Goal: Information Seeking & Learning: Learn about a topic

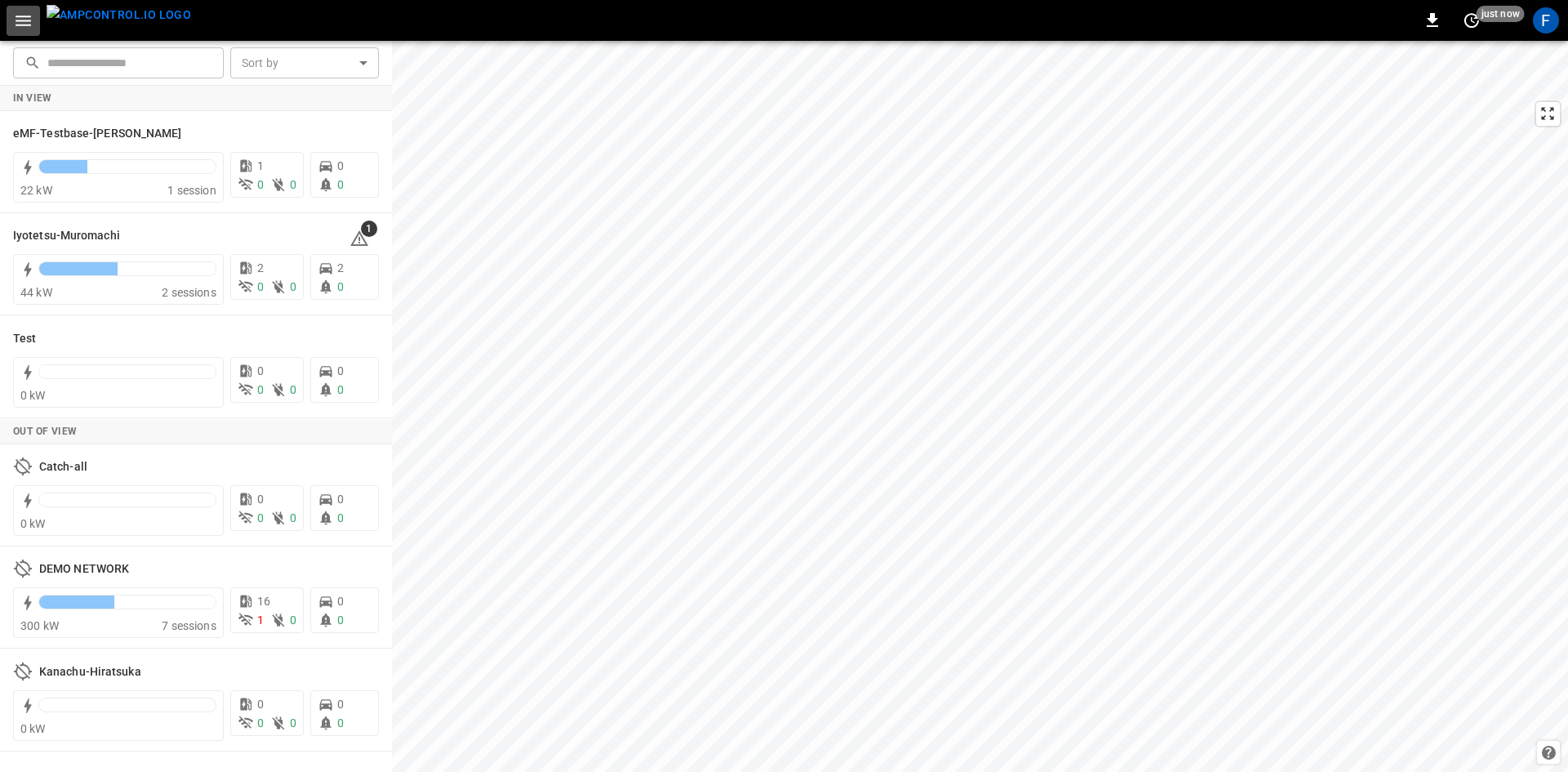
click at [25, 25] on icon "button" at bounding box center [23, 20] width 16 height 10
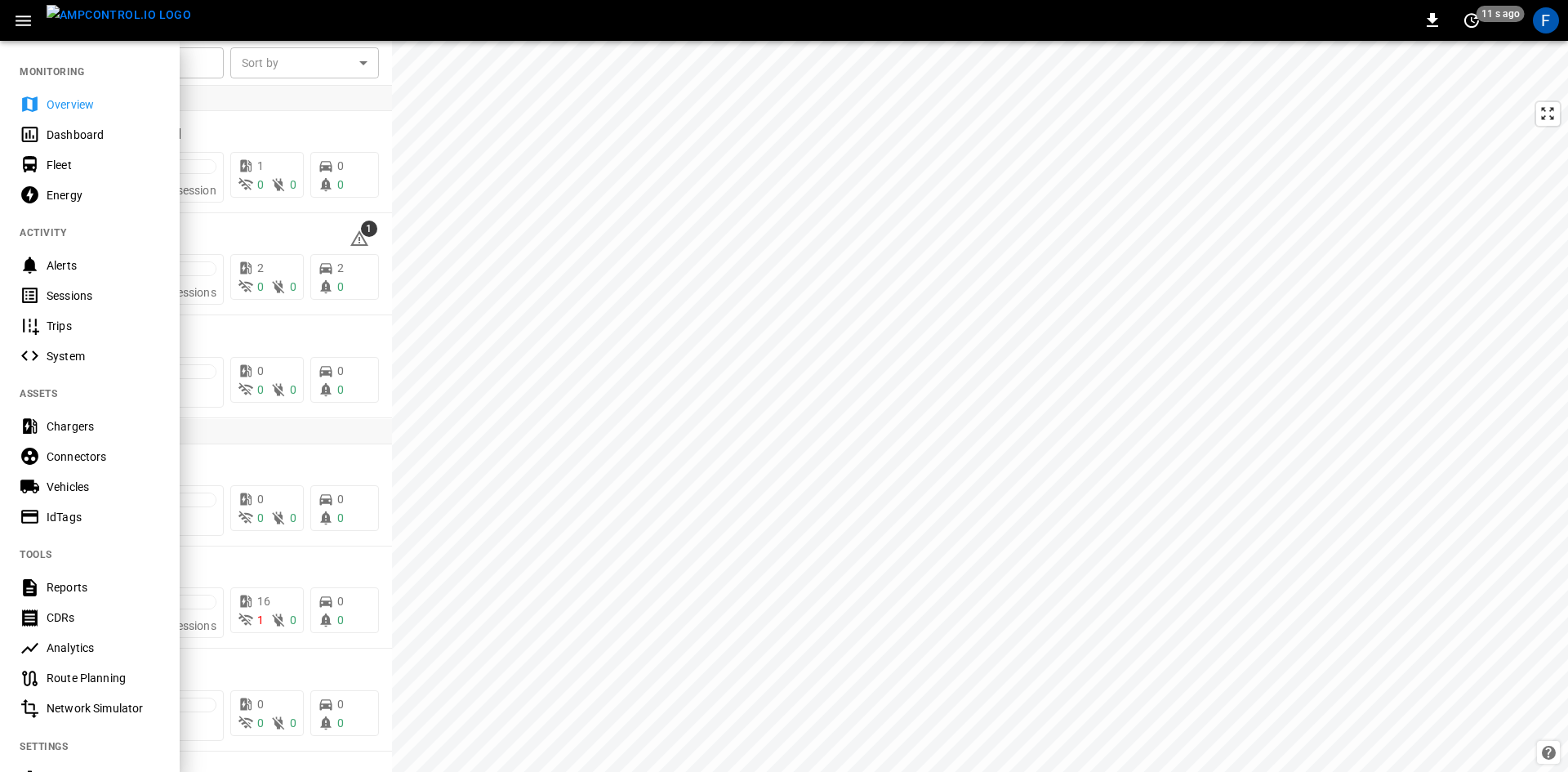
click at [124, 25] on img "menu" at bounding box center [119, 15] width 145 height 20
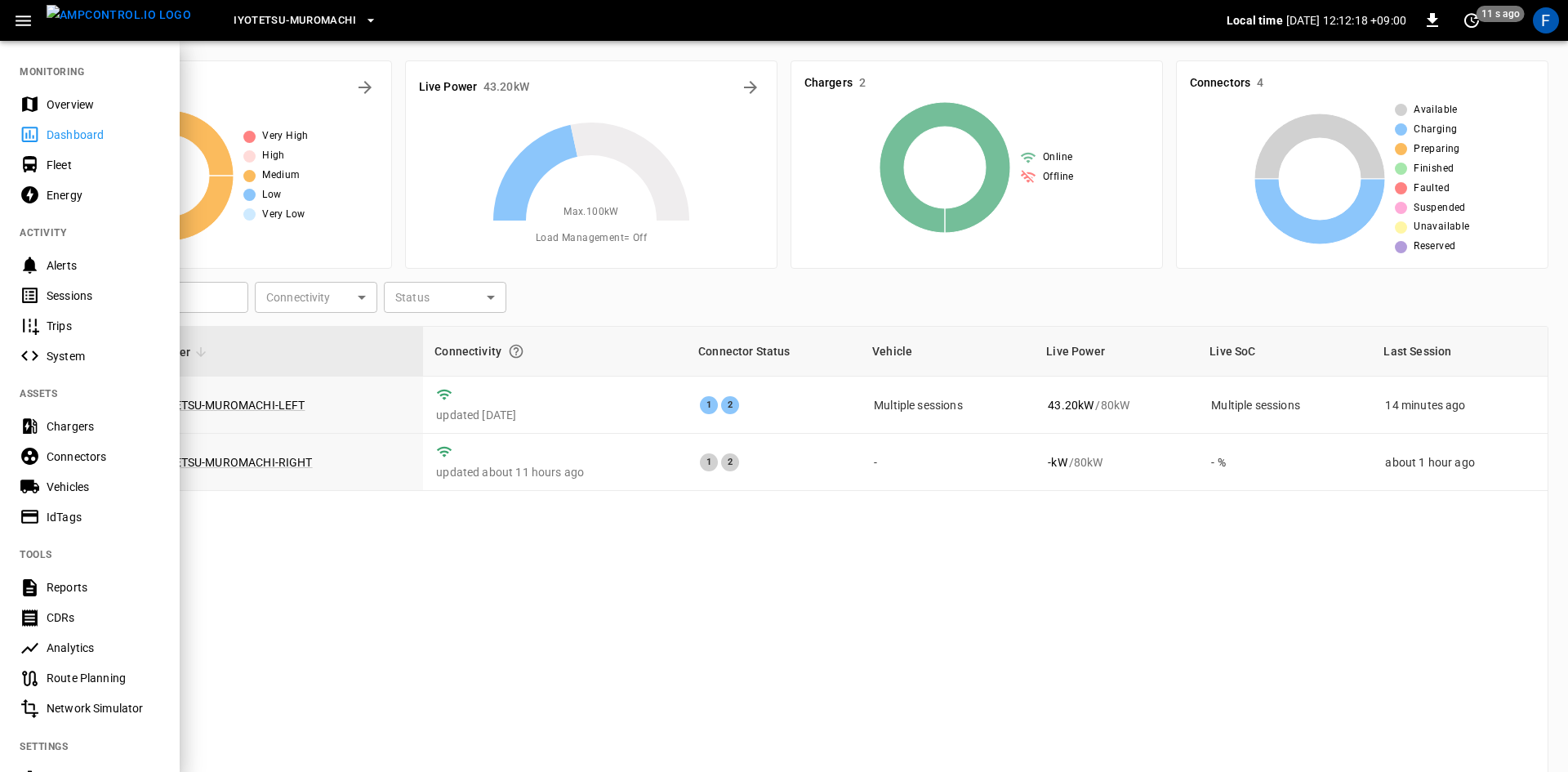
click at [233, 25] on span "Iyotetsu-Muromachi" at bounding box center [294, 20] width 123 height 19
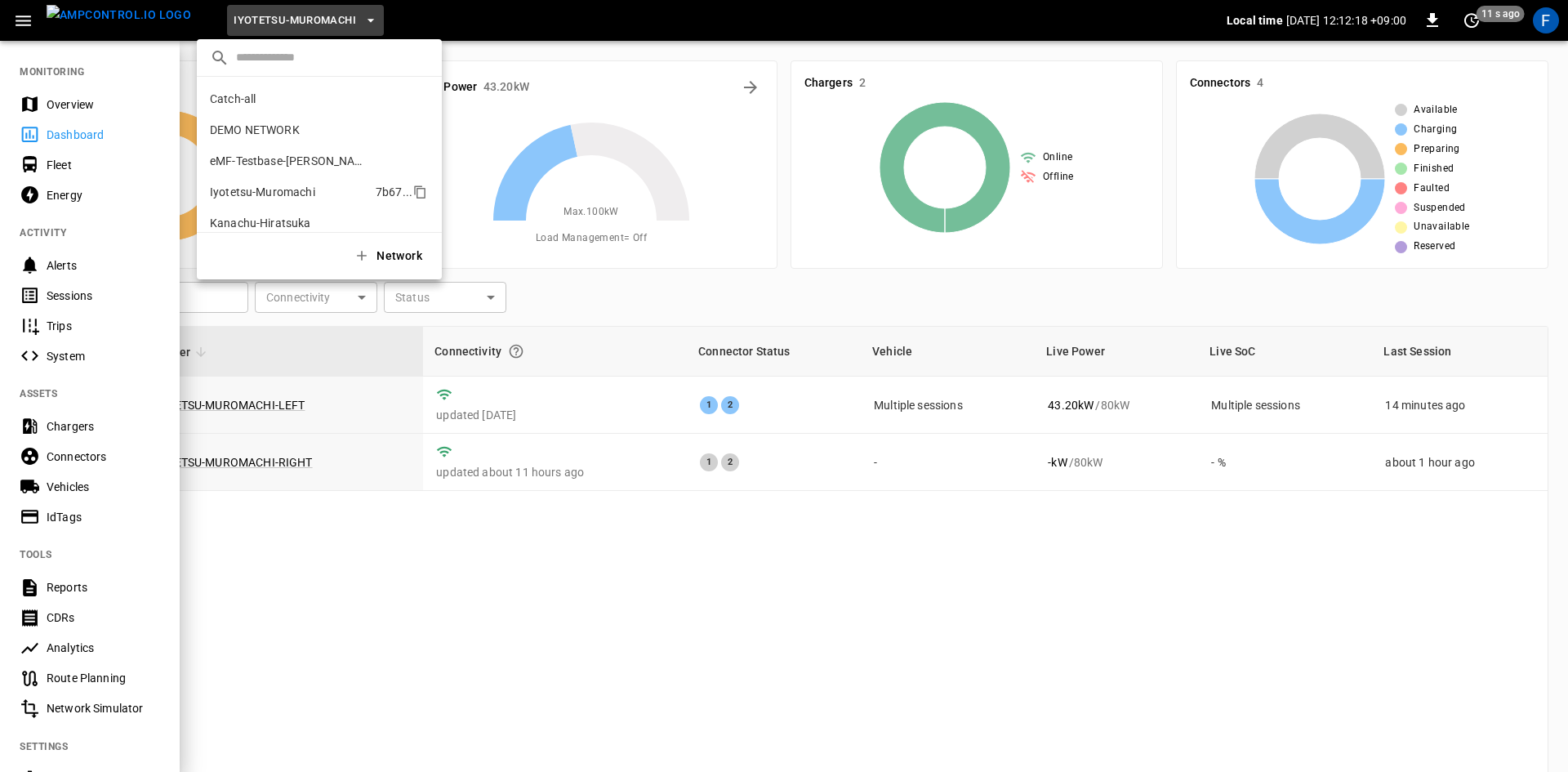
scroll to position [44, 0]
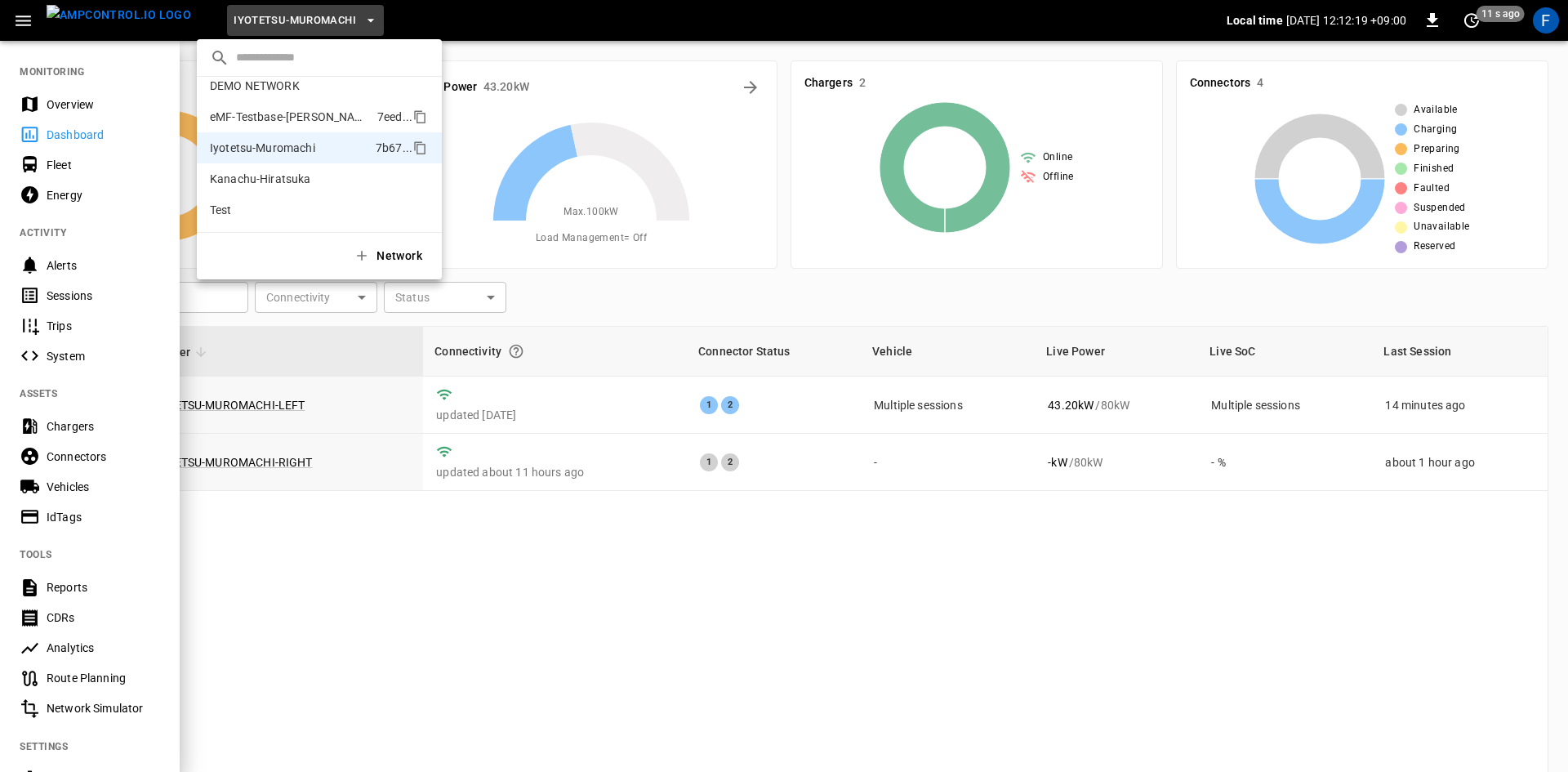
click at [307, 110] on p "eMF-Testbase-[PERSON_NAME]" at bounding box center [290, 117] width 161 height 17
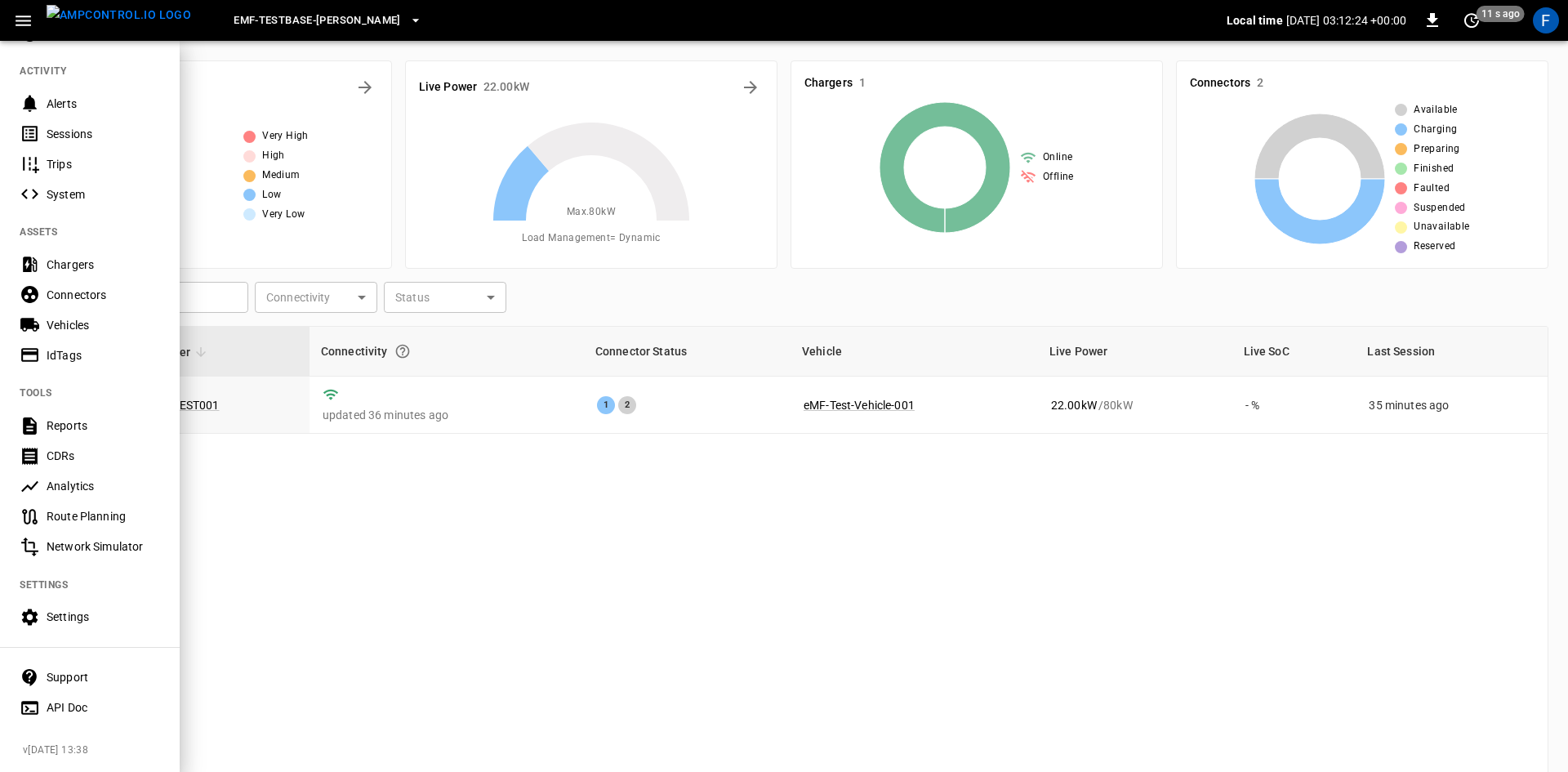
scroll to position [0, 0]
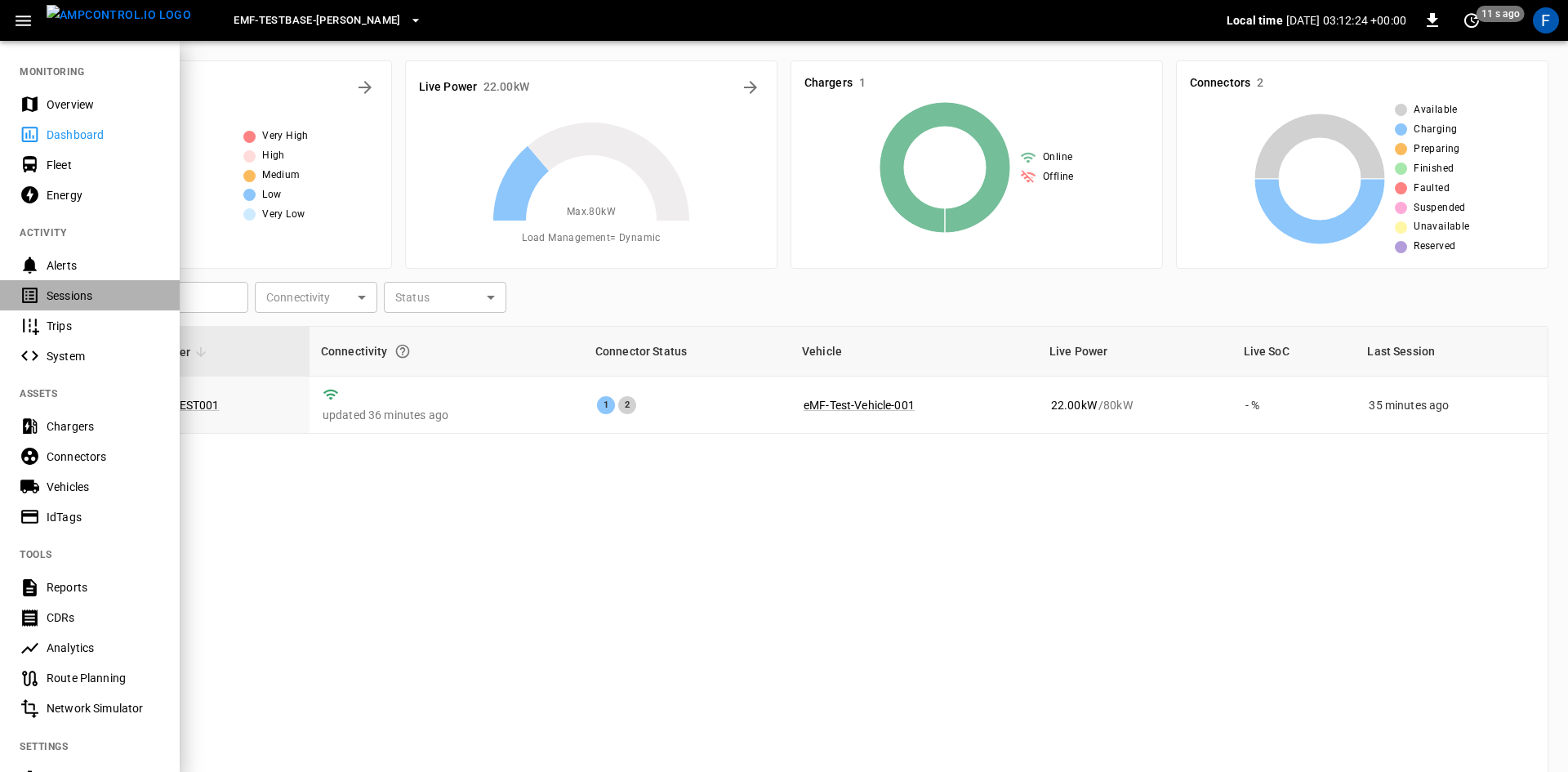
click at [105, 290] on div "Sessions" at bounding box center [103, 295] width 113 height 17
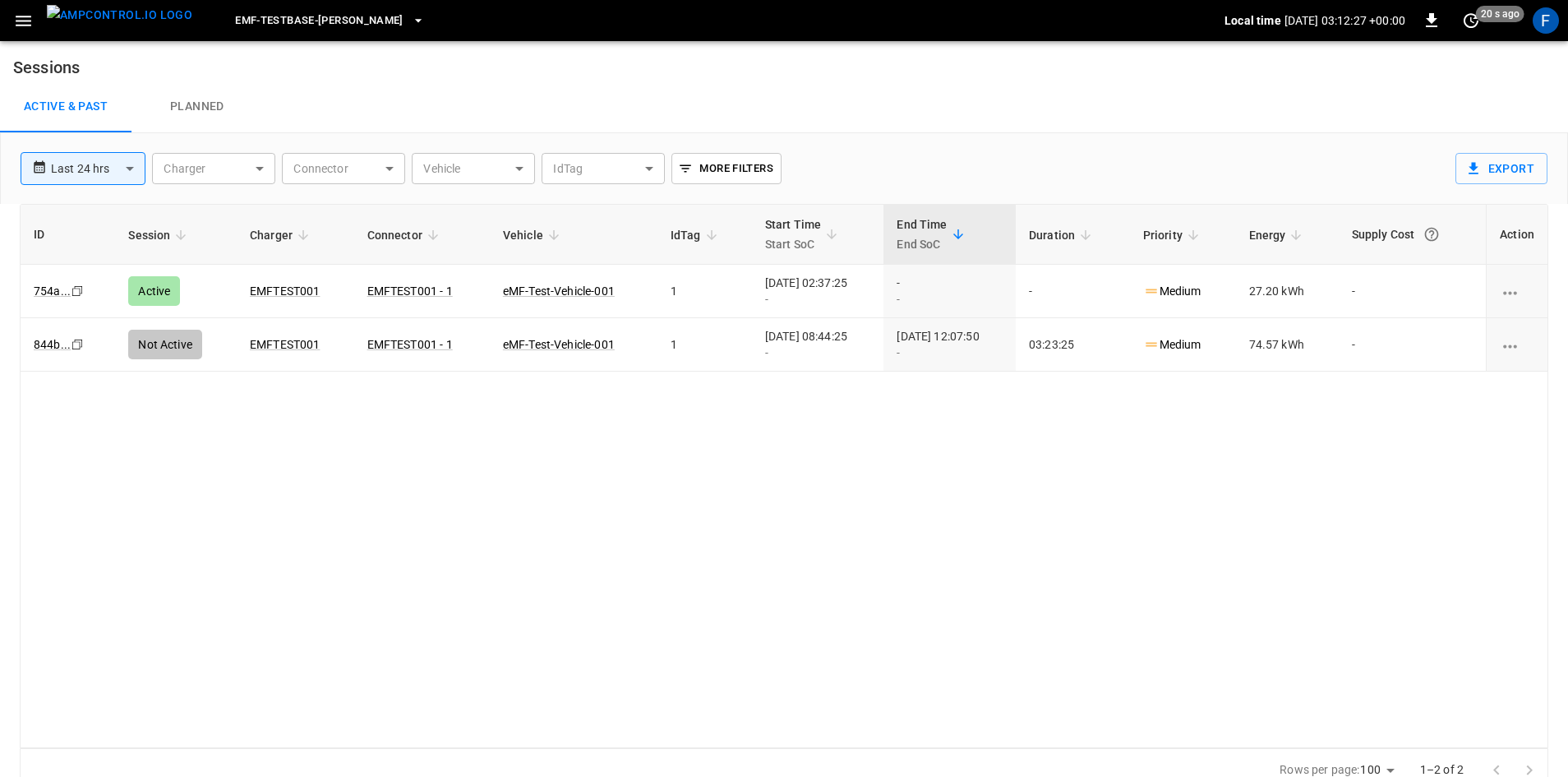
click at [32, 19] on icon "button" at bounding box center [23, 21] width 21 height 21
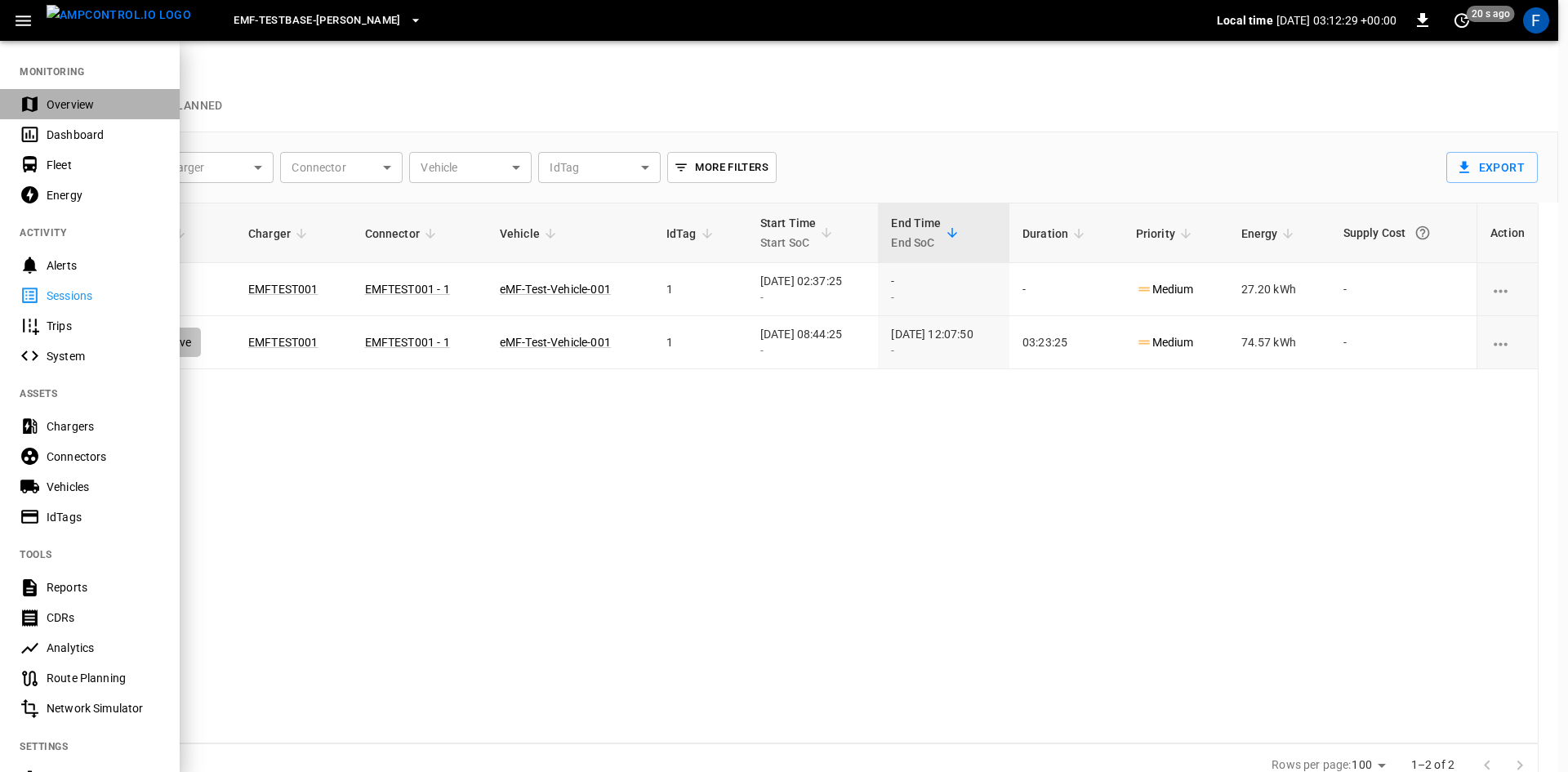
click at [94, 100] on div "Overview" at bounding box center [103, 105] width 113 height 17
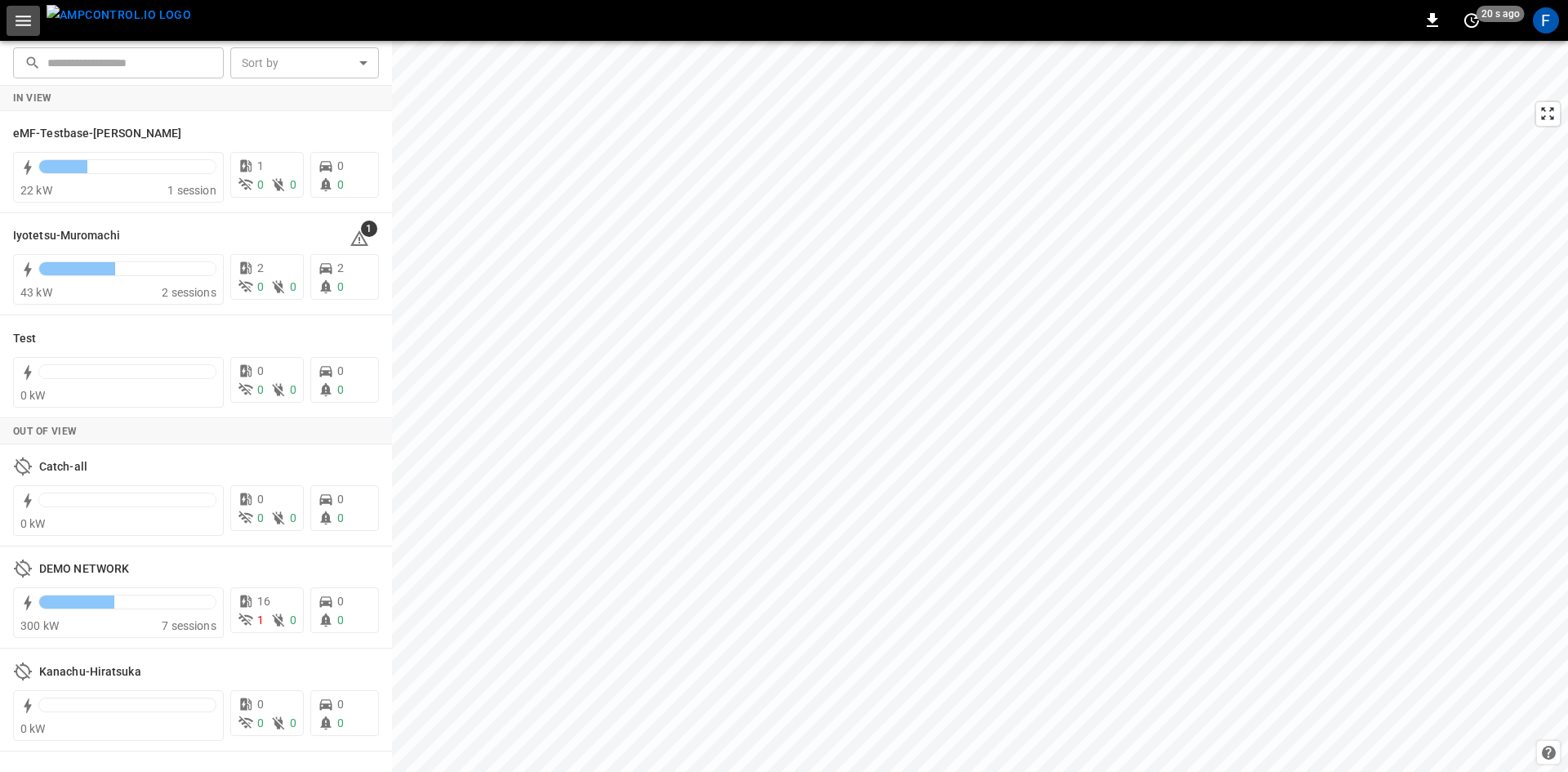
click at [25, 20] on icon "button" at bounding box center [23, 20] width 16 height 10
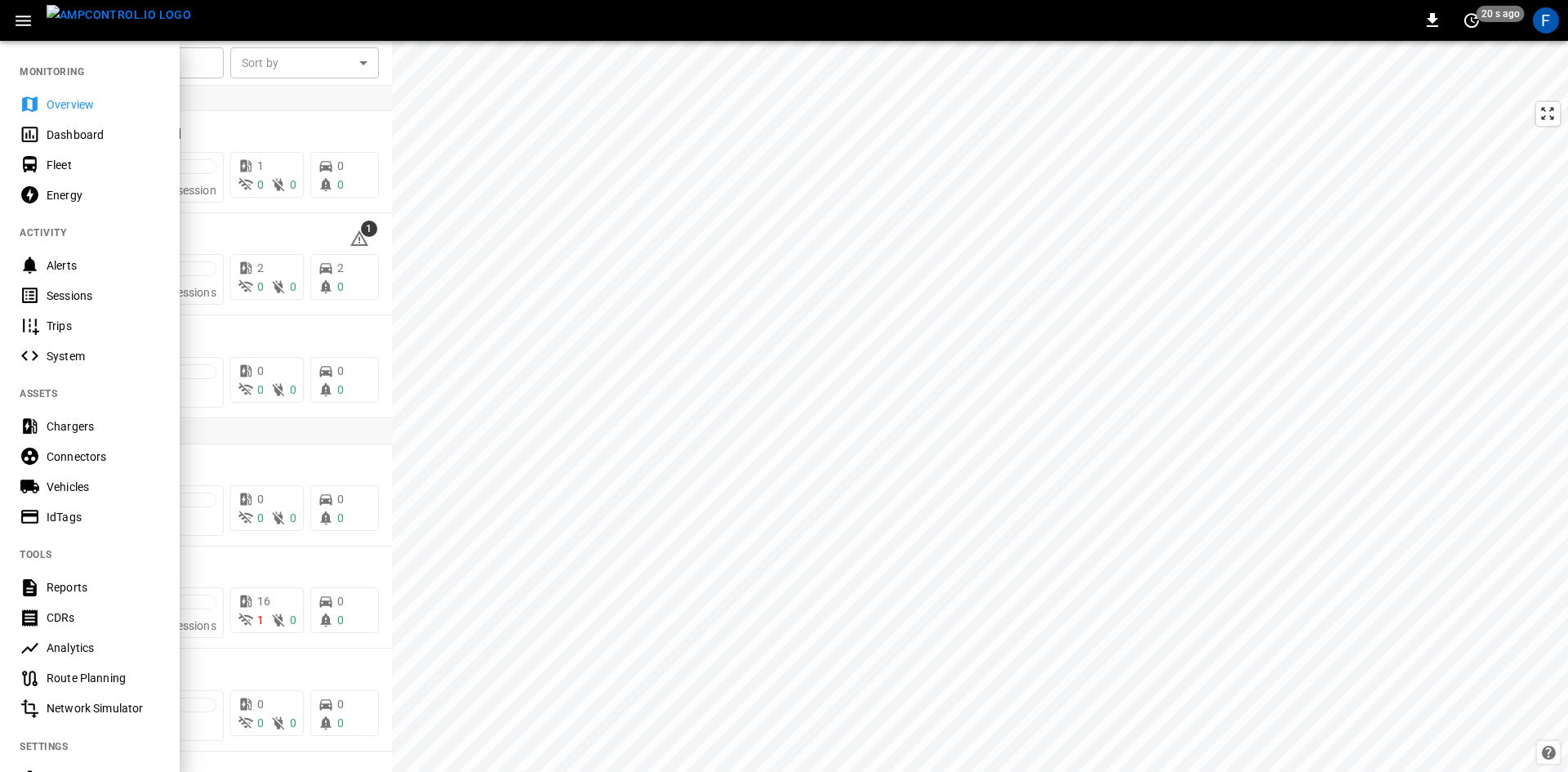
click at [85, 159] on div "Fleet" at bounding box center [103, 165] width 113 height 17
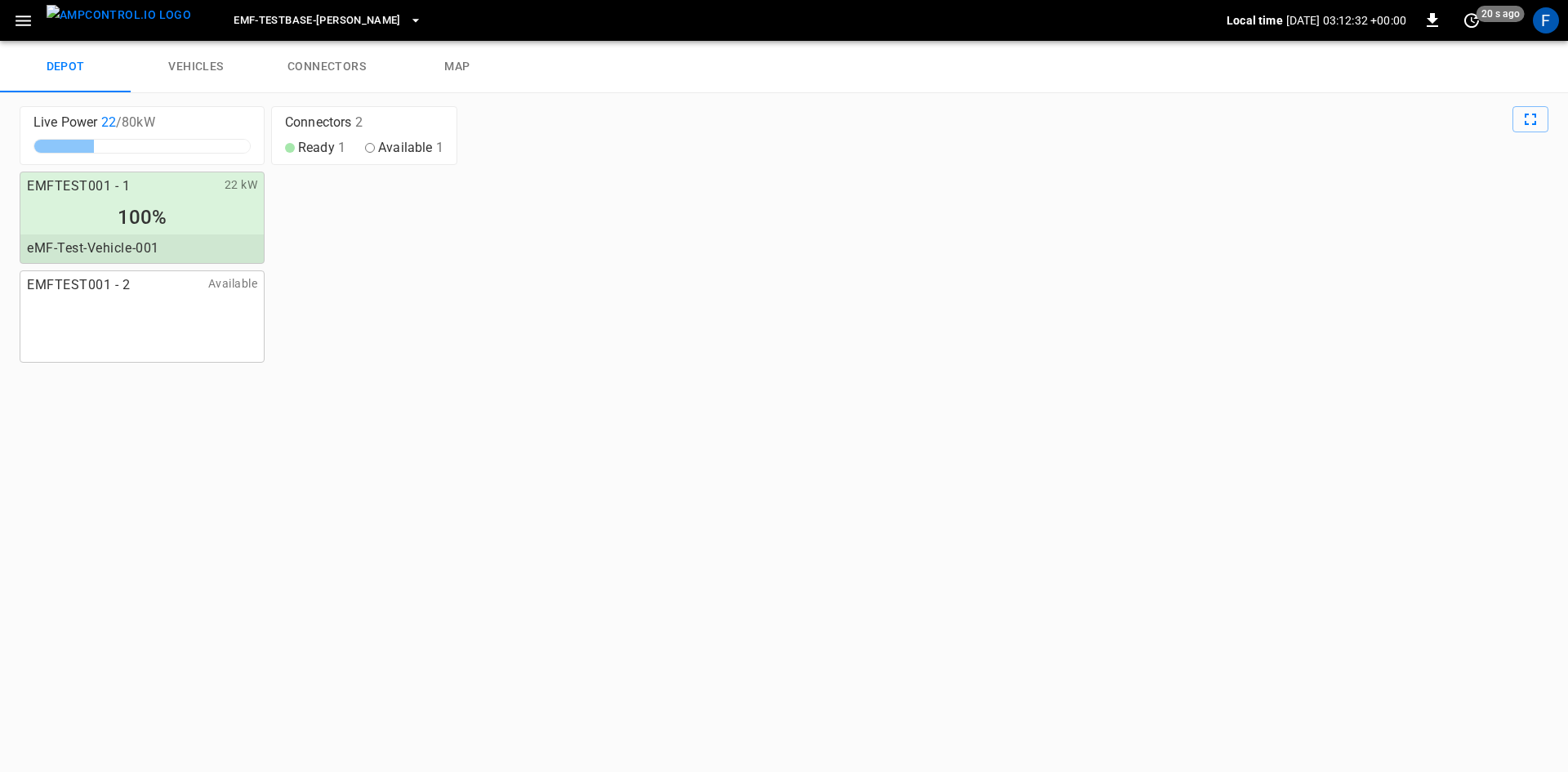
click at [19, 24] on icon "button" at bounding box center [23, 20] width 16 height 10
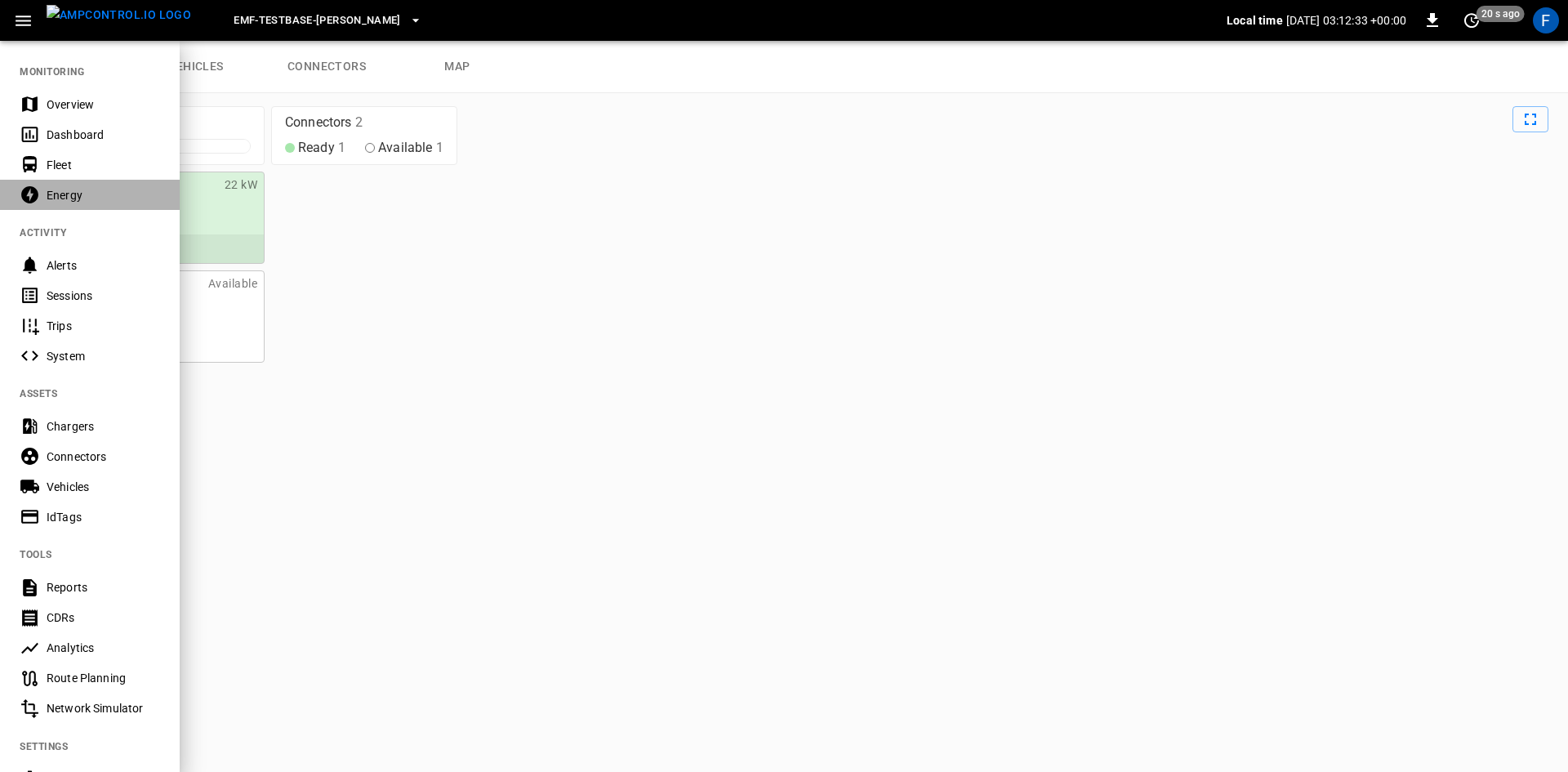
click at [70, 197] on div "Energy" at bounding box center [103, 195] width 113 height 17
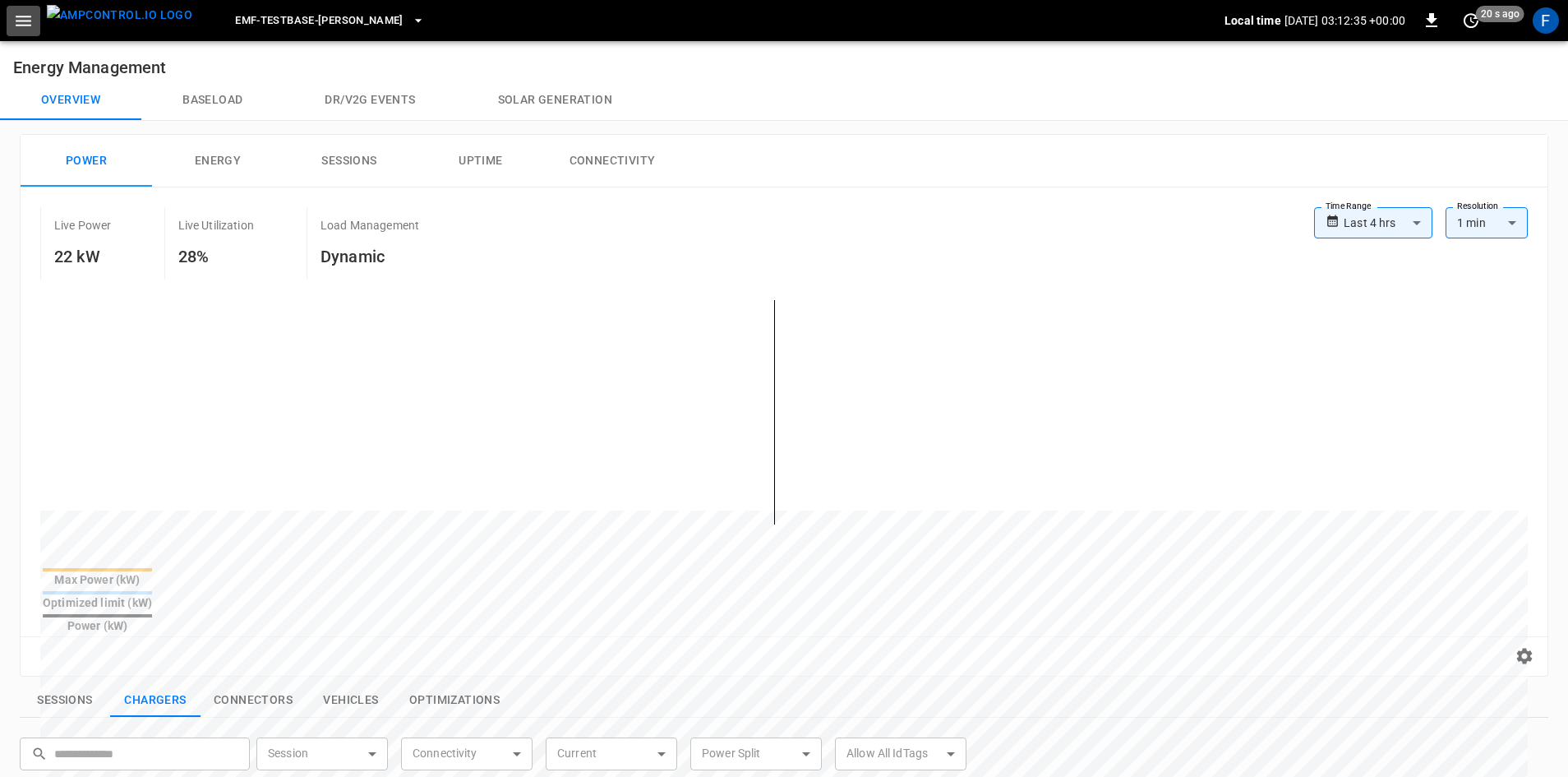
click at [35, 25] on button "button" at bounding box center [23, 21] width 34 height 31
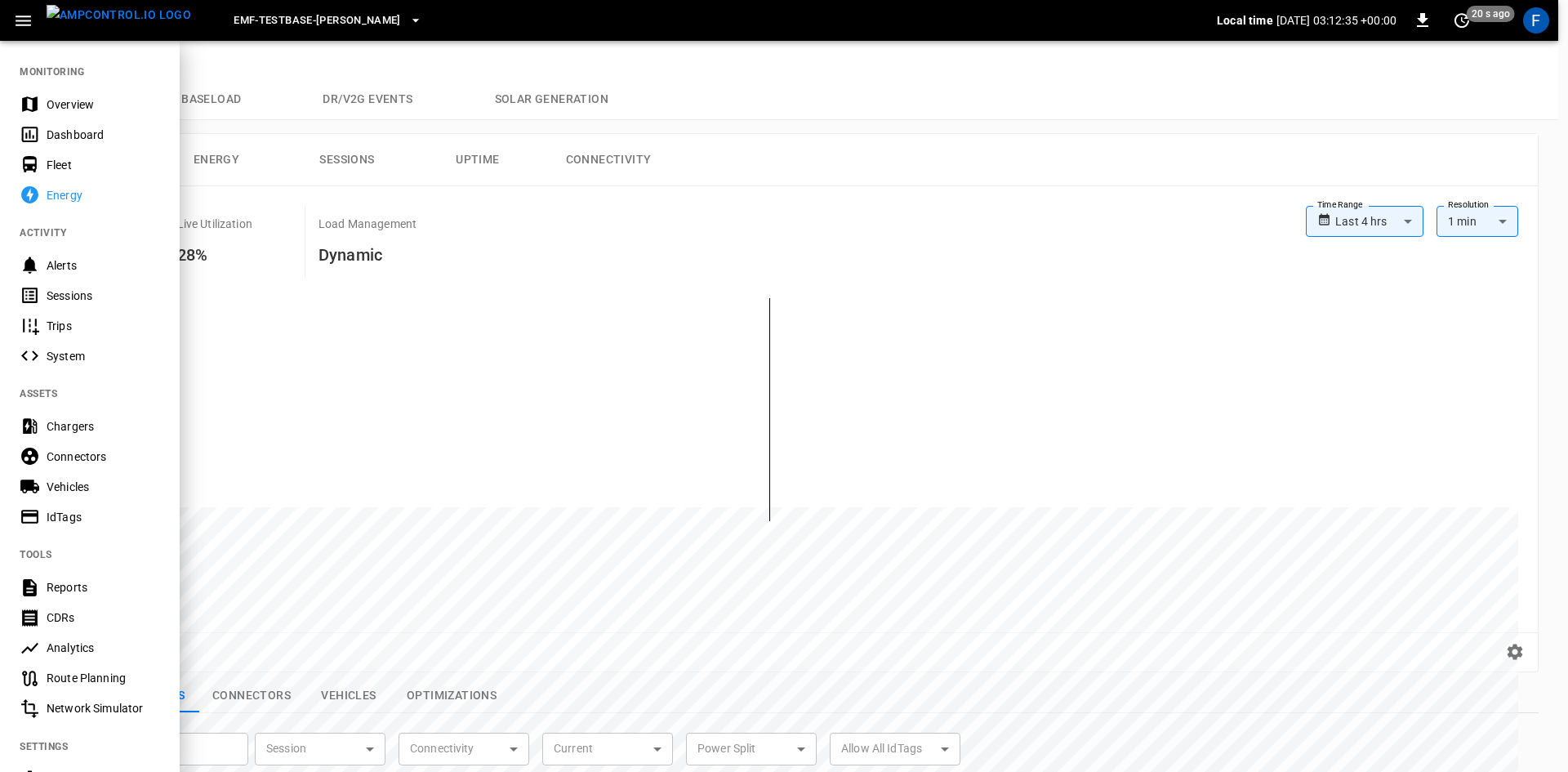
click at [108, 130] on div "Dashboard" at bounding box center [103, 135] width 113 height 17
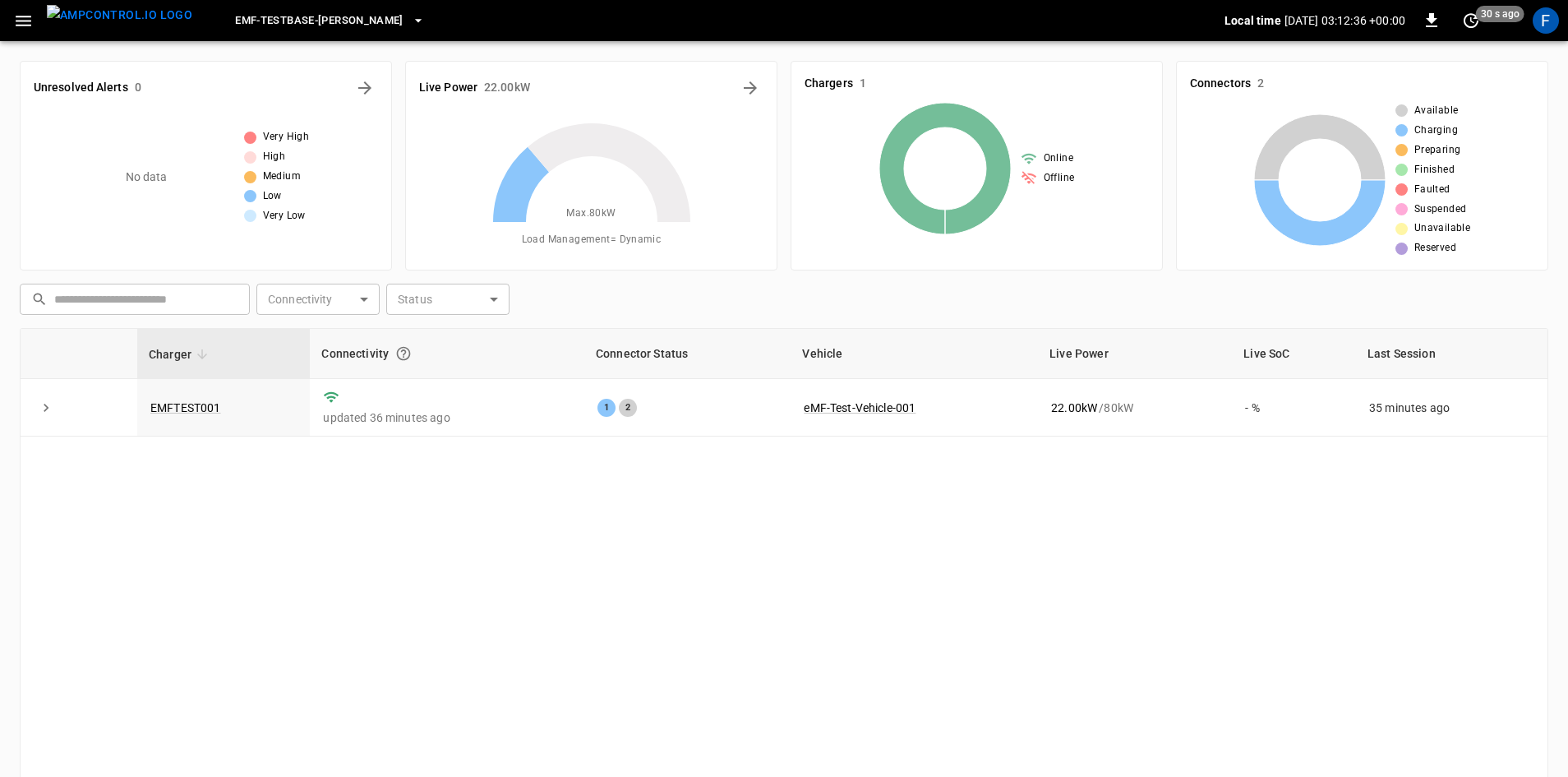
click at [31, 13] on icon "button" at bounding box center [23, 21] width 21 height 21
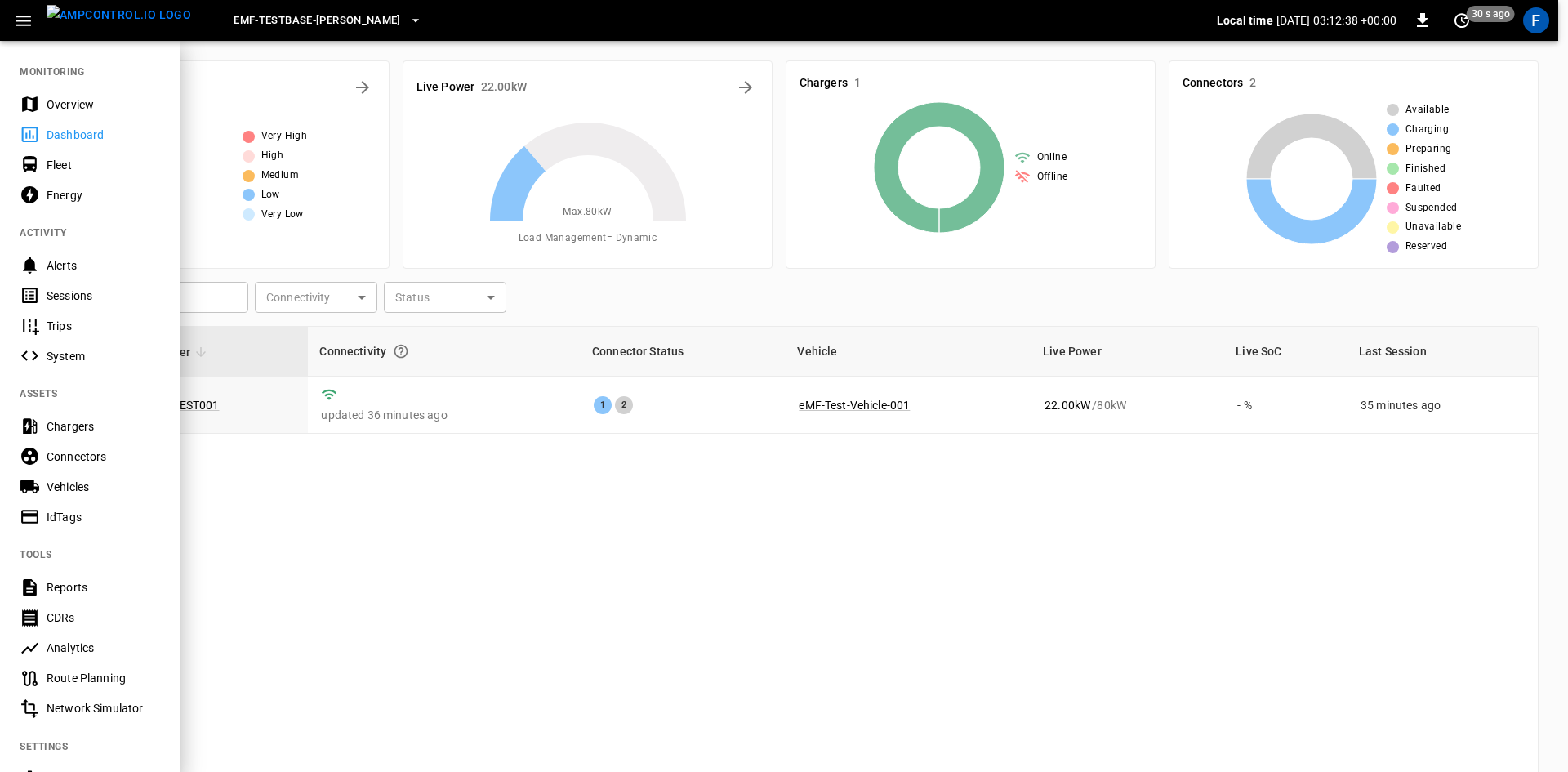
click at [106, 464] on div "Connectors" at bounding box center [103, 457] width 113 height 17
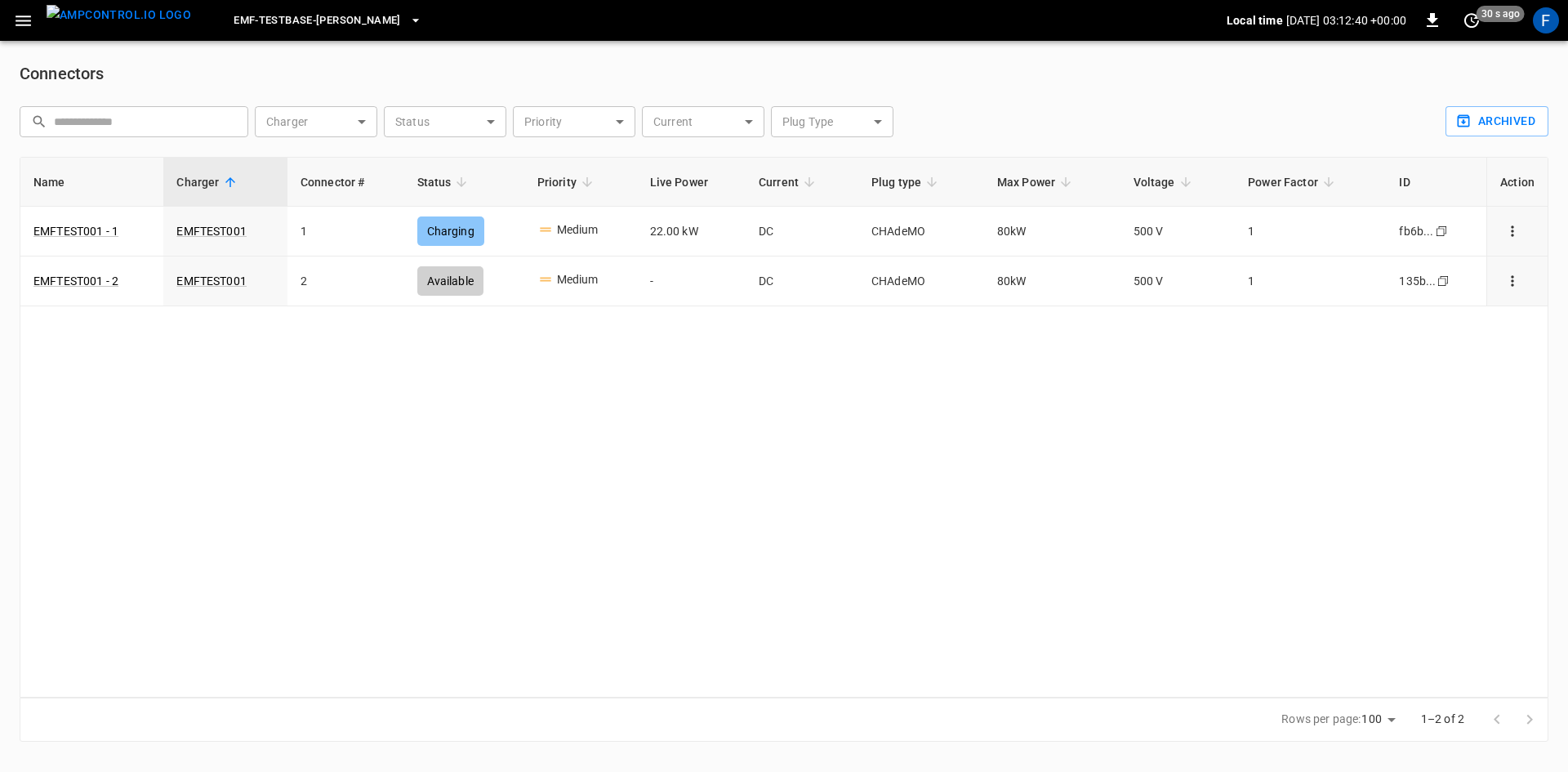
click at [28, 27] on icon "button" at bounding box center [23, 20] width 20 height 20
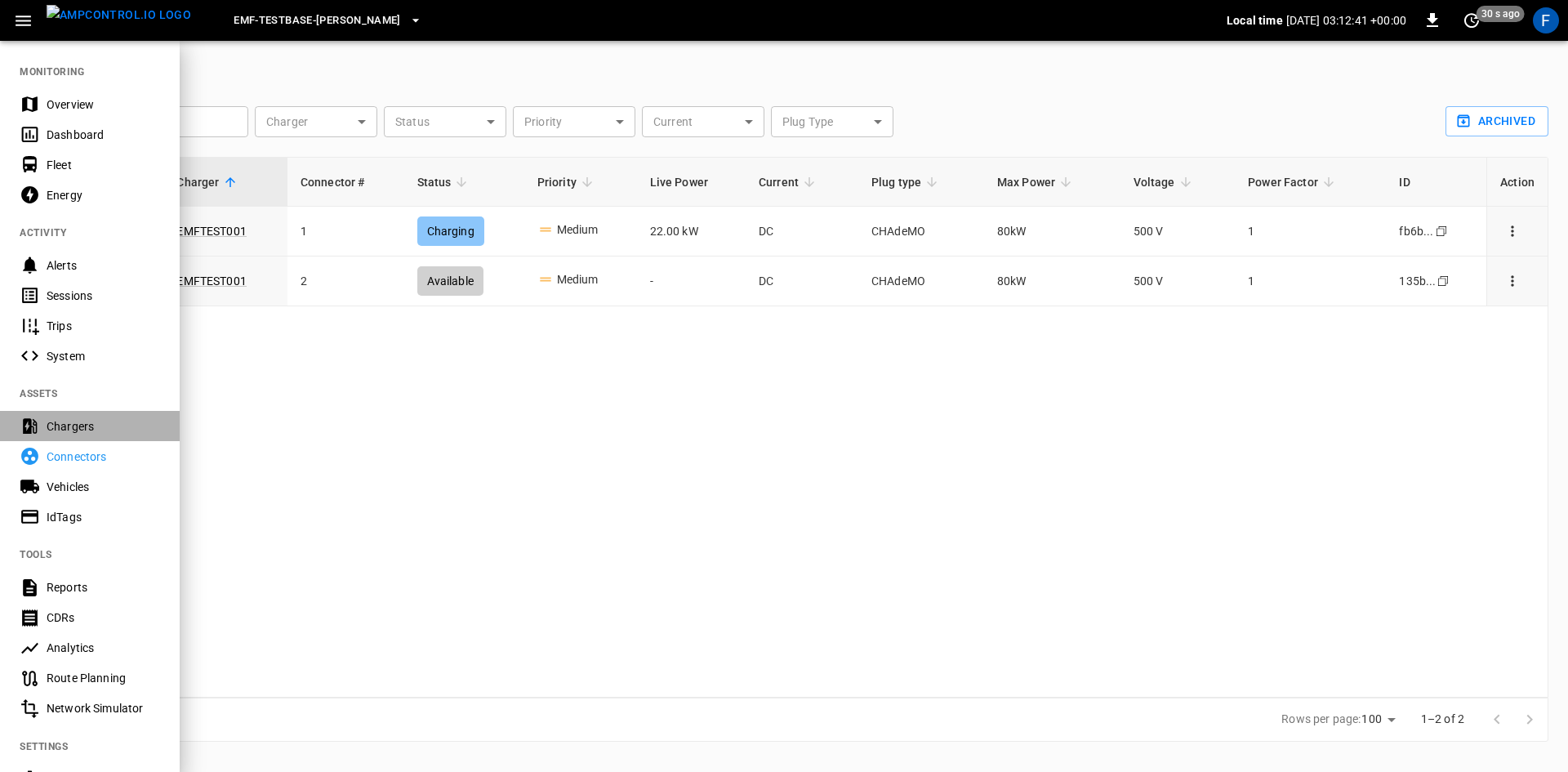
click at [89, 429] on div "Chargers" at bounding box center [103, 426] width 113 height 17
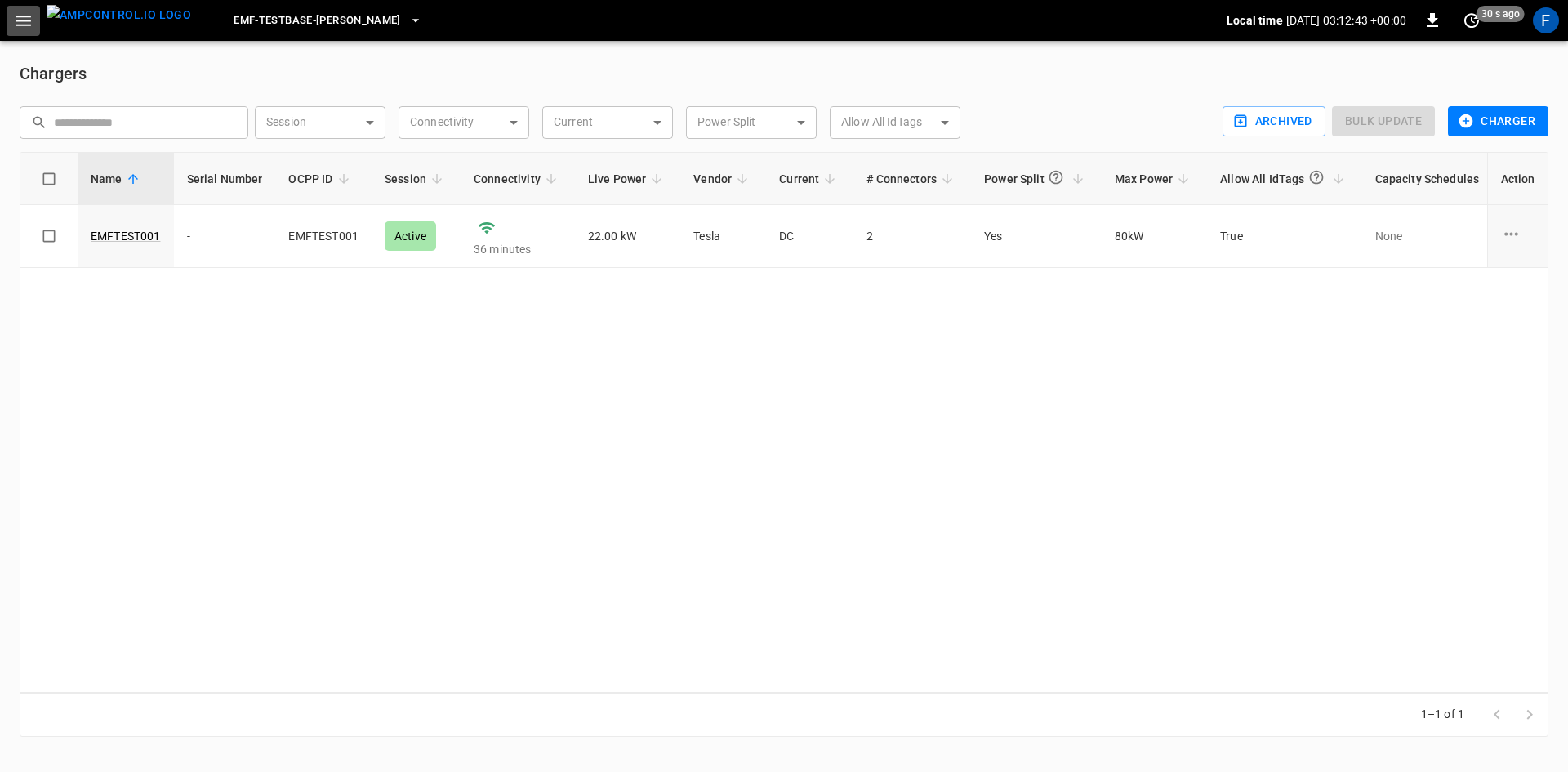
click at [24, 26] on icon "button" at bounding box center [23, 20] width 20 height 20
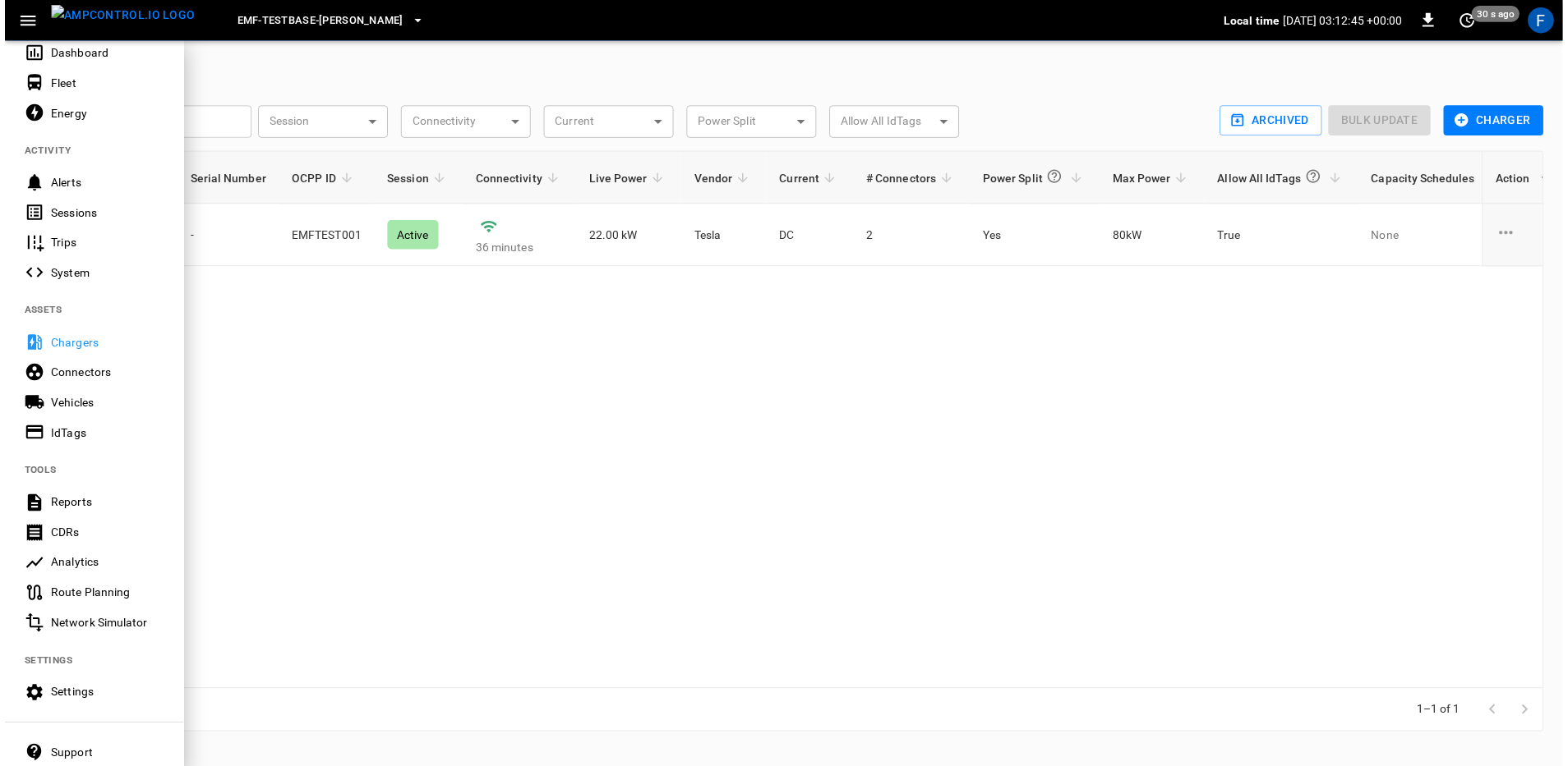
scroll to position [164, 0]
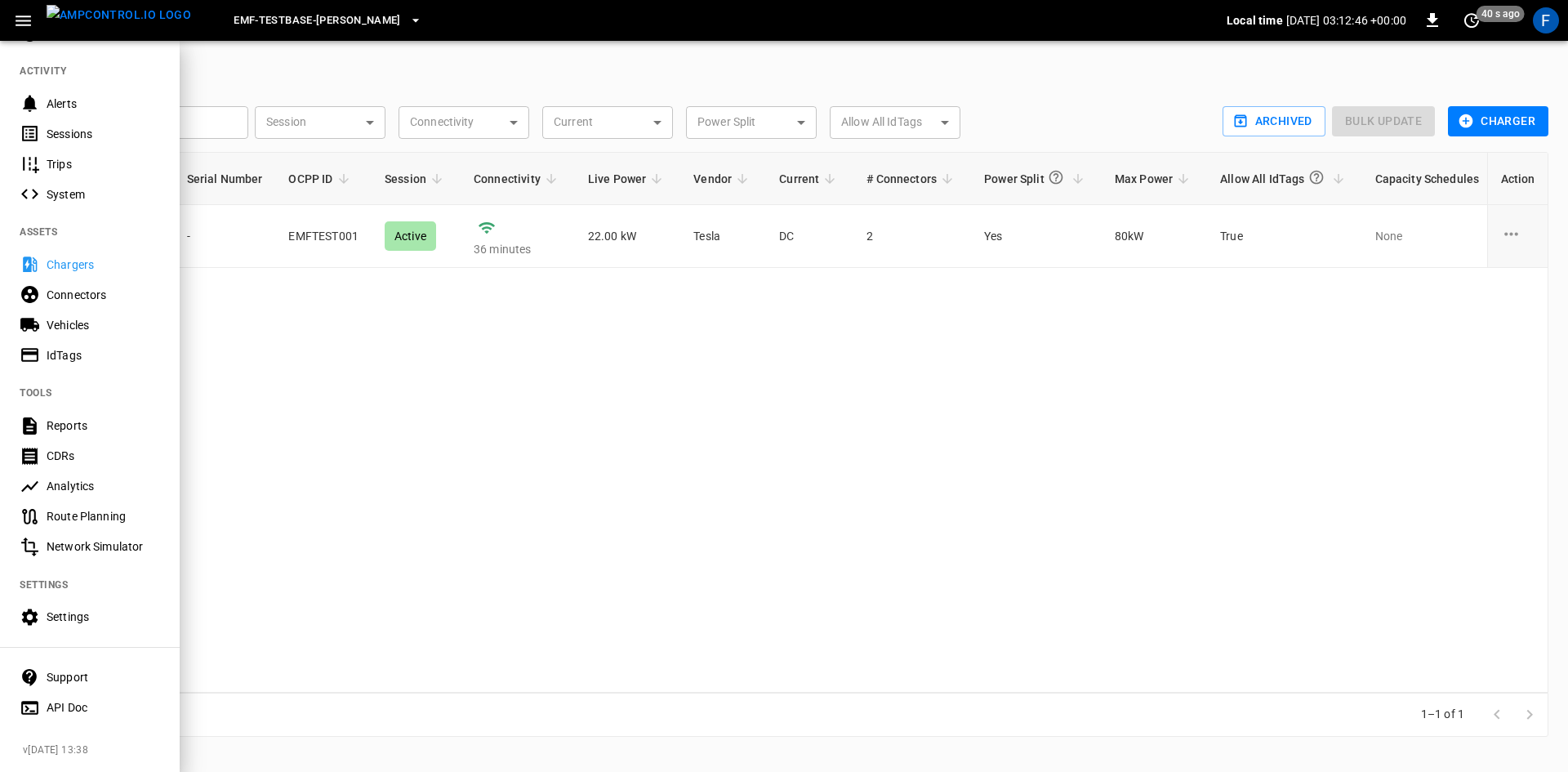
click at [146, 481] on div "Analytics" at bounding box center [103, 486] width 113 height 17
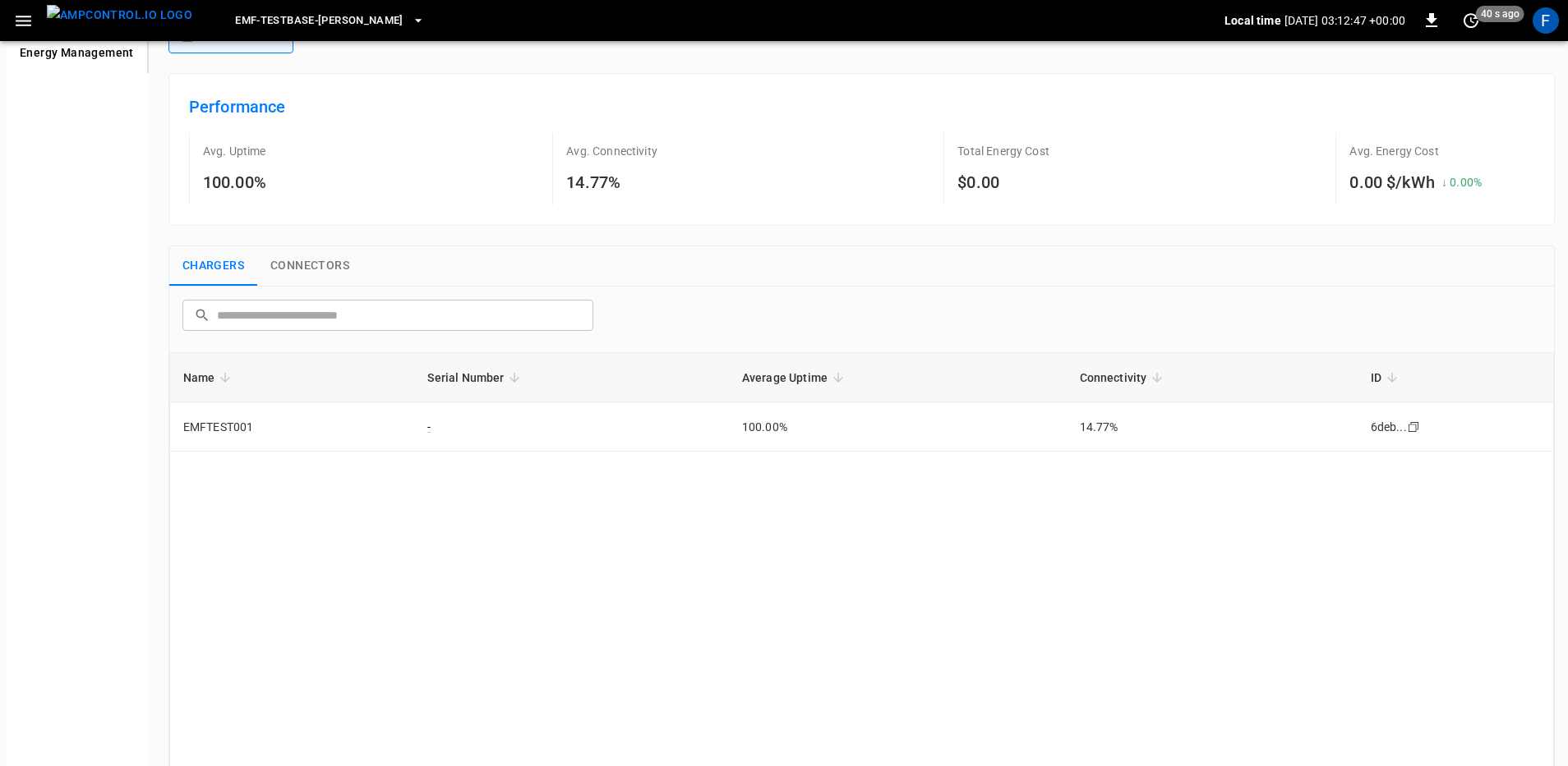
scroll to position [82, 0]
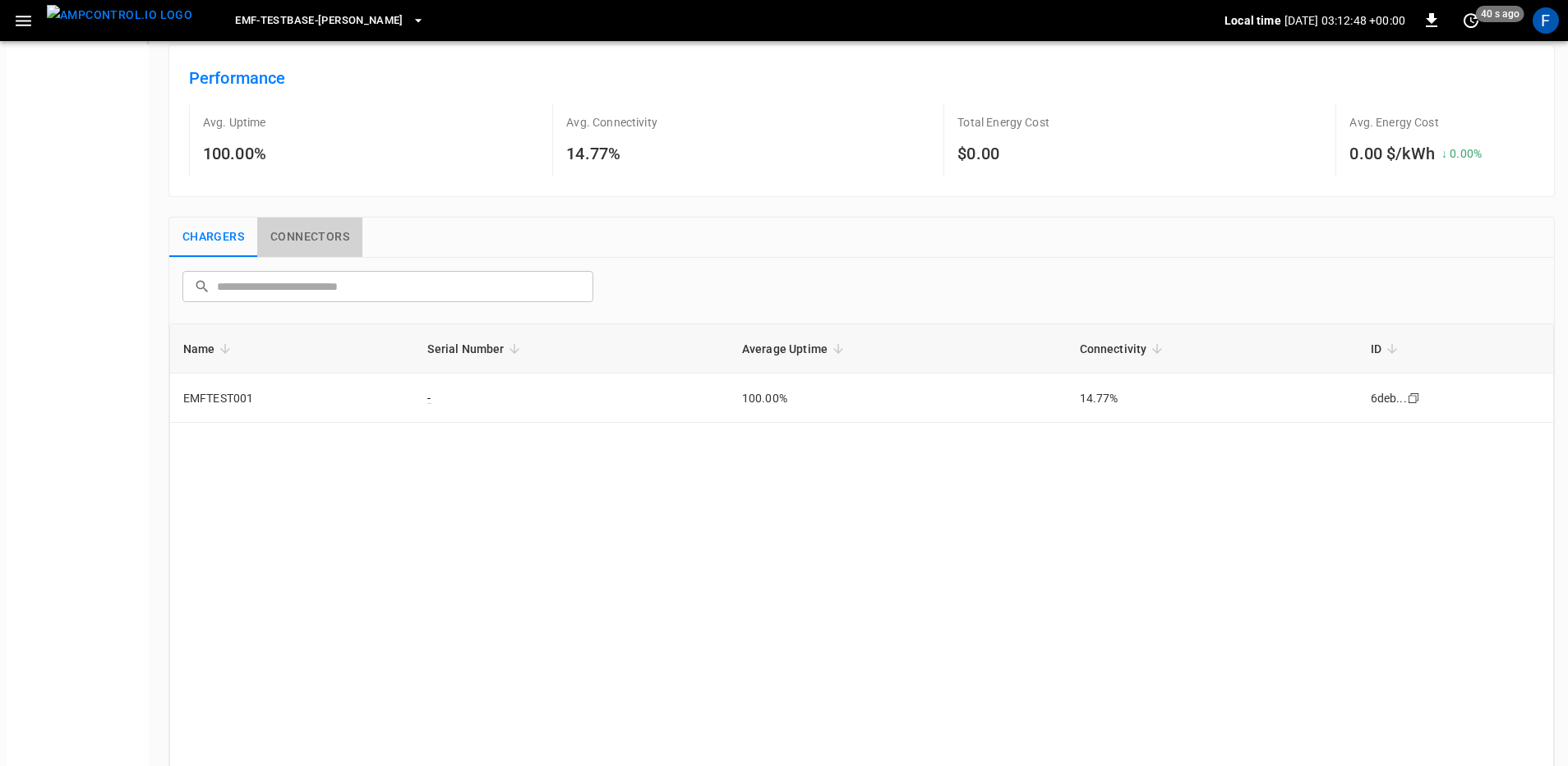
click at [314, 230] on button "Connectors" at bounding box center [309, 237] width 106 height 39
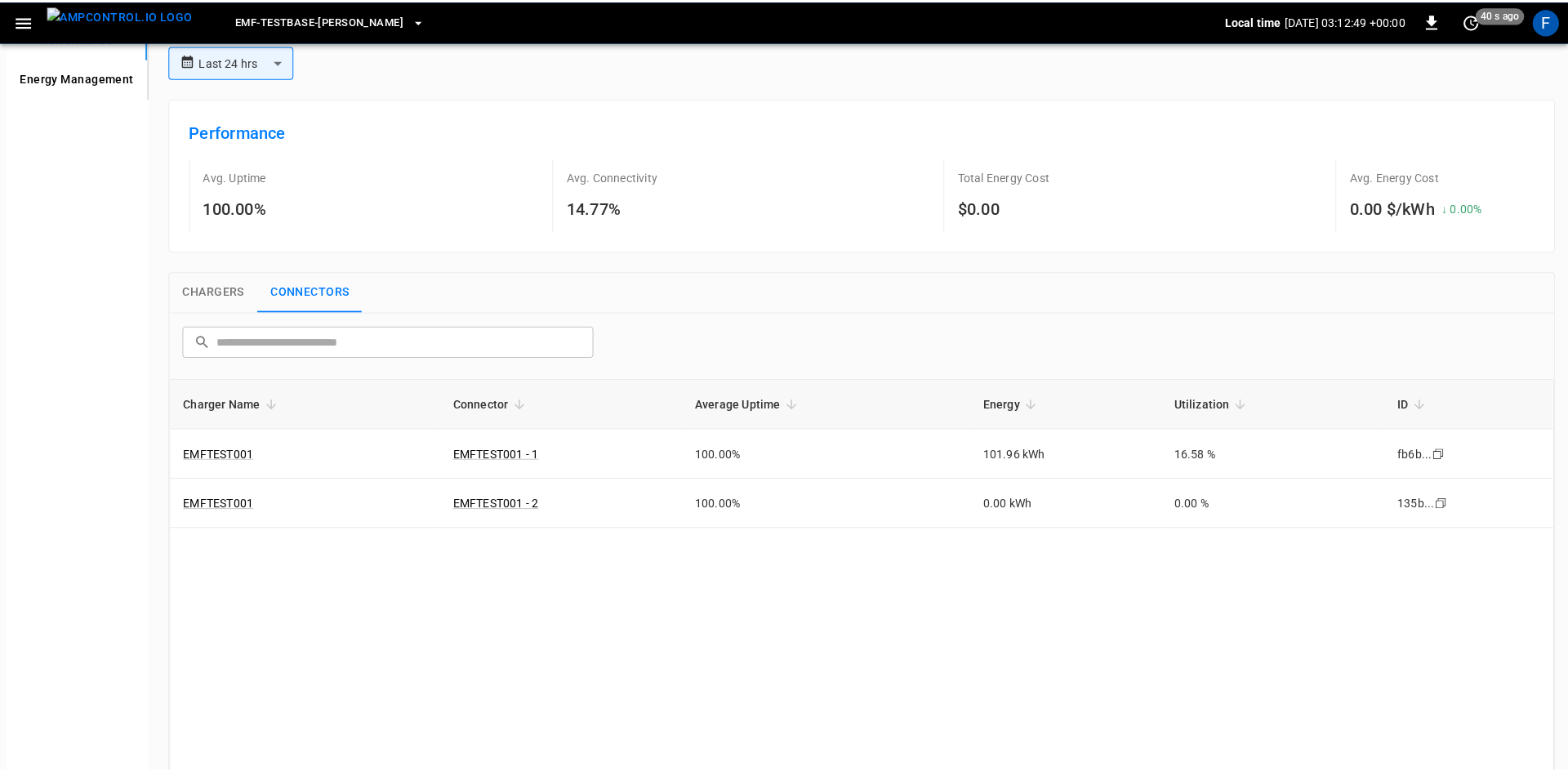
scroll to position [0, 0]
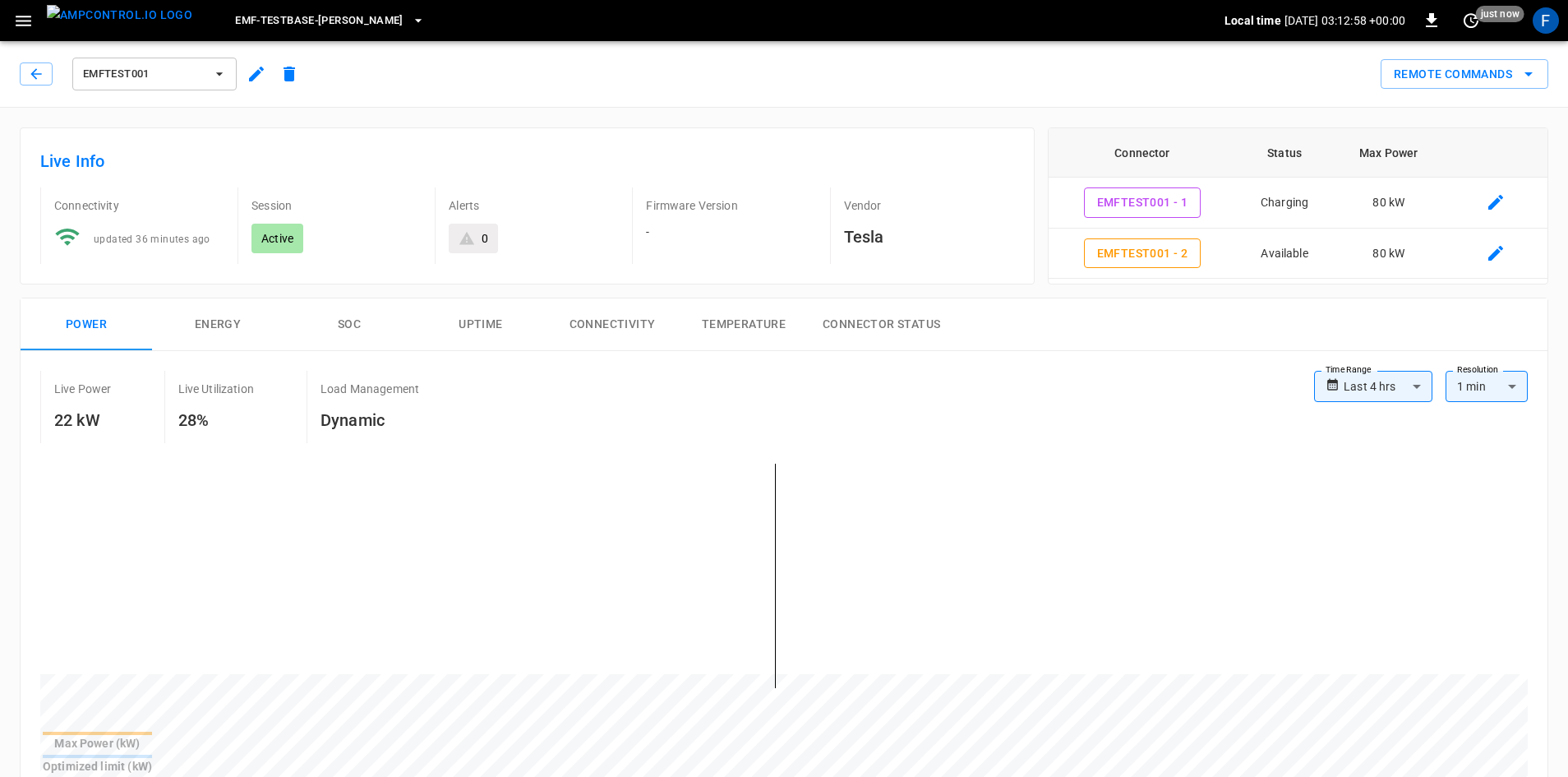
click at [13, 23] on icon "button" at bounding box center [23, 21] width 21 height 21
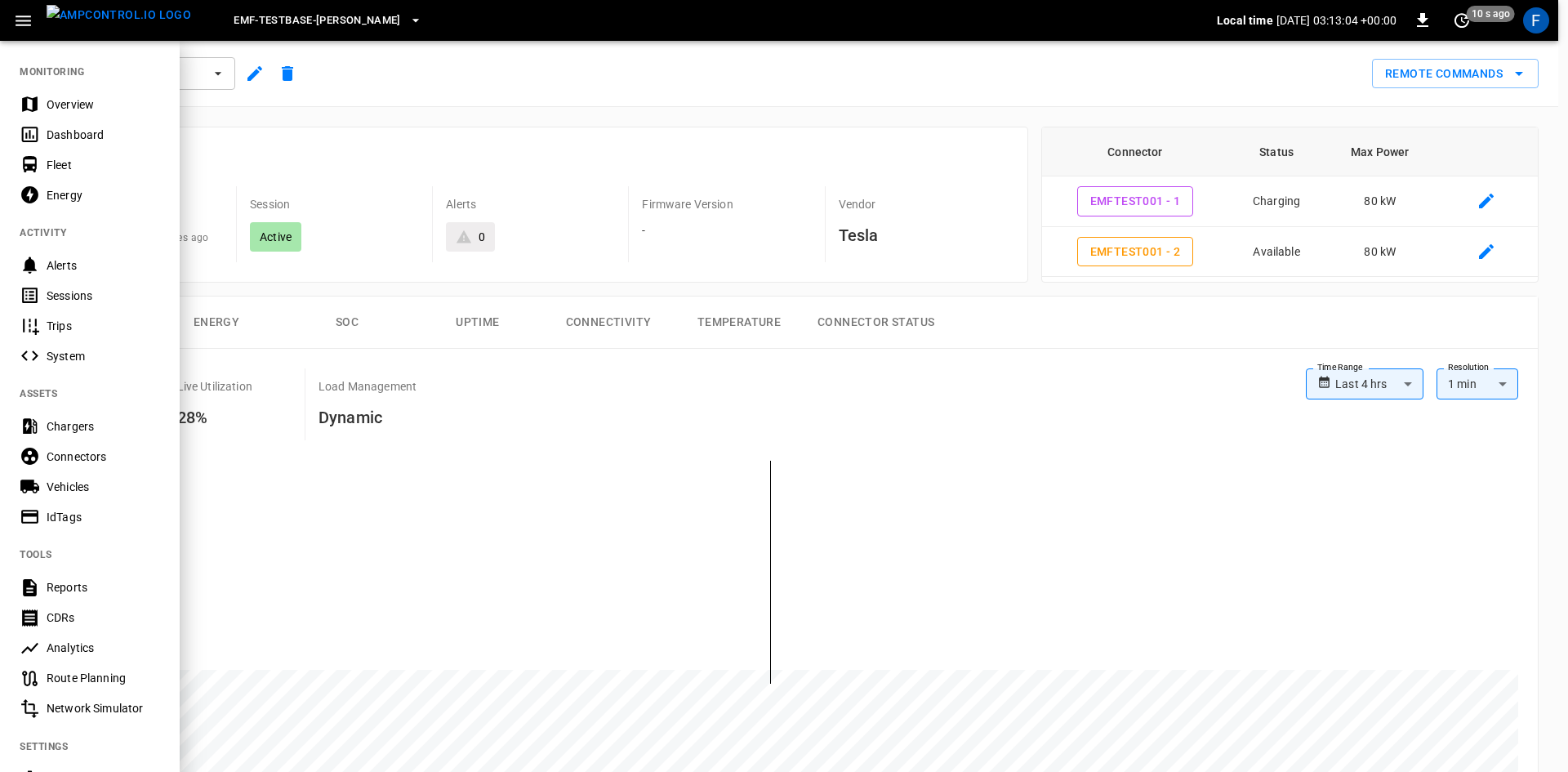
click at [106, 297] on div "Sessions" at bounding box center [103, 295] width 113 height 17
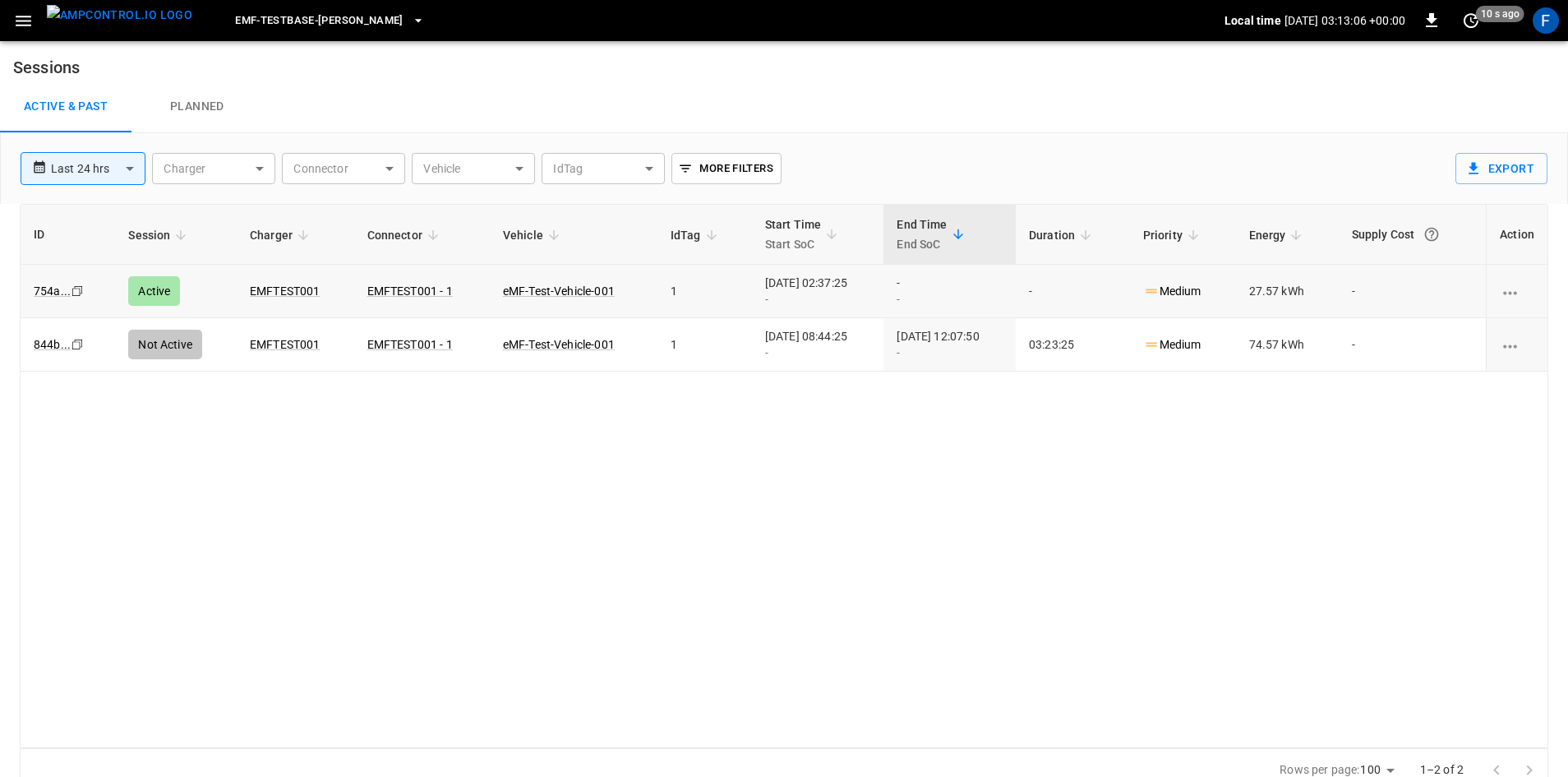
click at [147, 293] on div "Active" at bounding box center [153, 291] width 51 height 30
click at [271, 292] on link "EMFTEST001" at bounding box center [285, 291] width 78 height 20
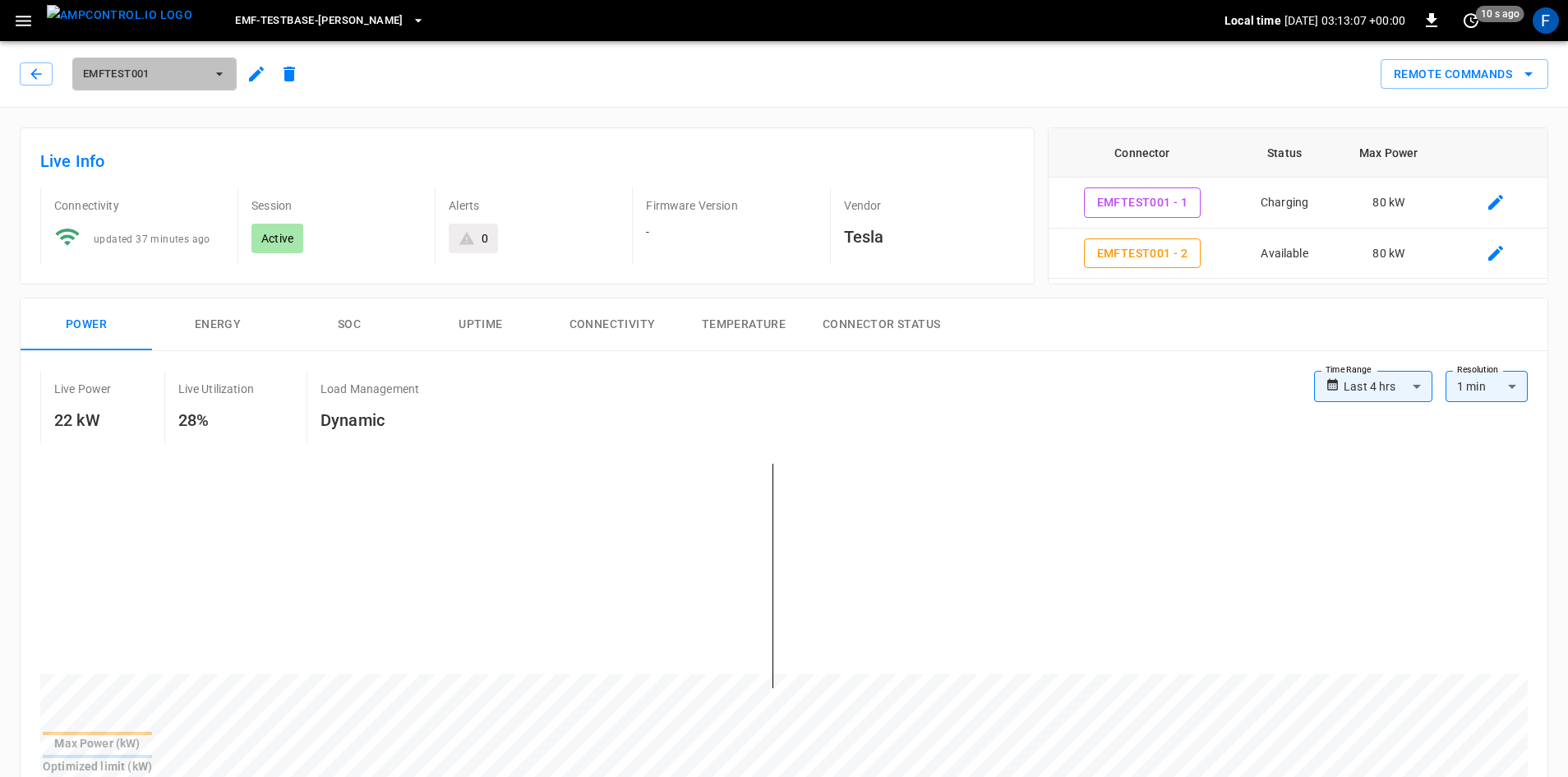
click at [197, 82] on button "EMFTEST001" at bounding box center [154, 74] width 164 height 33
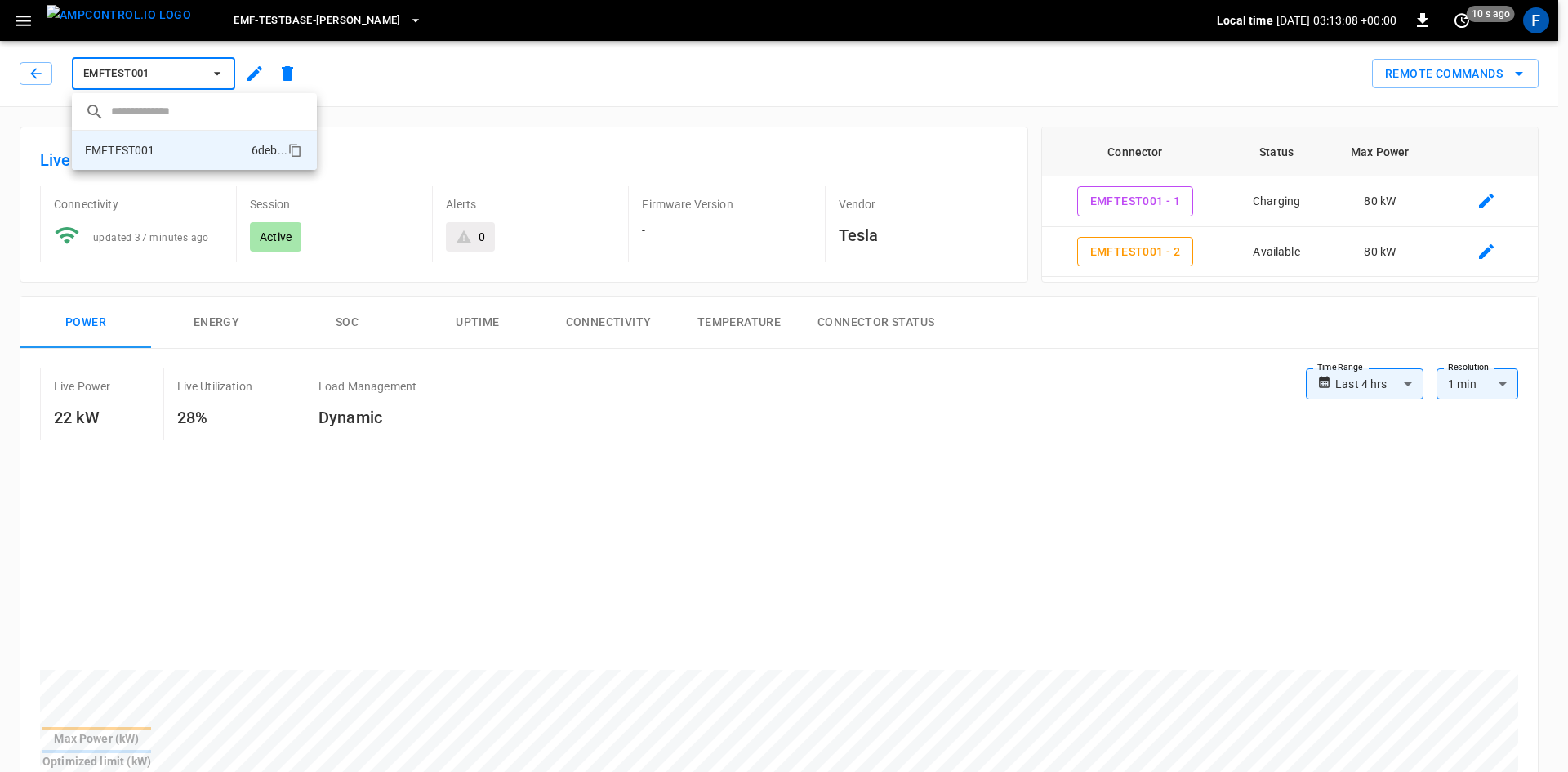
click at [176, 81] on div at bounding box center [784, 386] width 1568 height 772
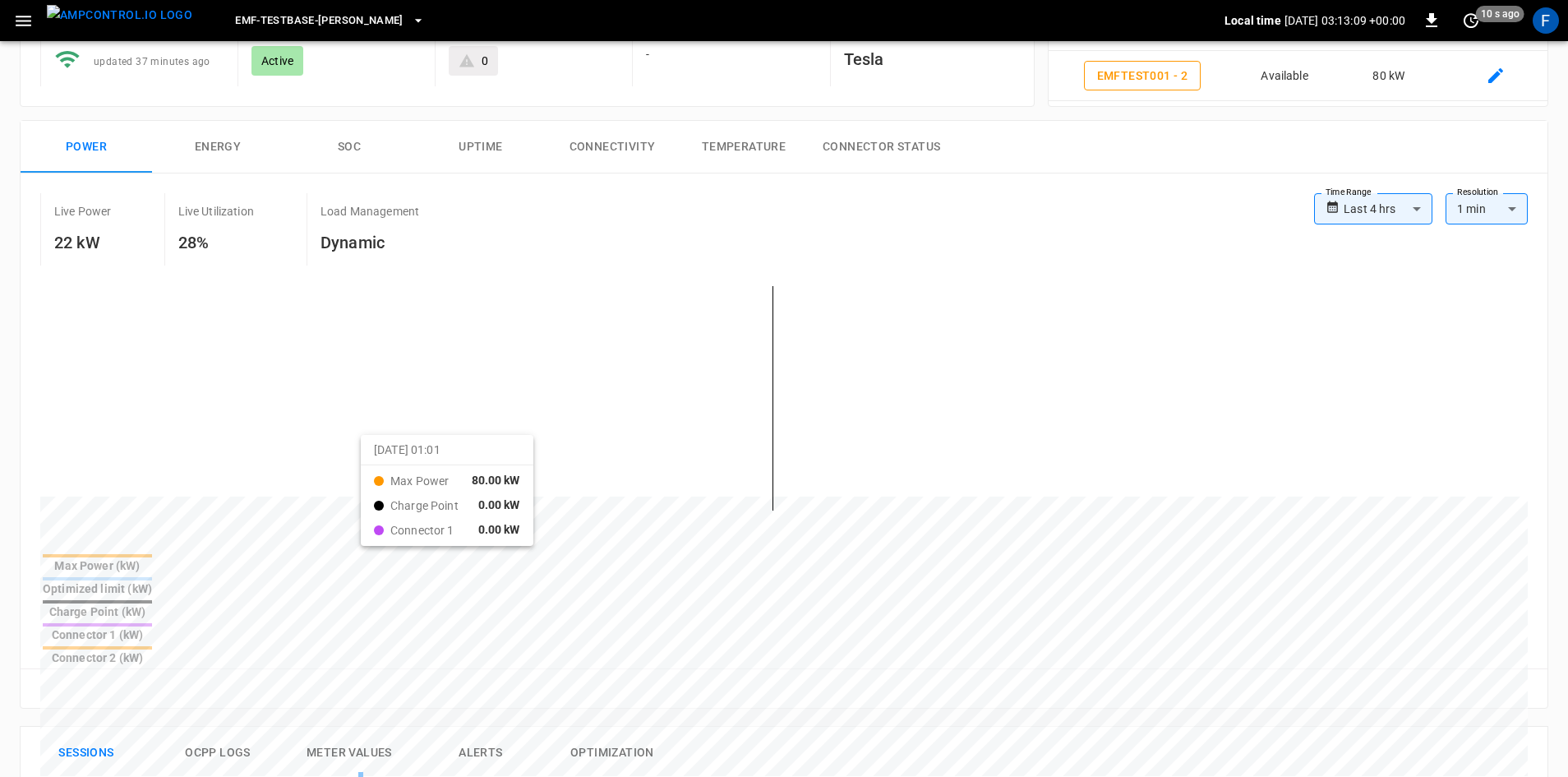
scroll to position [82, 0]
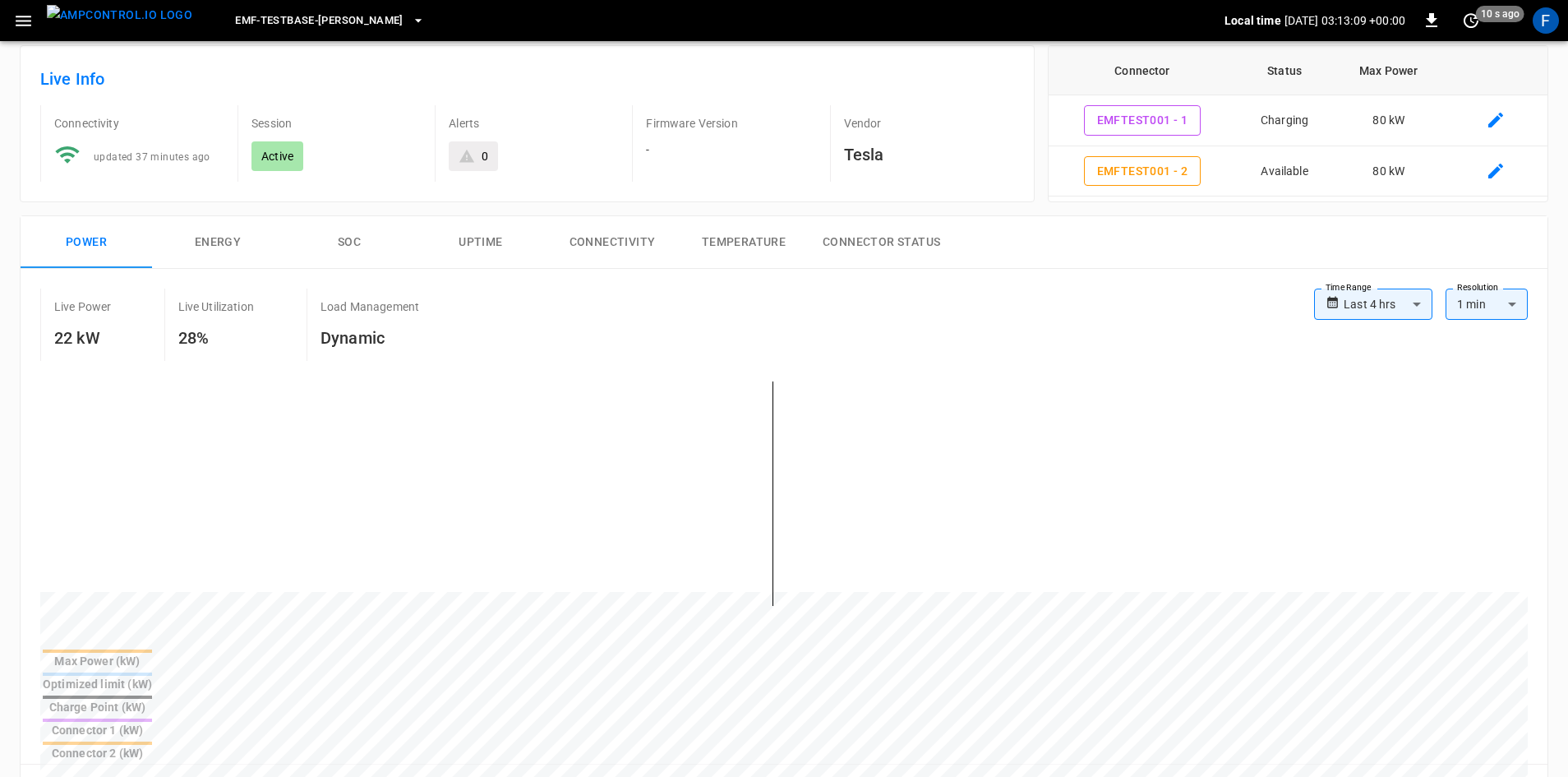
click at [247, 241] on button "Energy" at bounding box center [218, 242] width 132 height 52
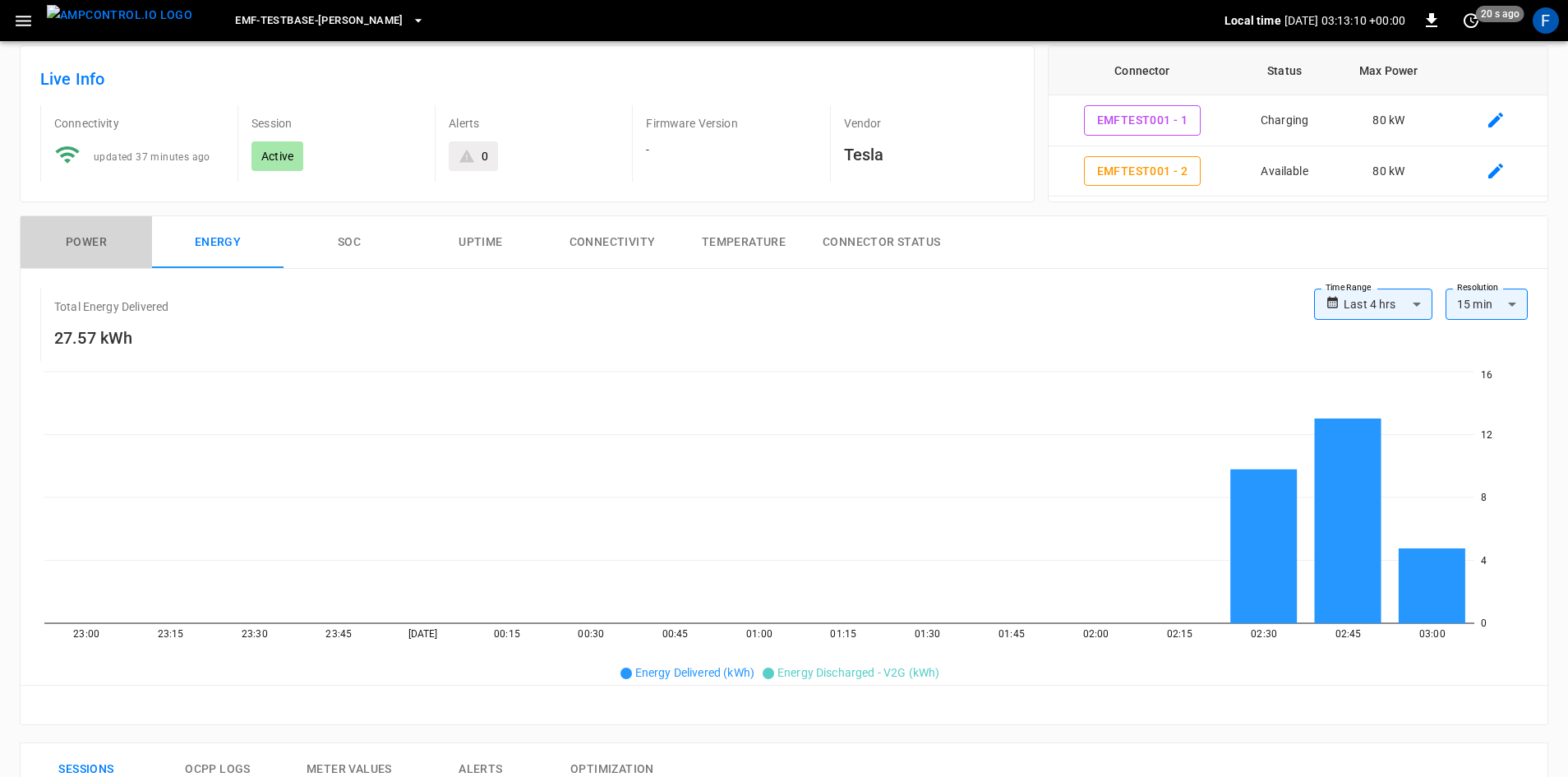
click at [101, 249] on button "Power" at bounding box center [86, 242] width 132 height 52
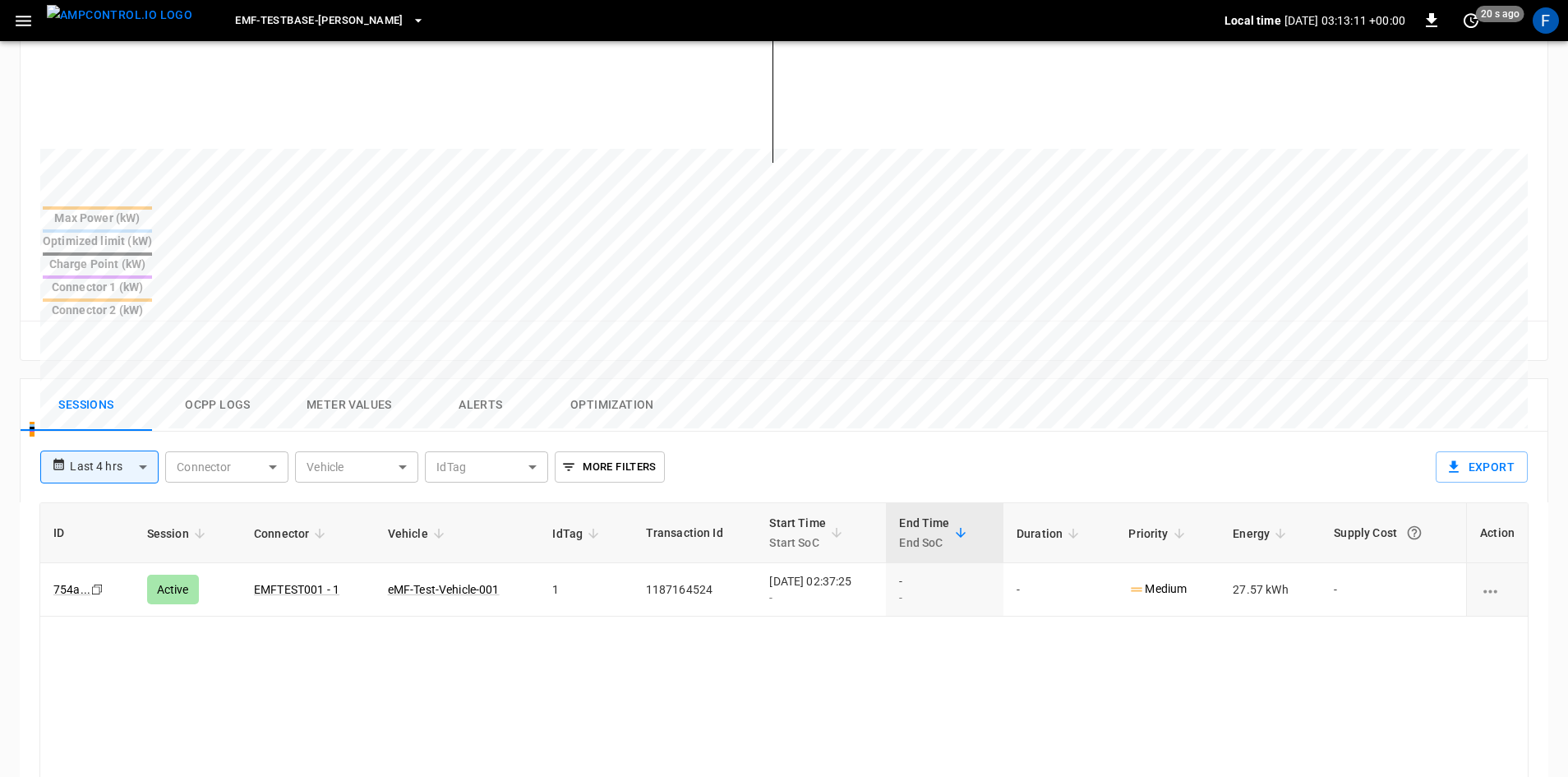
scroll to position [740, 0]
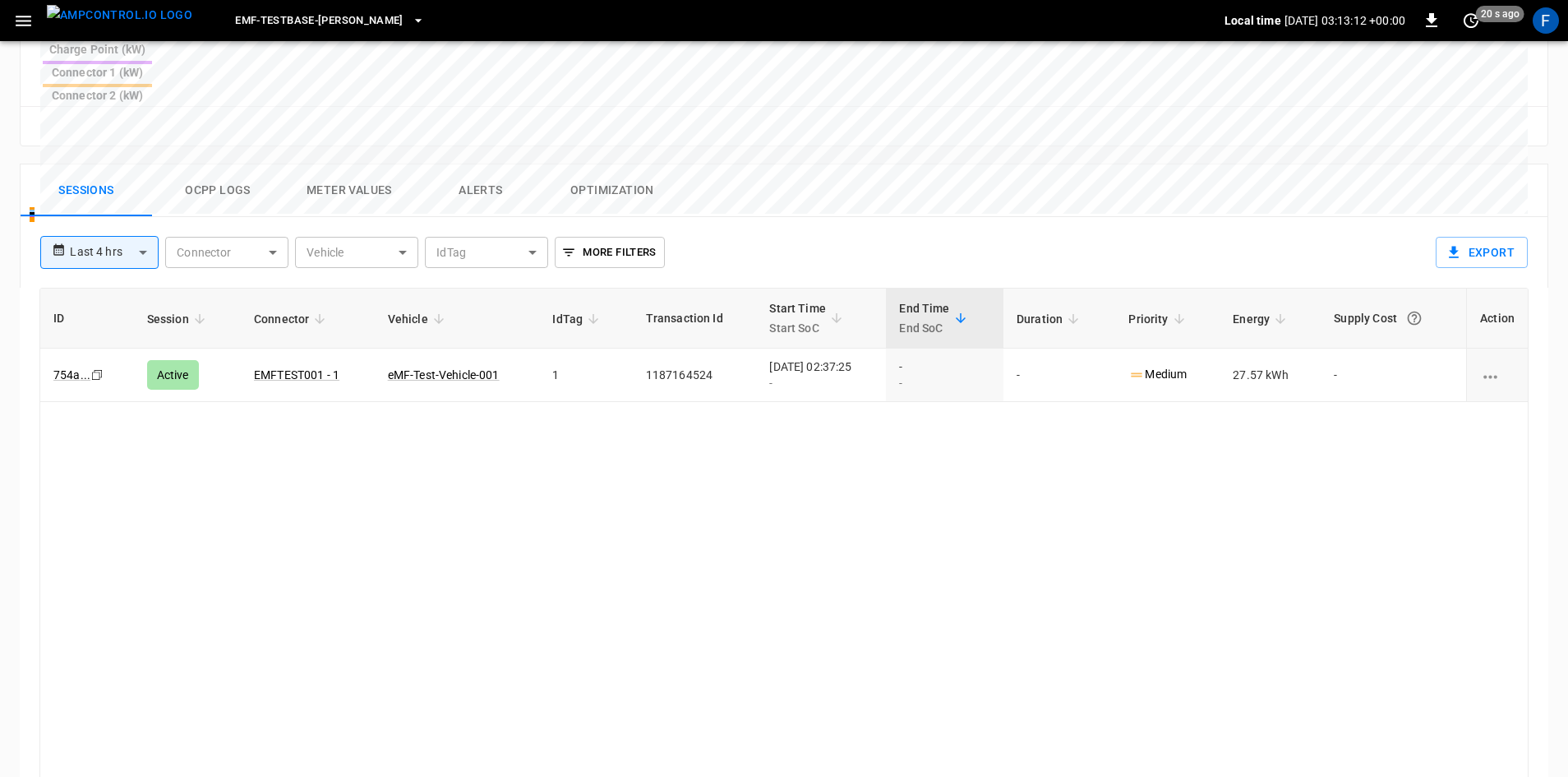
click at [227, 165] on button "Ocpp logs" at bounding box center [218, 191] width 132 height 52
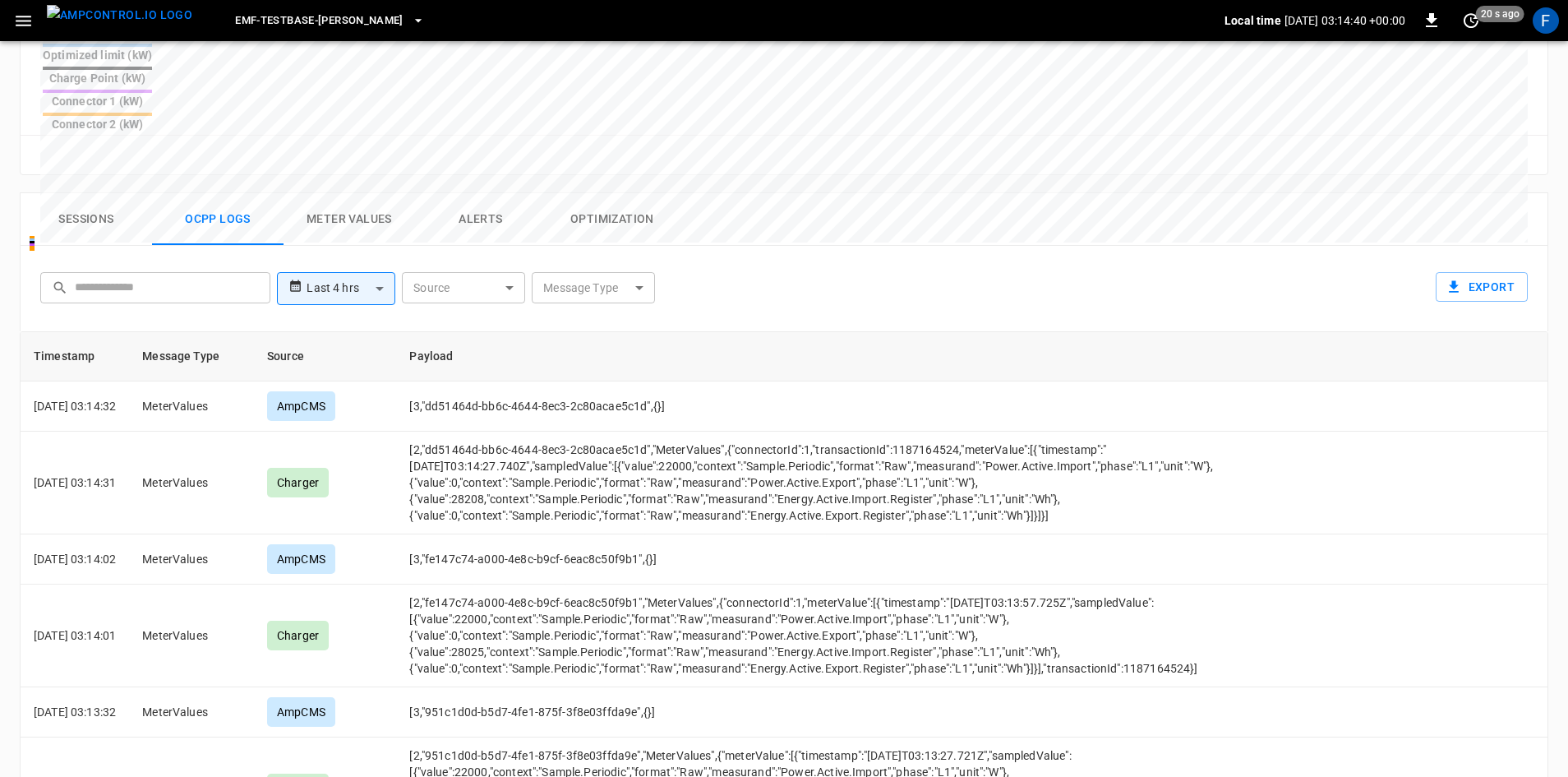
scroll to position [712, 0]
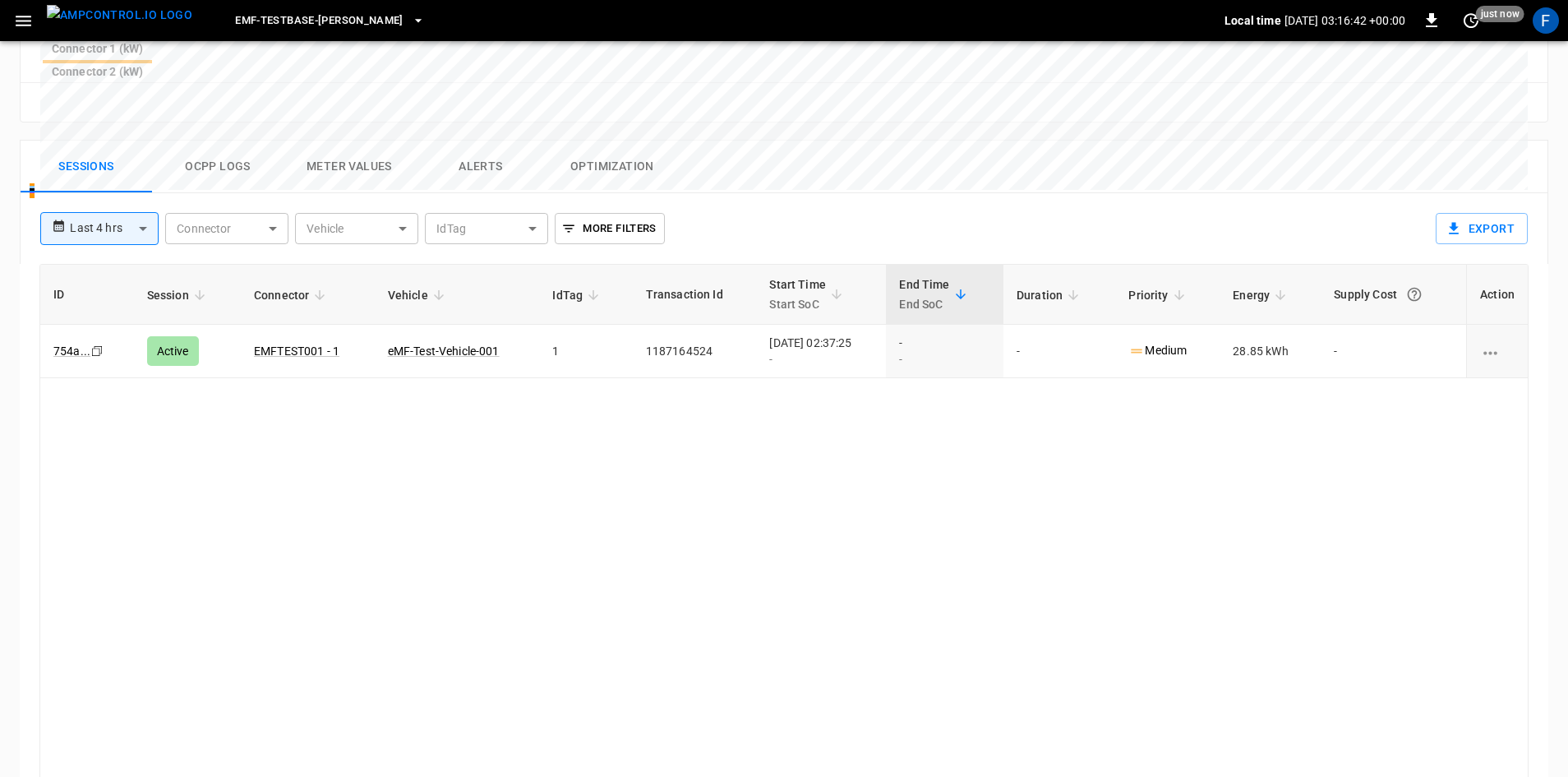
scroll to position [780, 0]
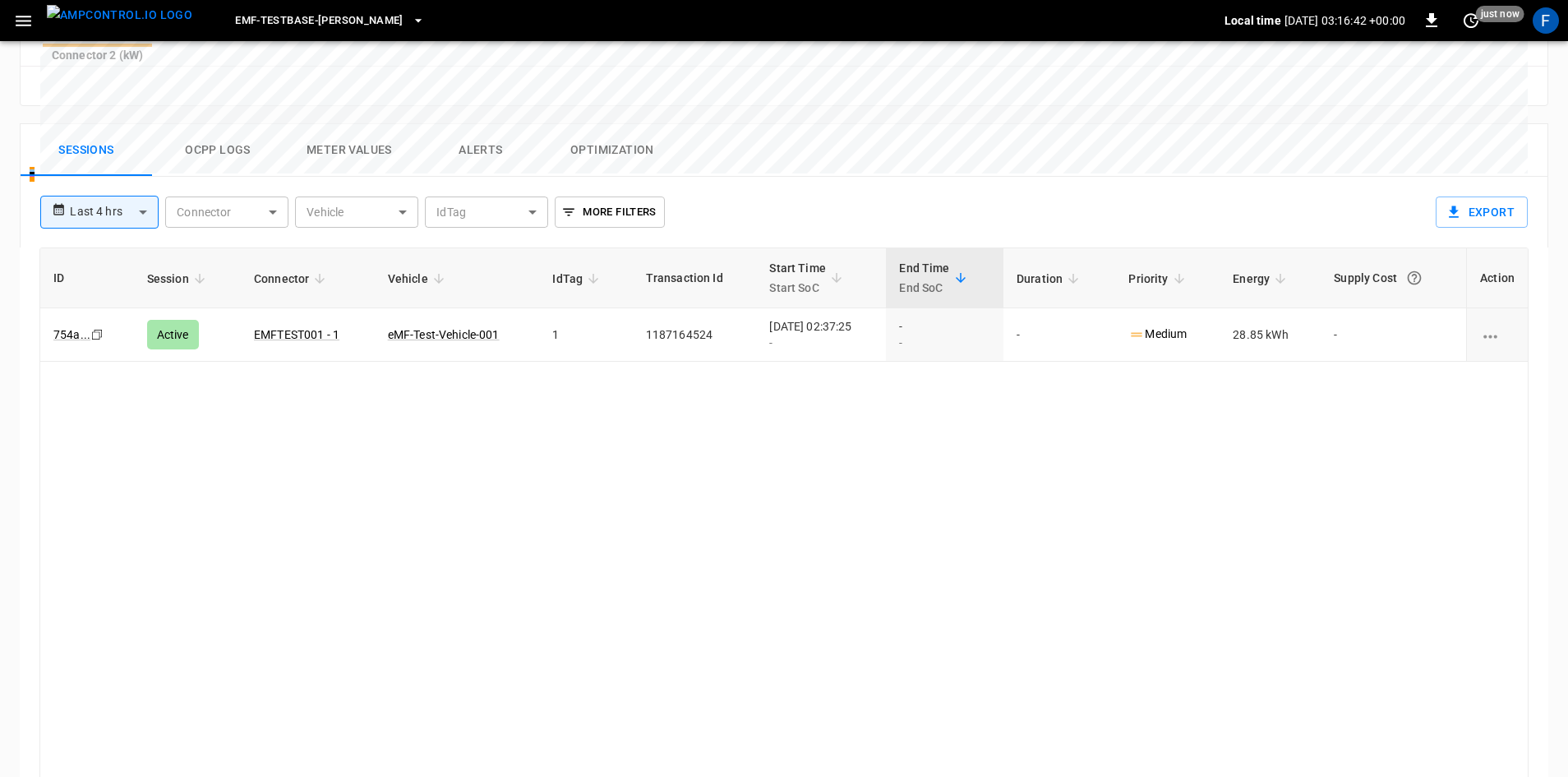
click at [216, 124] on button "Ocpp logs" at bounding box center [218, 151] width 132 height 52
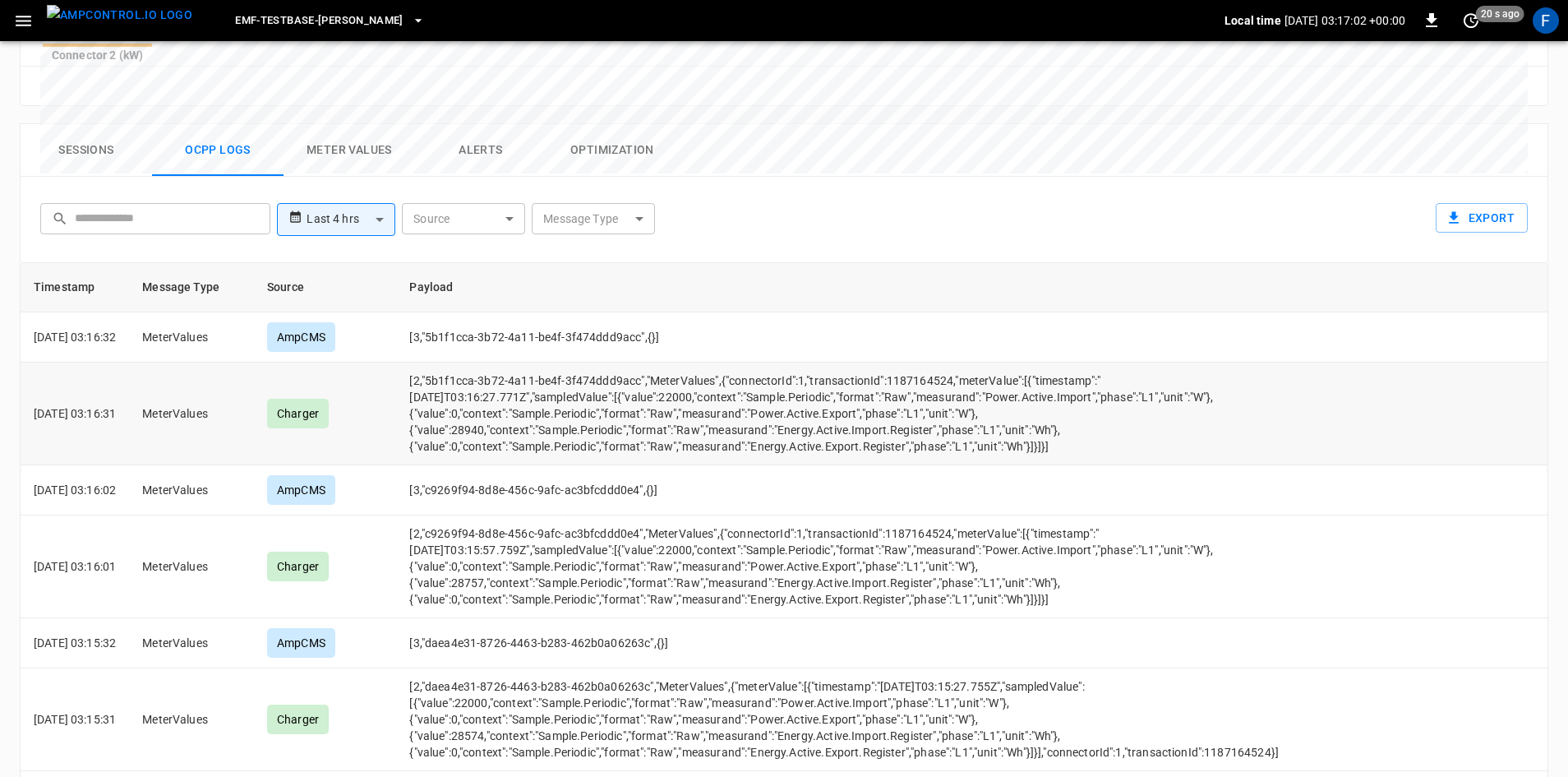
click at [722, 363] on td "[2,"5b1f1cca-3b72-4a11-be4f-3f474ddd9acc","MeterValues",{"connectorId":1,"trans…" at bounding box center [844, 414] width 895 height 103
copy td "MeterValues"
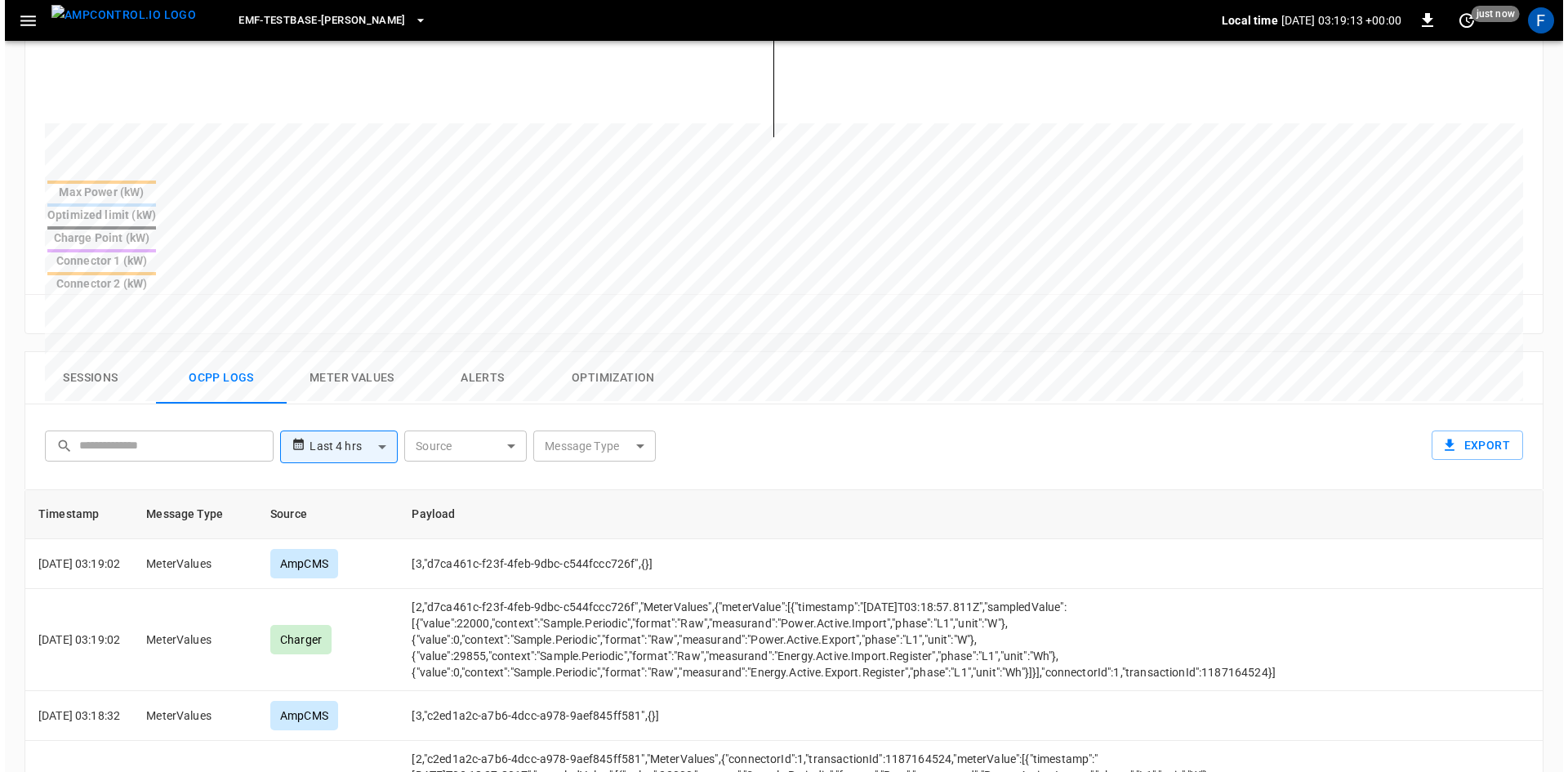
scroll to position [544, 0]
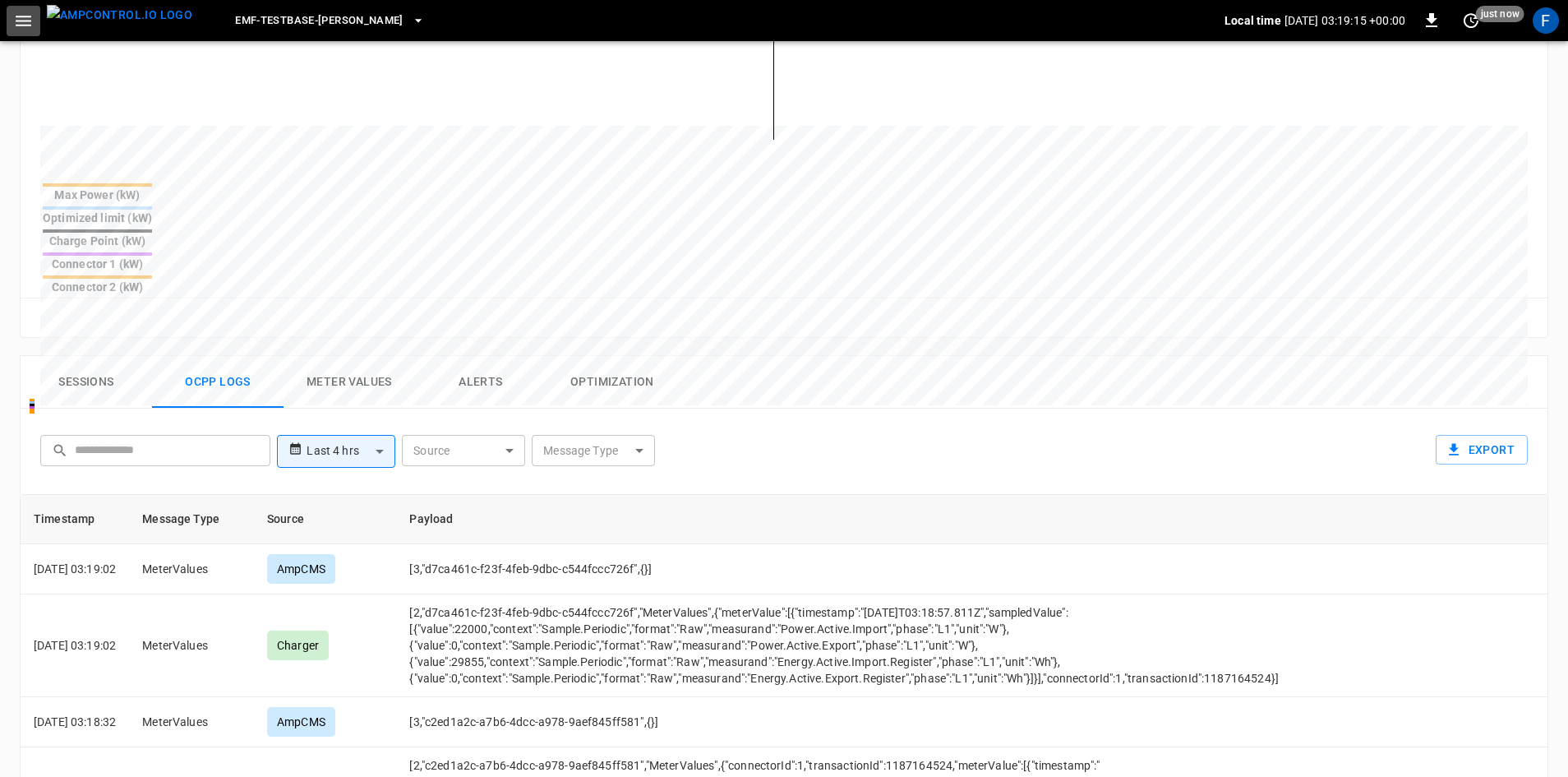
click at [31, 22] on icon "button" at bounding box center [23, 21] width 16 height 10
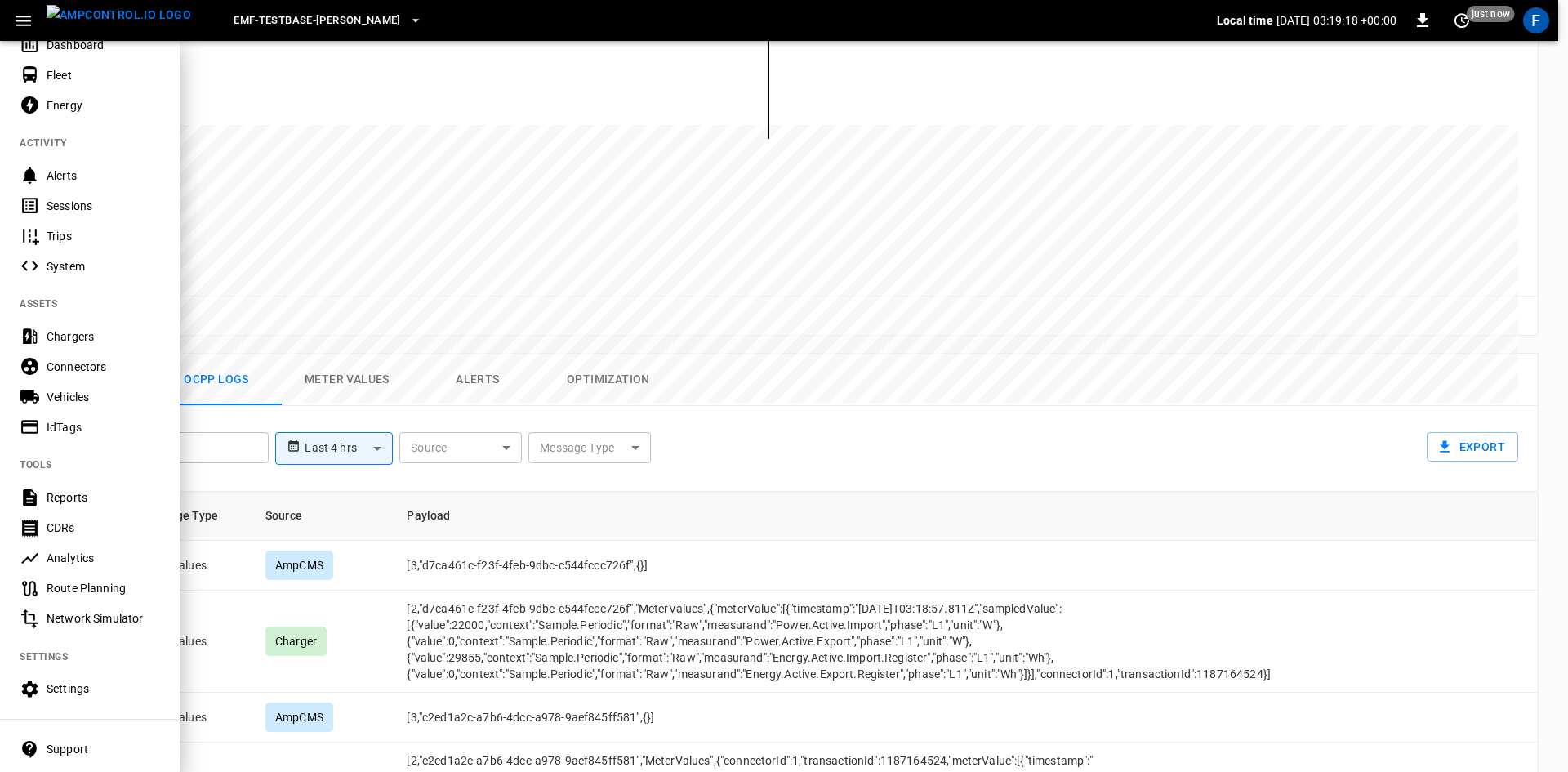
scroll to position [172, 0]
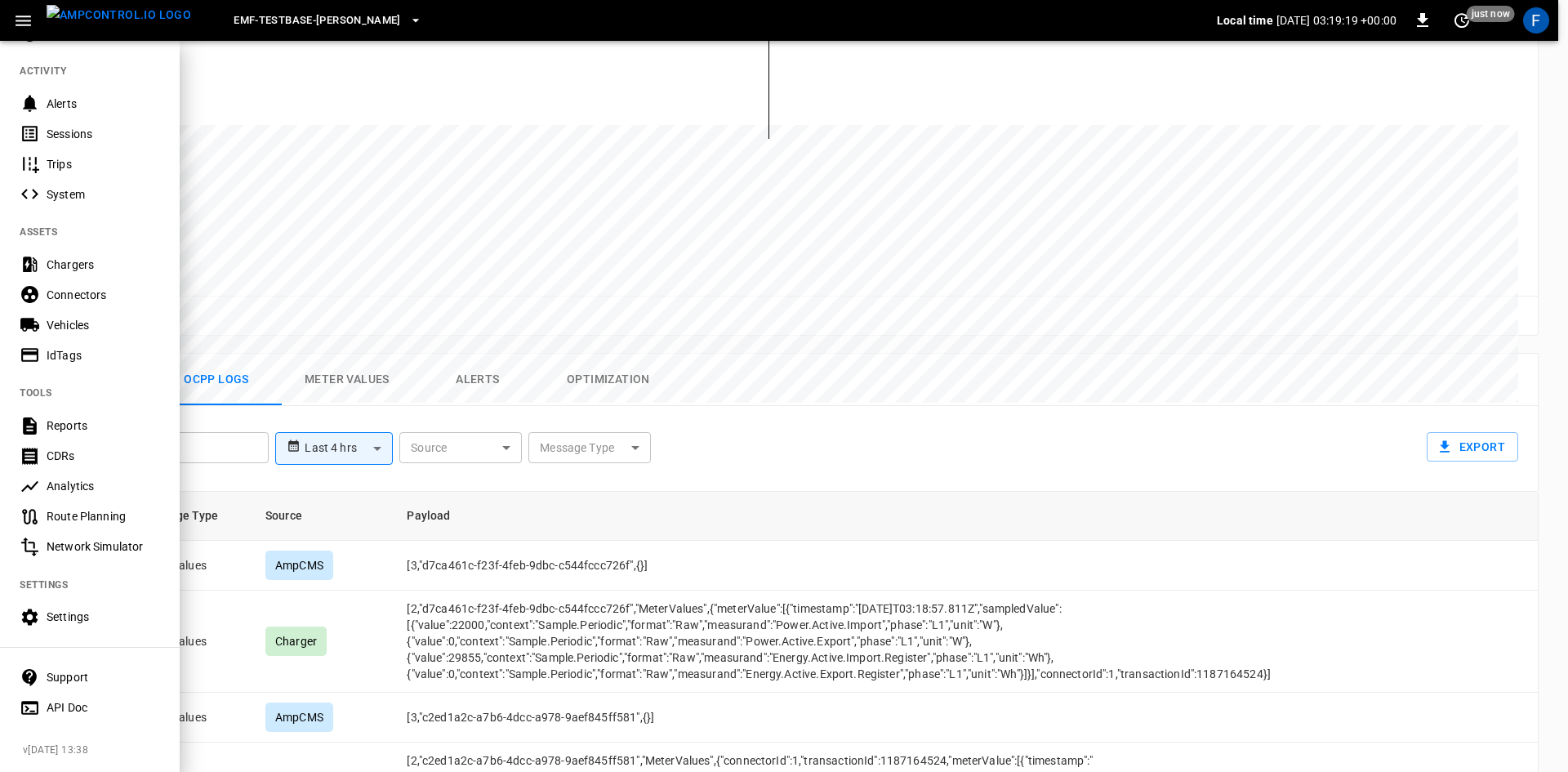
click at [120, 700] on div "API Doc" at bounding box center [103, 708] width 113 height 17
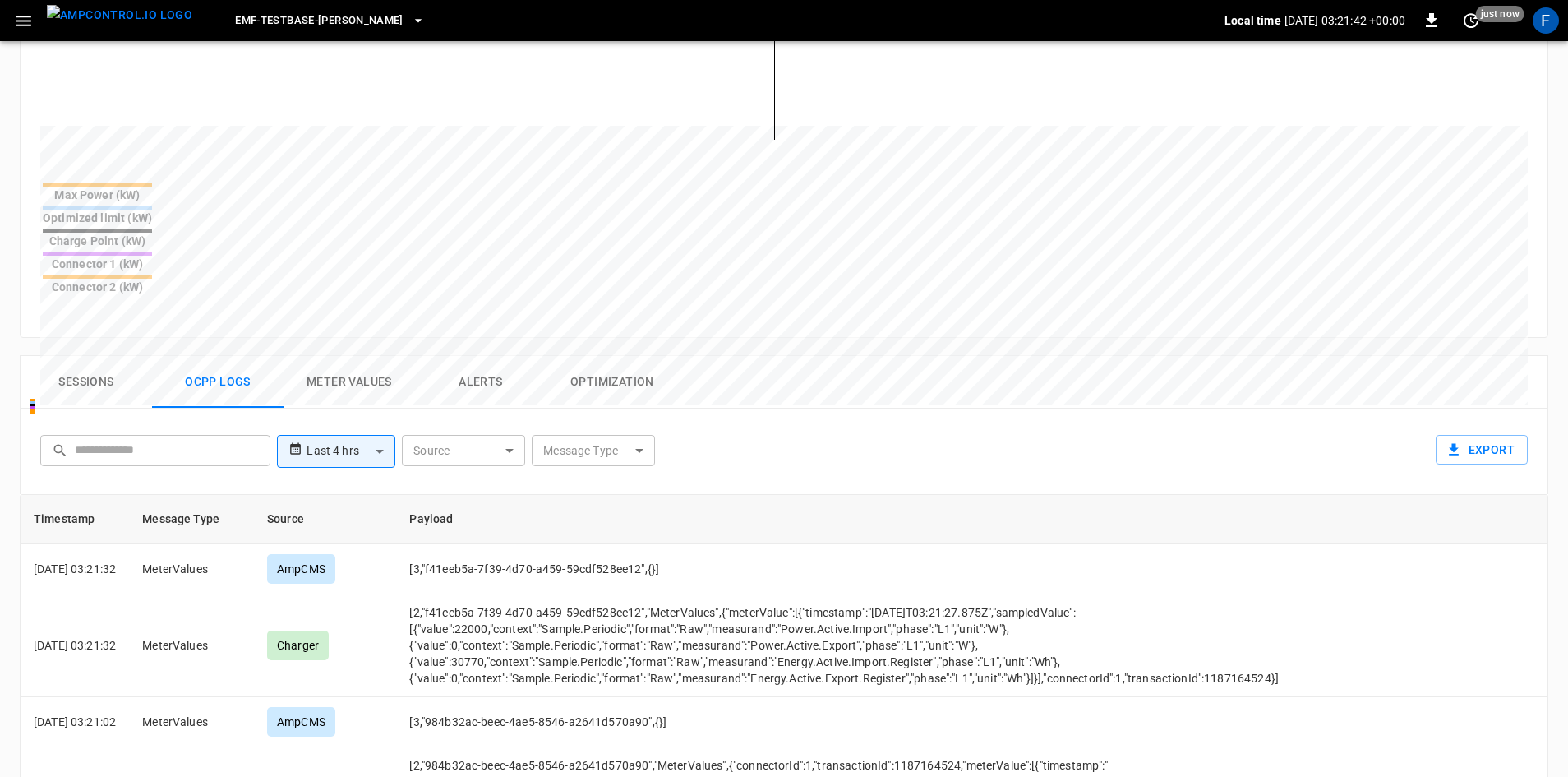
click at [390, 18] on span "eMF-Testbase-[PERSON_NAME]" at bounding box center [319, 21] width 168 height 19
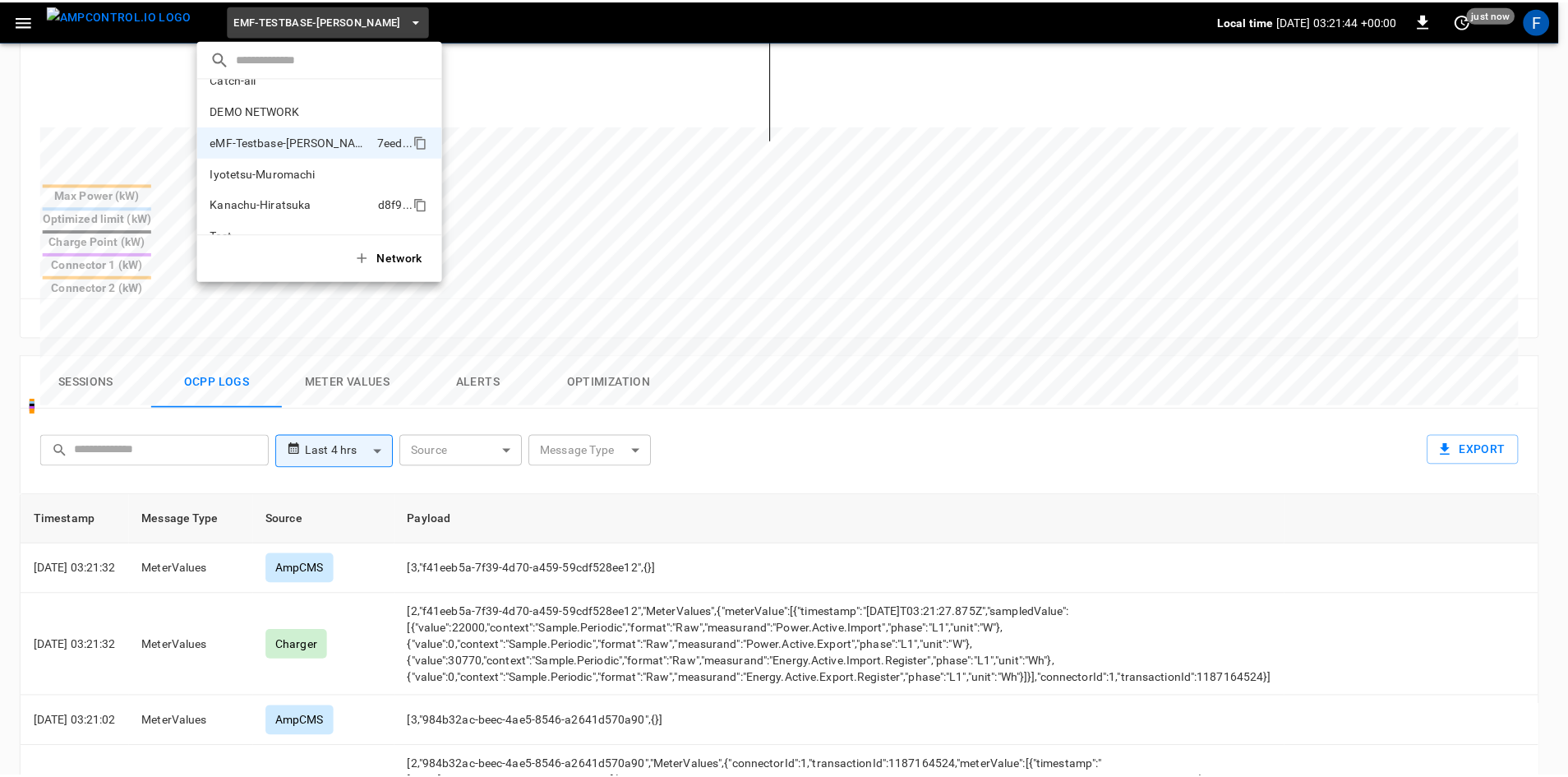
scroll to position [0, 0]
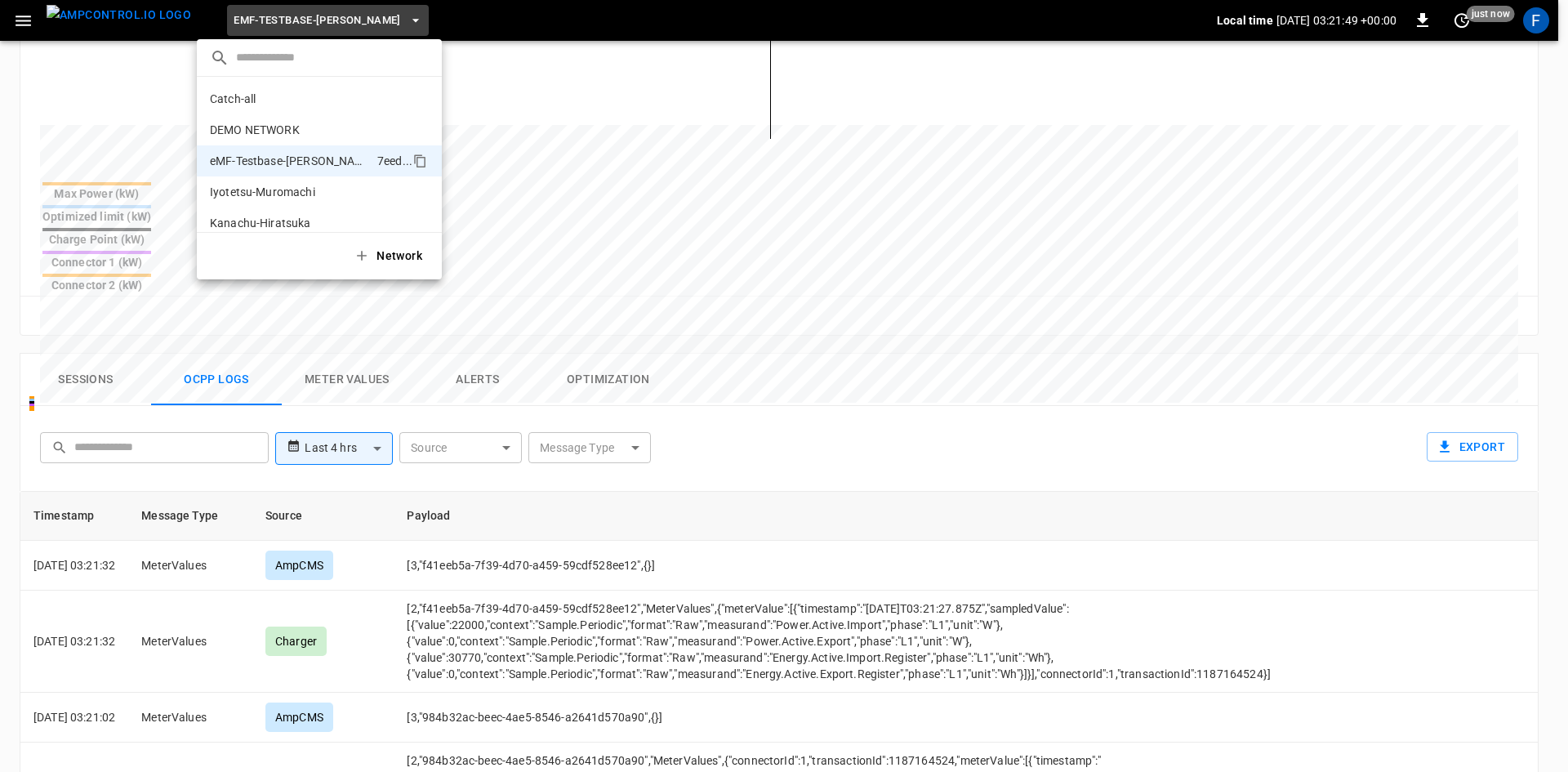
click at [726, 260] on div at bounding box center [784, 386] width 1568 height 772
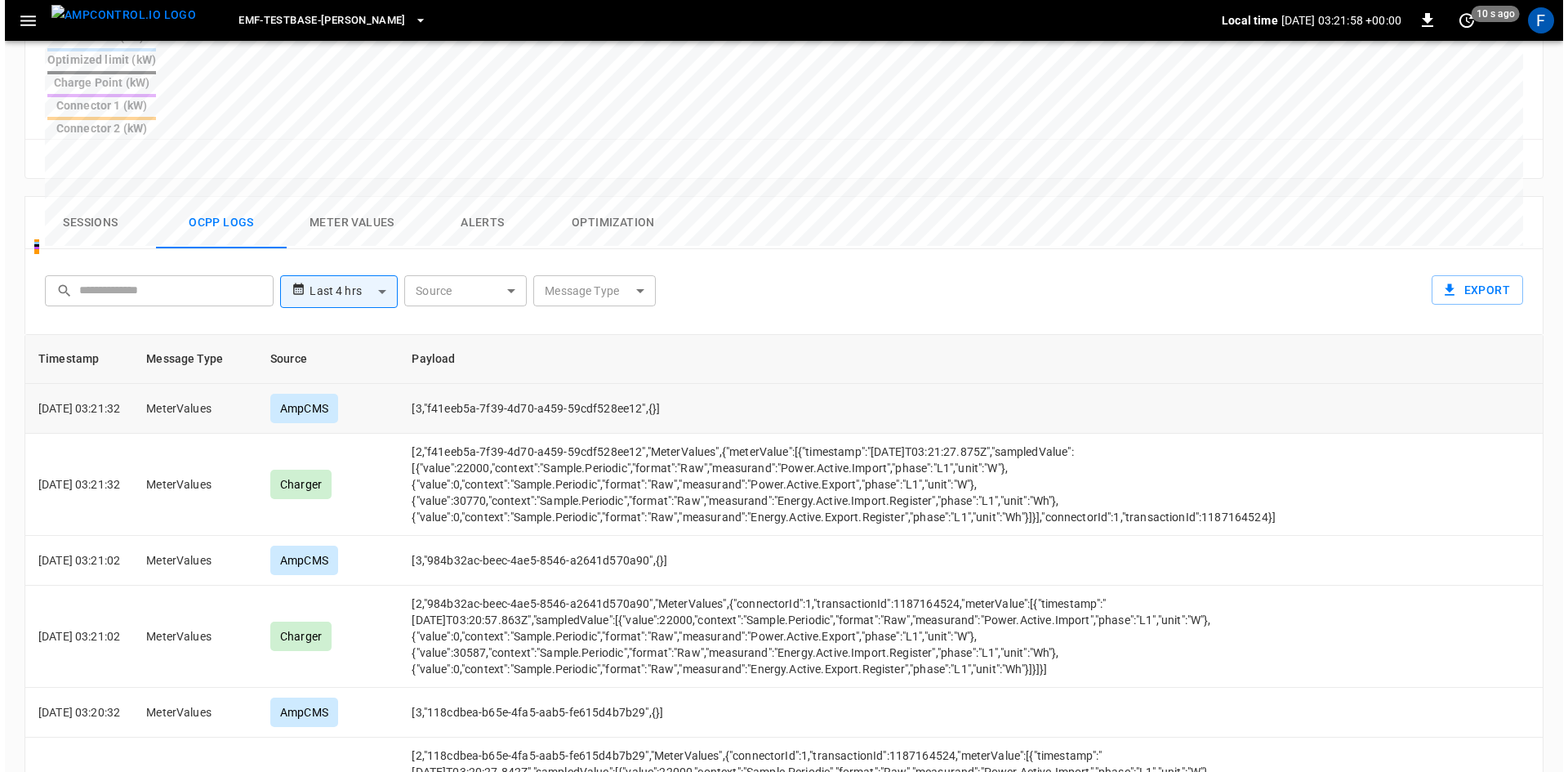
scroll to position [708, 0]
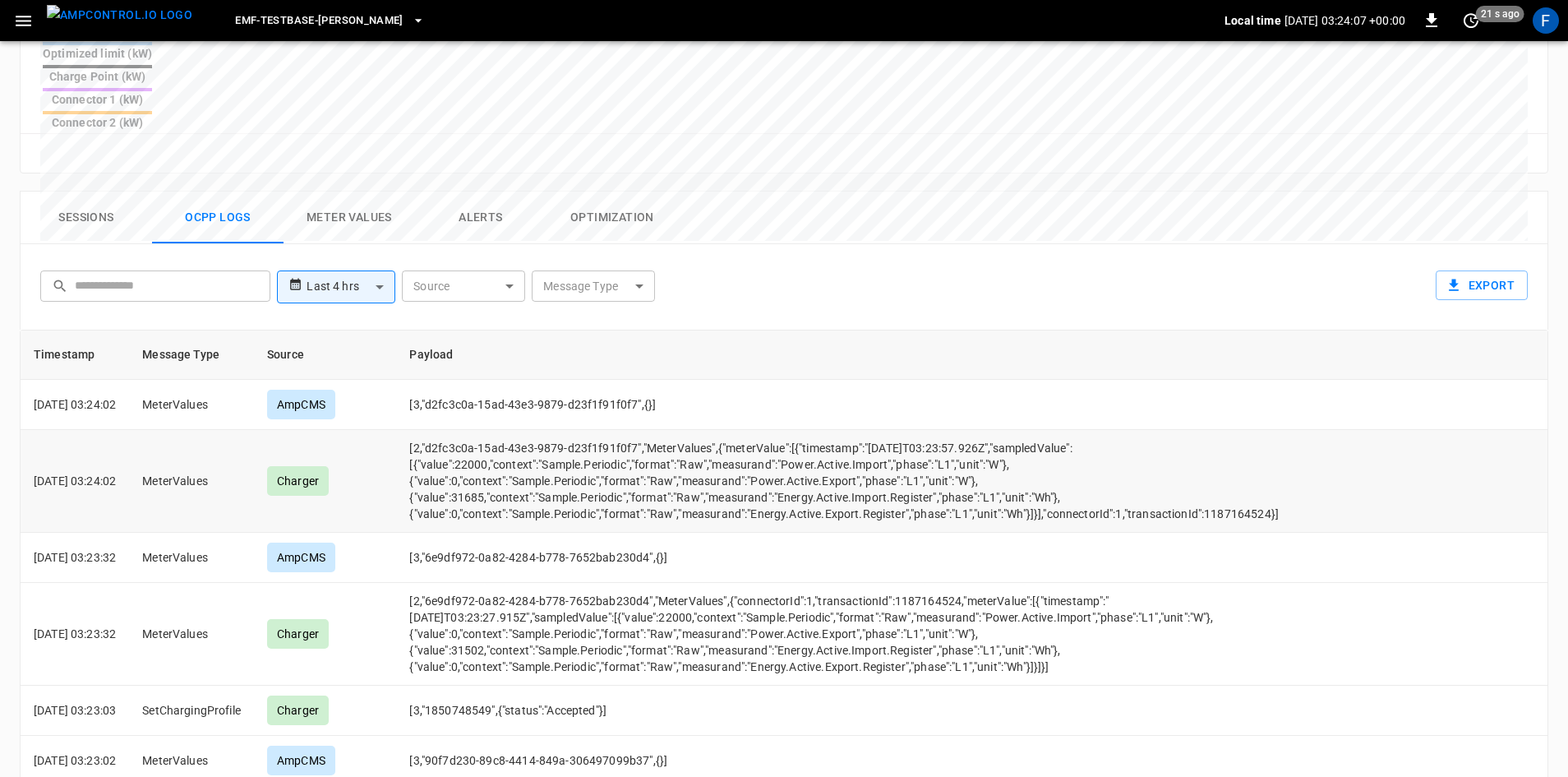
click at [503, 430] on td "[2,"d2fc3c0a-15ad-43e3-9879-d23f1f91f0f7","MeterValues",{"meterValue":[{"timest…" at bounding box center [844, 482] width 895 height 103
click at [402, 18] on button "eMF-Testbase-[PERSON_NAME]" at bounding box center [329, 21] width 203 height 32
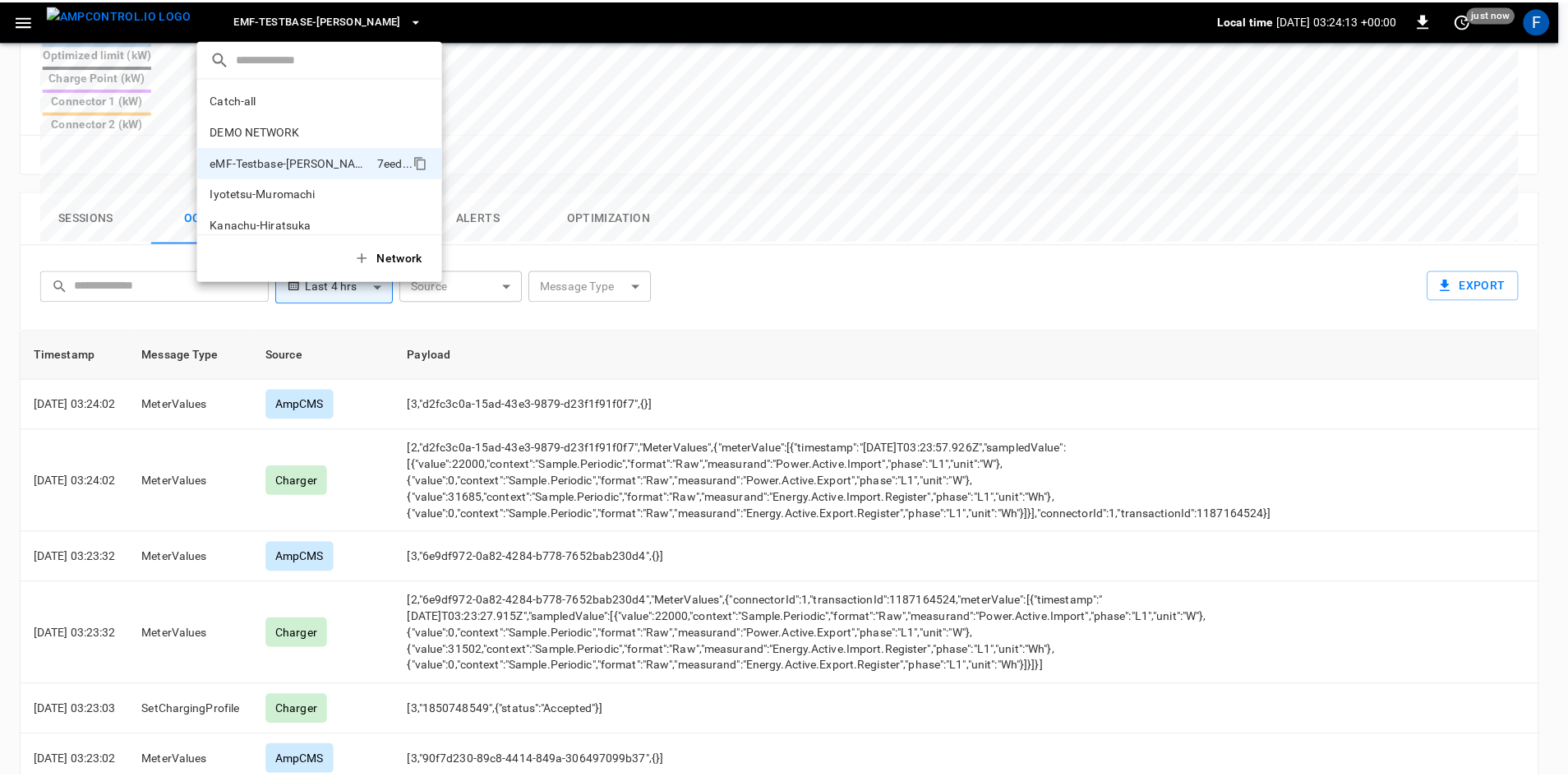
scroll to position [44, 0]
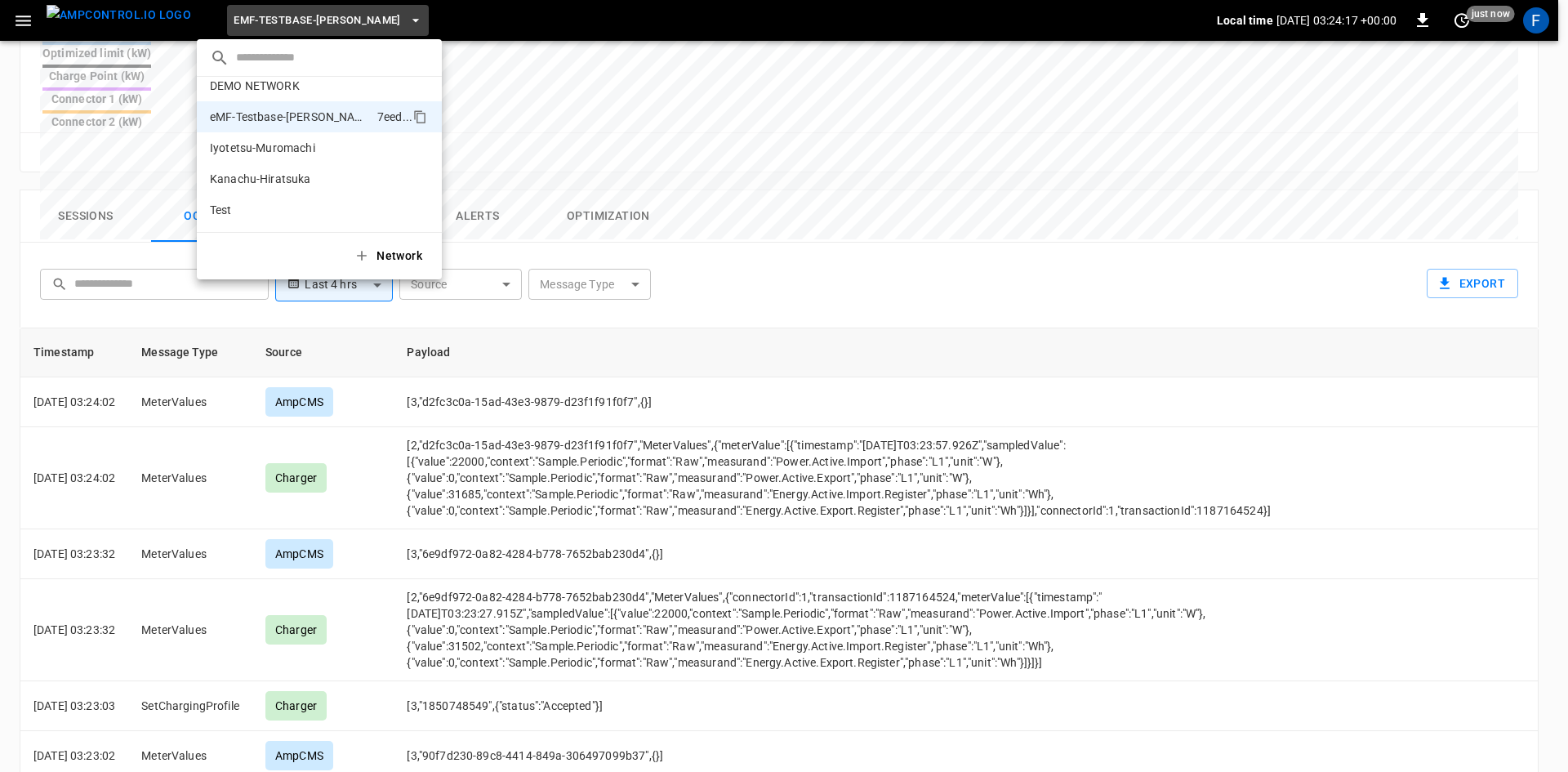
click at [889, 179] on div at bounding box center [784, 386] width 1568 height 772
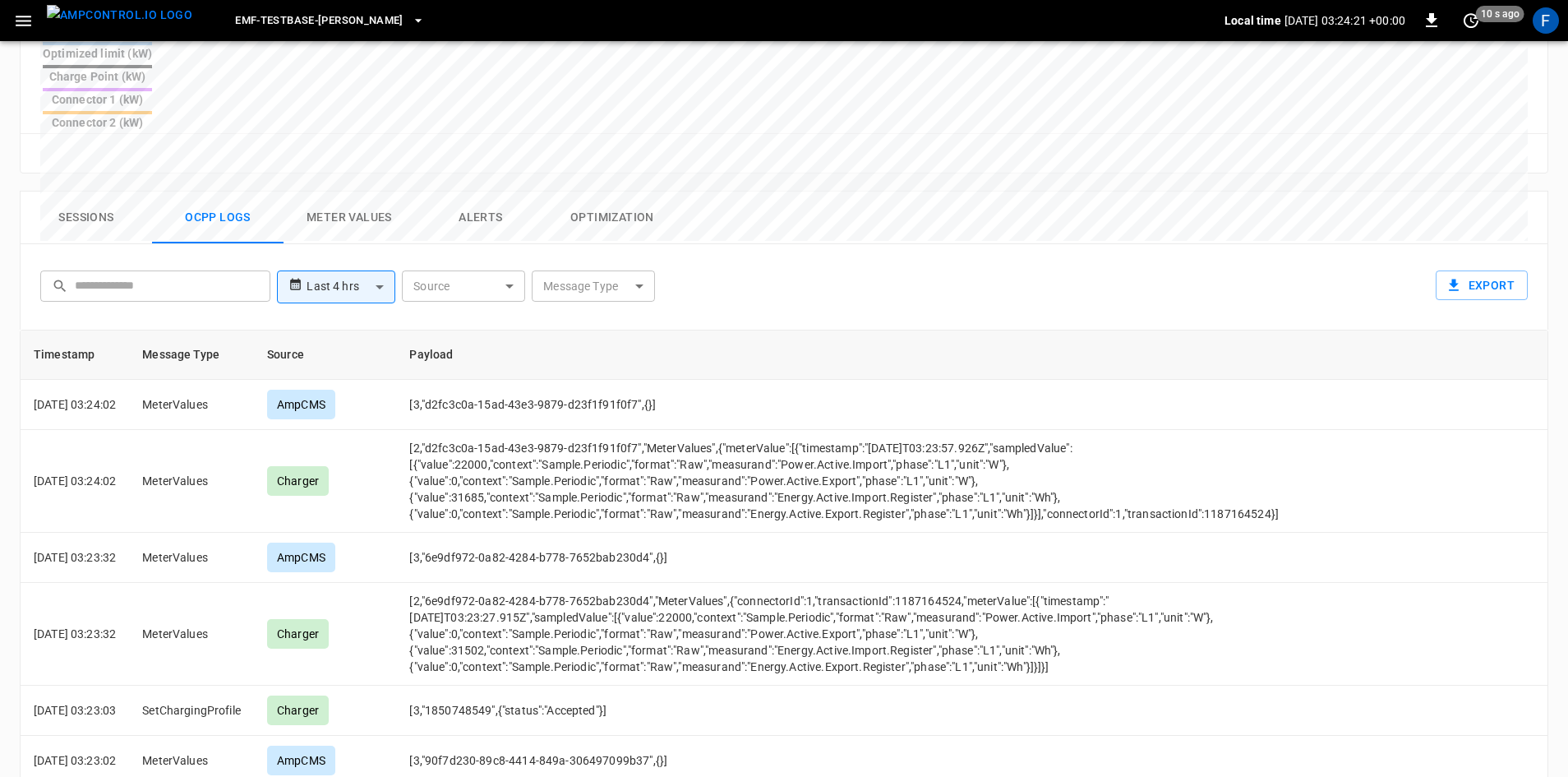
click at [37, 21] on button "button" at bounding box center [23, 21] width 34 height 31
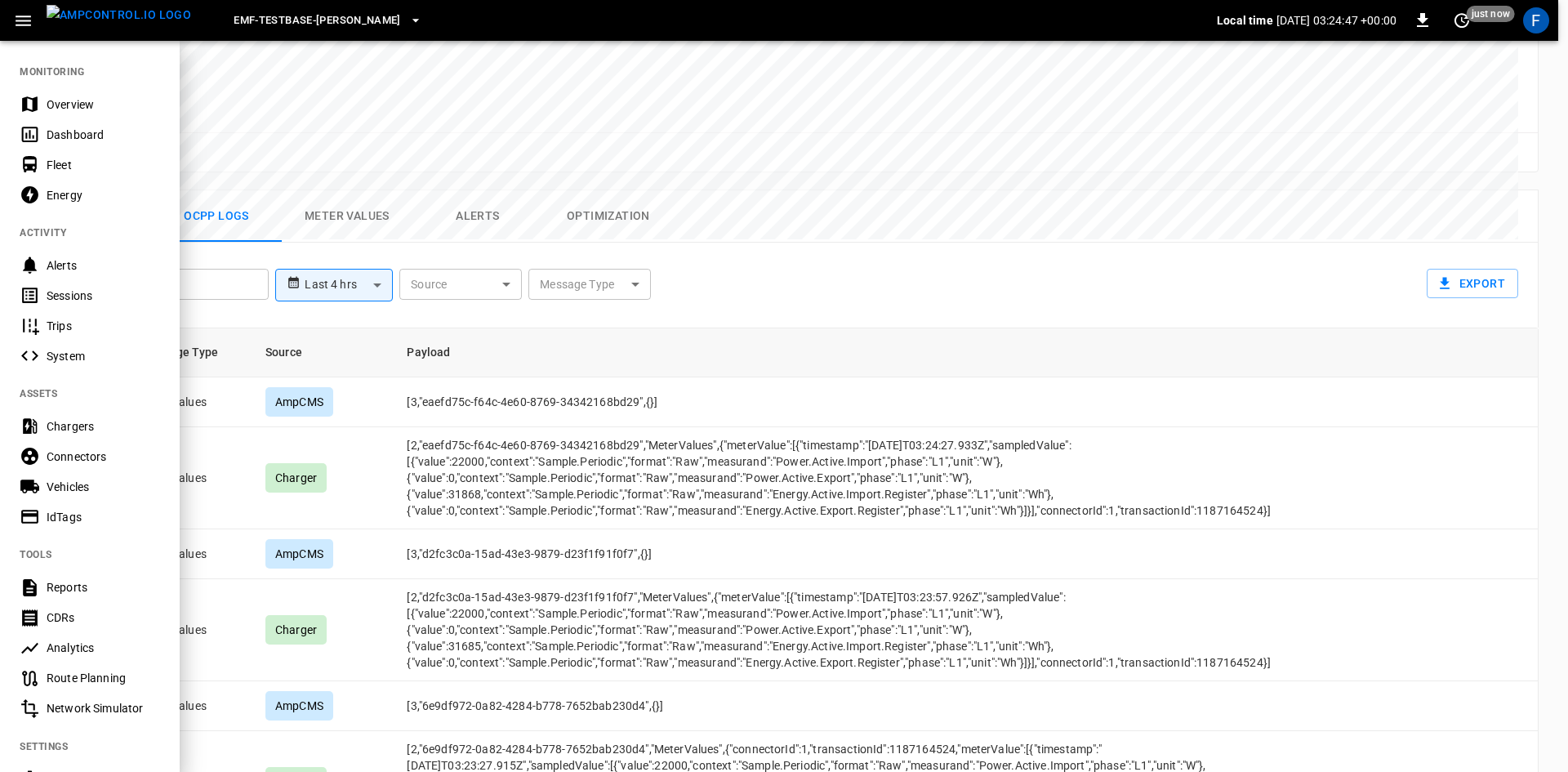
click at [913, 143] on div at bounding box center [784, 386] width 1568 height 772
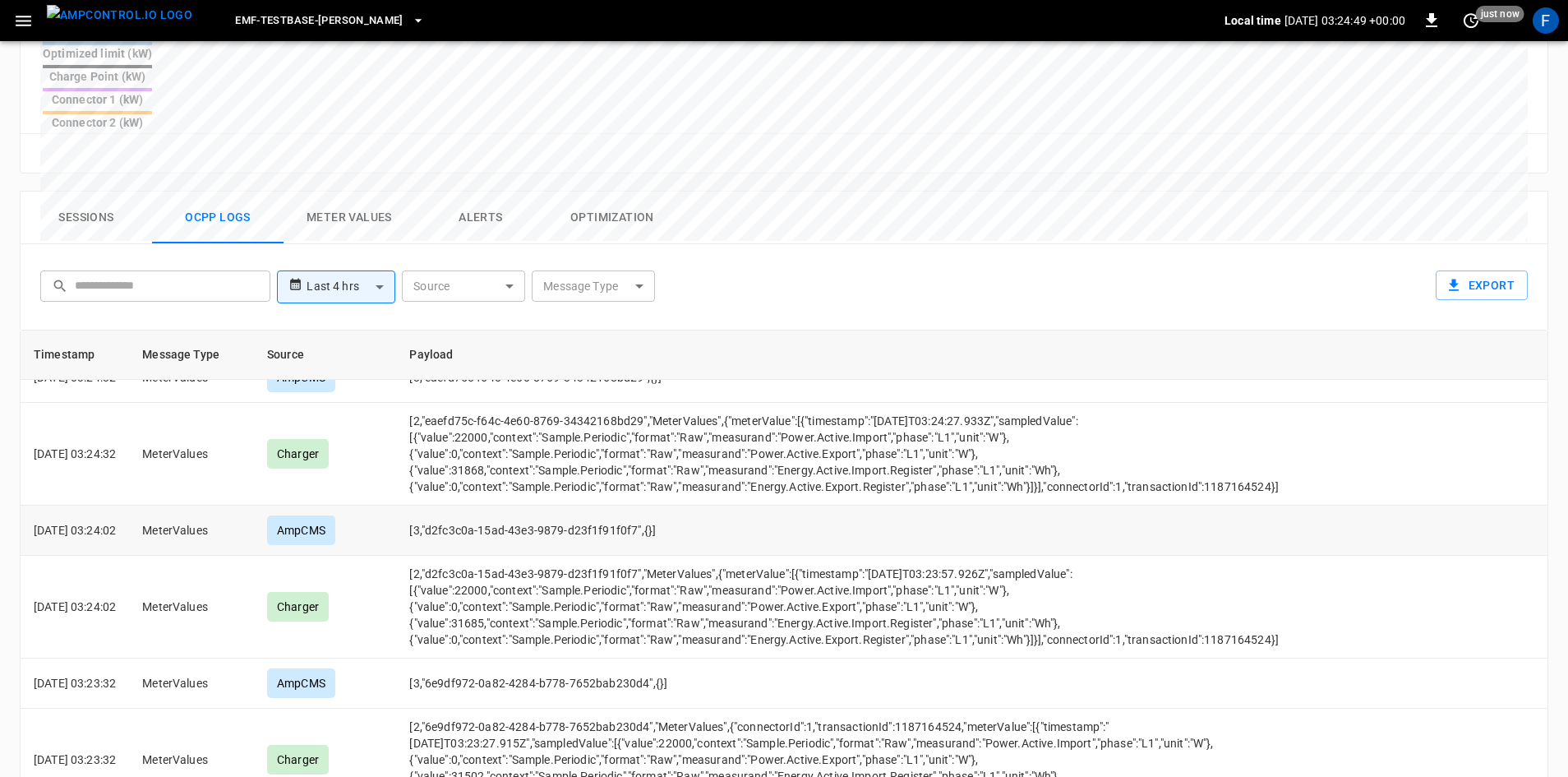
scroll to position [0, 0]
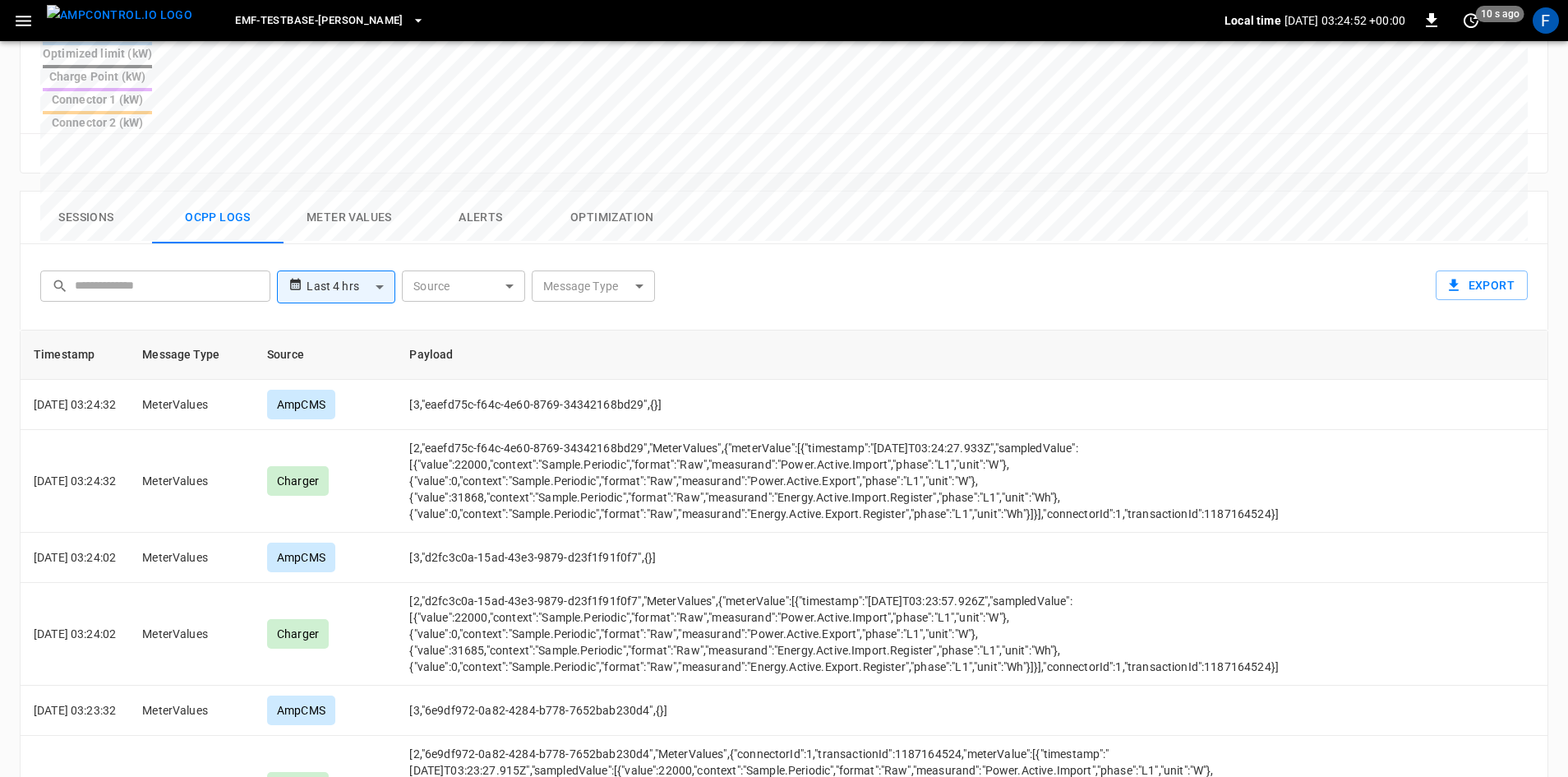
click at [385, 192] on button "Meter Values" at bounding box center [349, 218] width 132 height 52
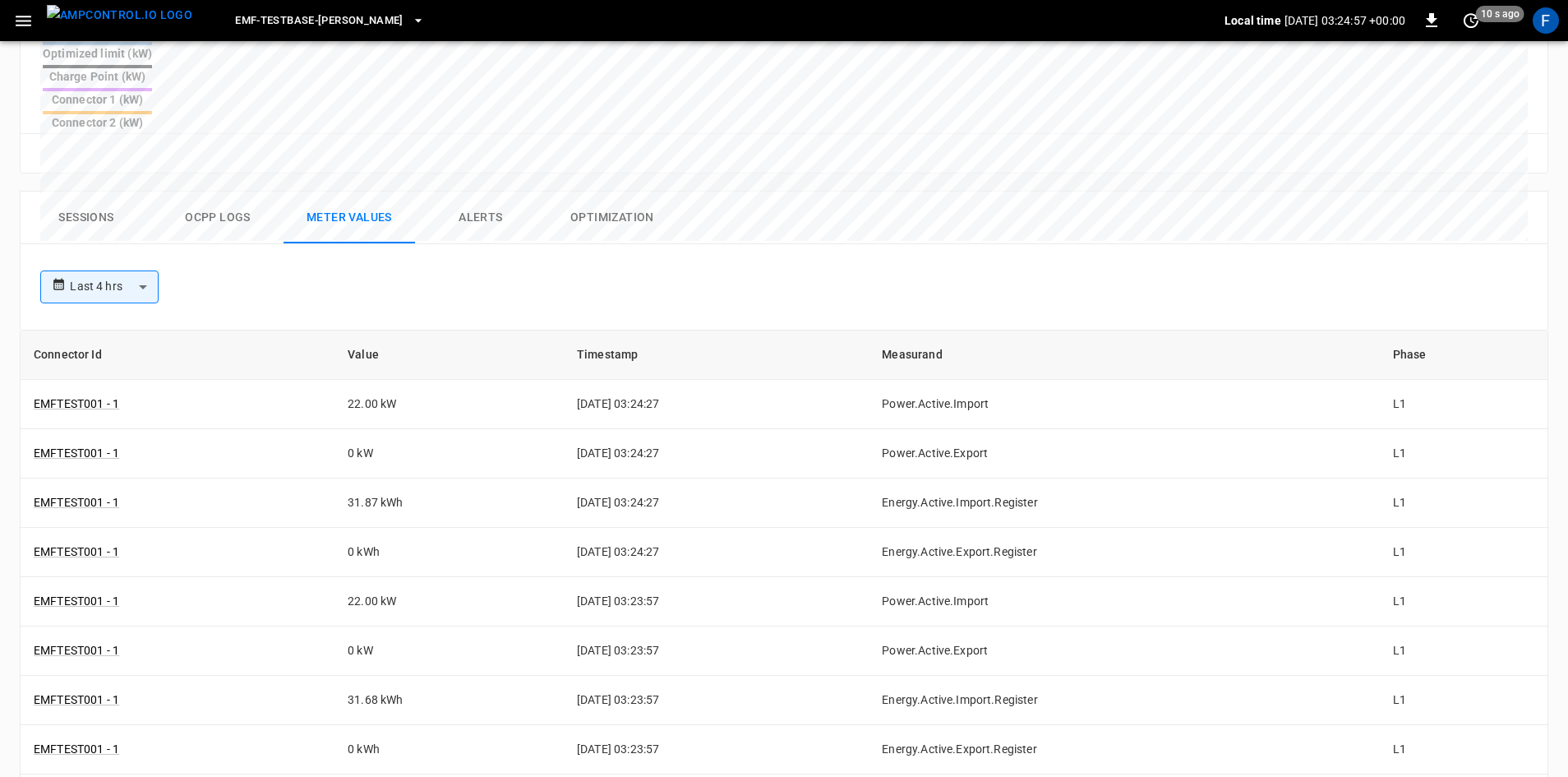
click at [461, 192] on button "Alerts" at bounding box center [480, 218] width 132 height 52
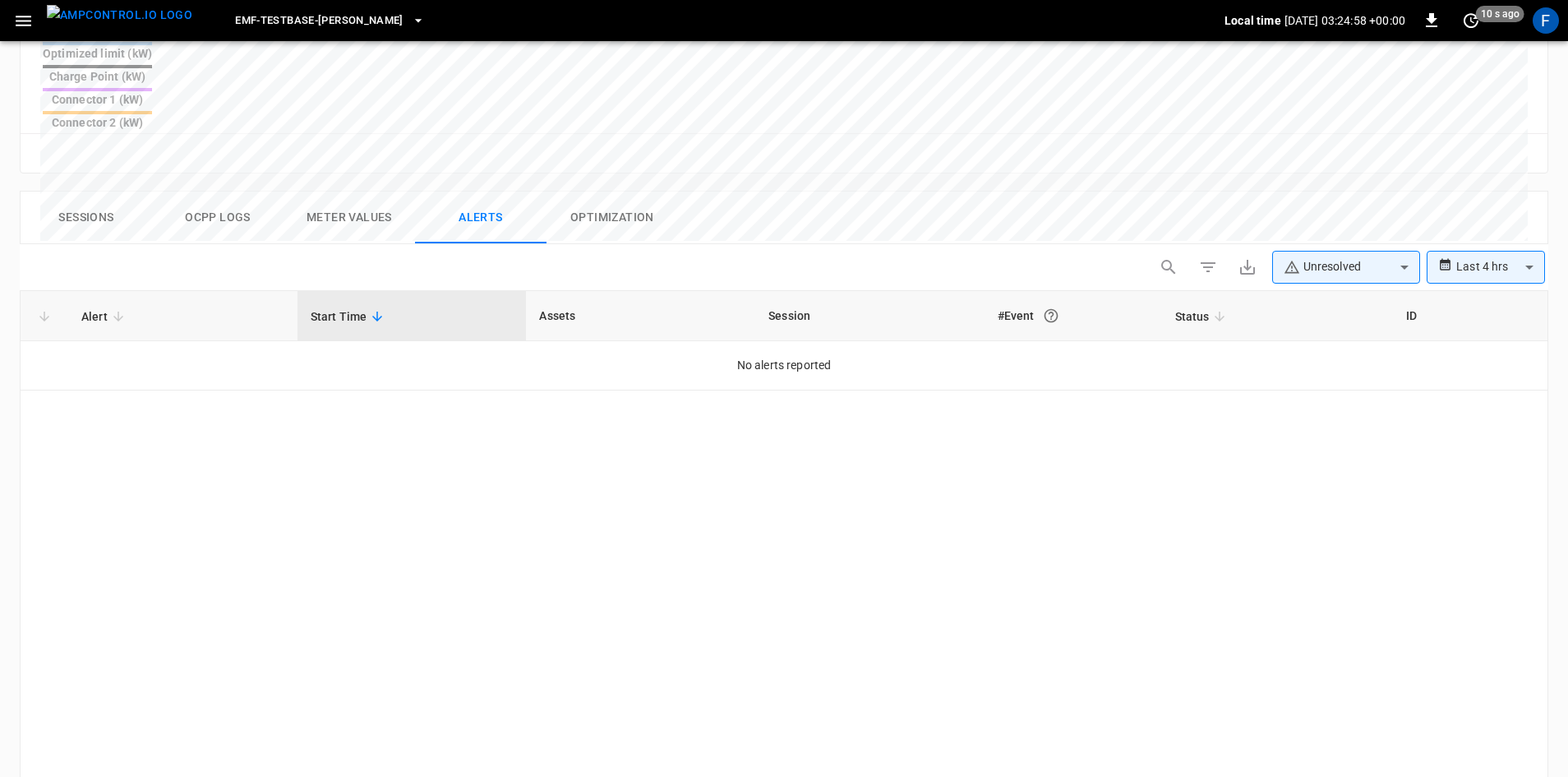
click at [559, 192] on button "Optimization" at bounding box center [612, 218] width 132 height 52
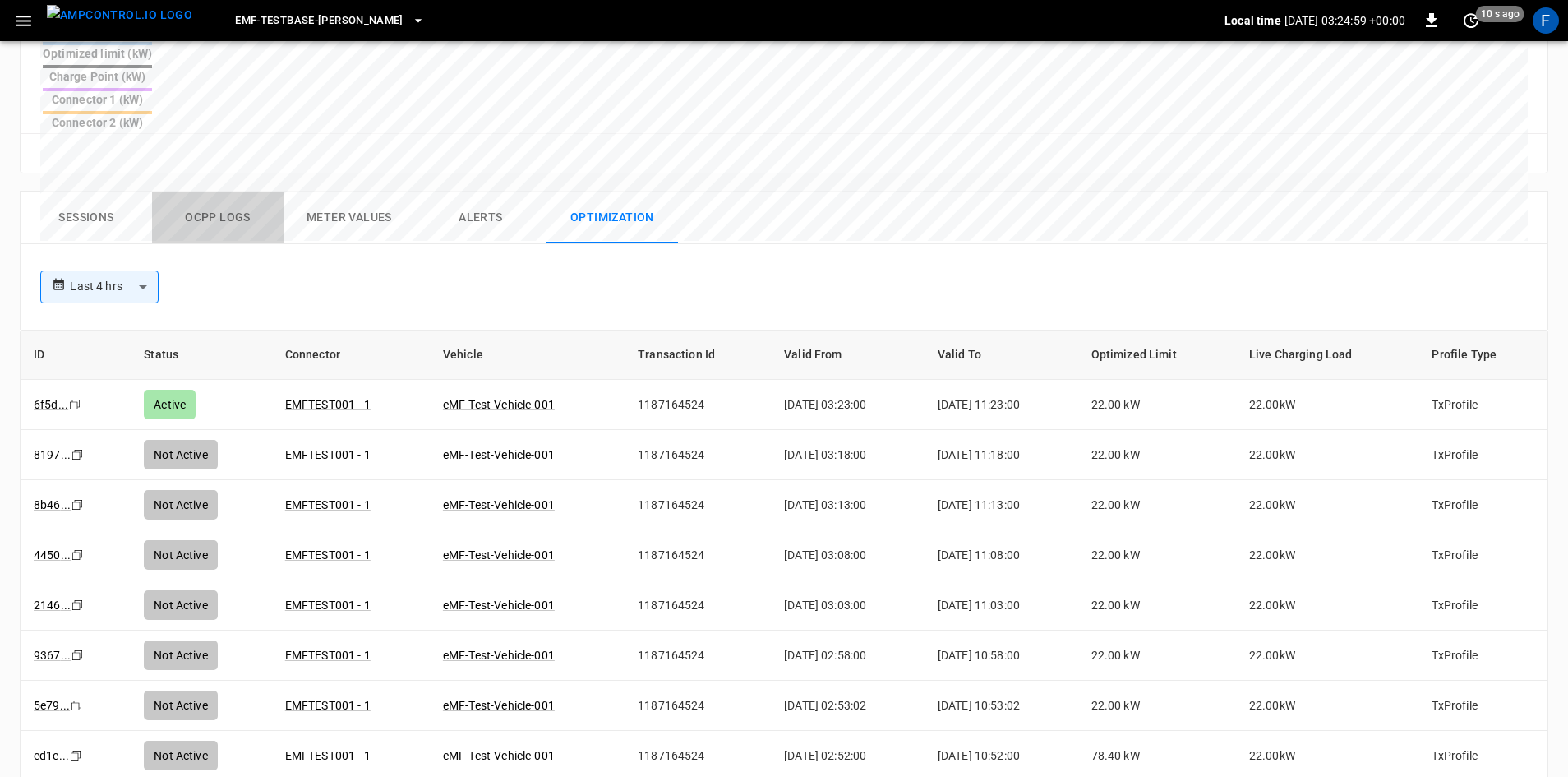
click at [228, 192] on button "Ocpp logs" at bounding box center [218, 218] width 132 height 52
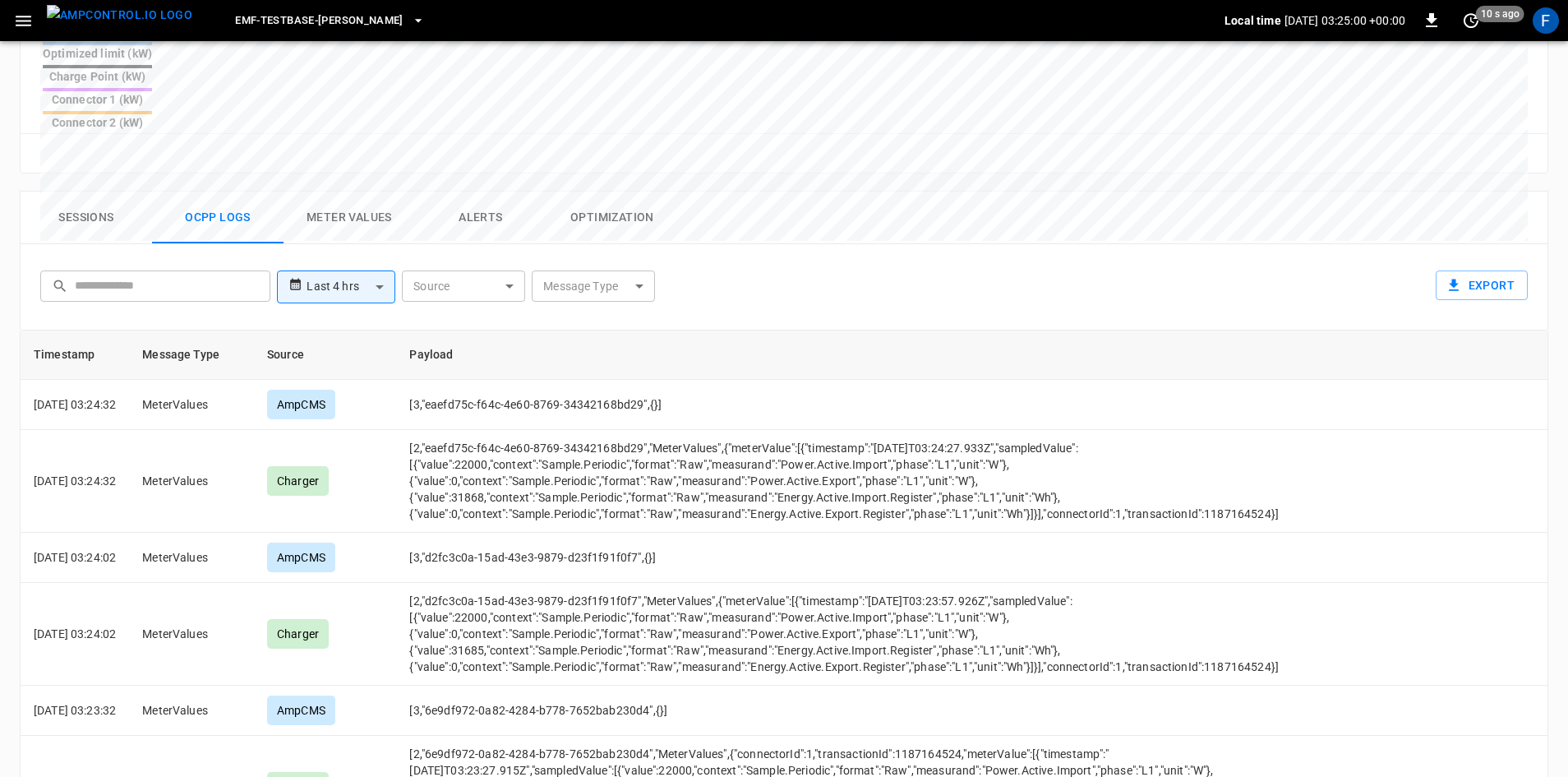
click at [550, 192] on button "Optimization" at bounding box center [612, 218] width 132 height 52
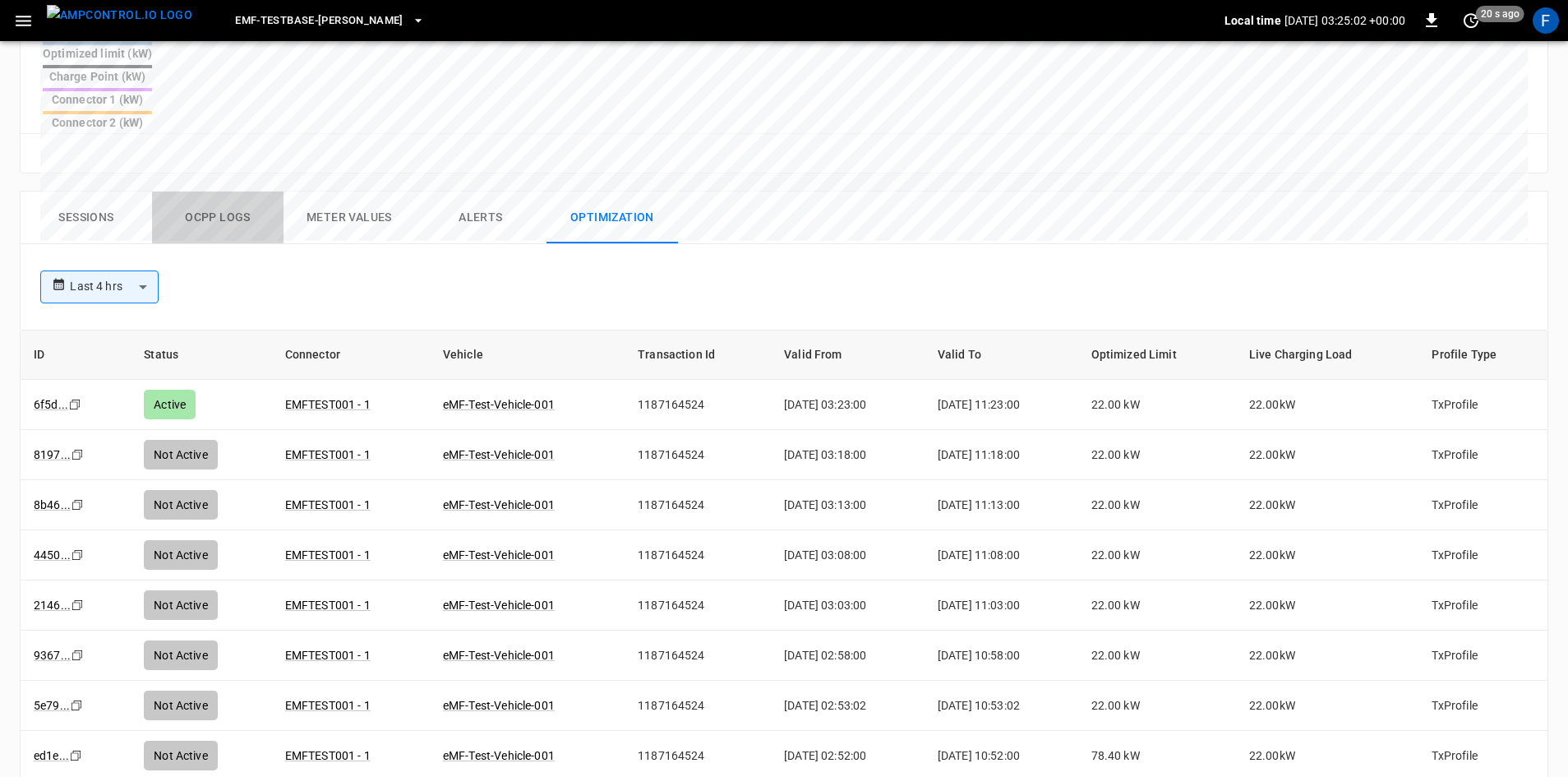
click at [214, 192] on button "Ocpp logs" at bounding box center [218, 218] width 132 height 52
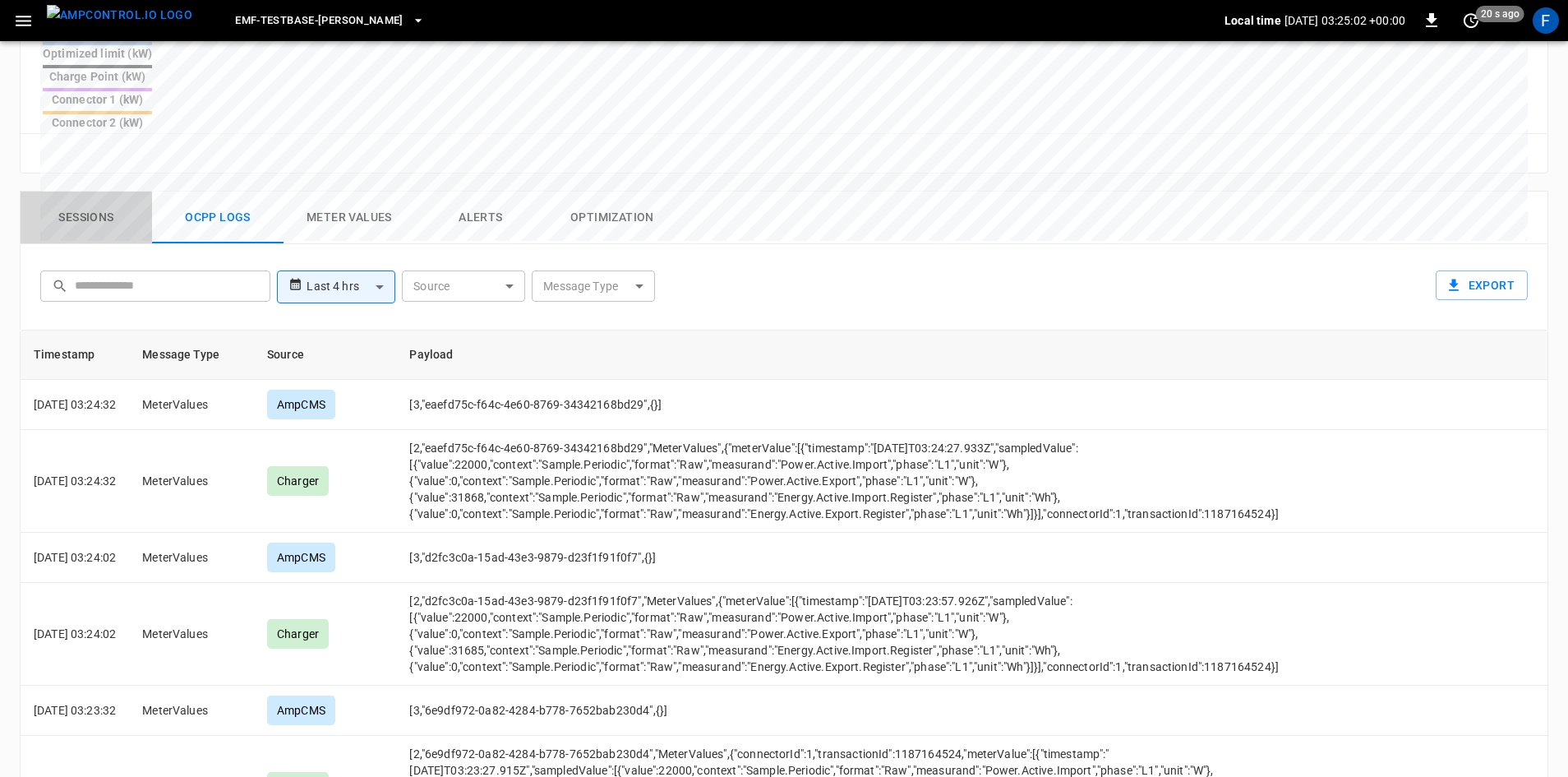
click at [96, 192] on button "Sessions" at bounding box center [86, 218] width 132 height 52
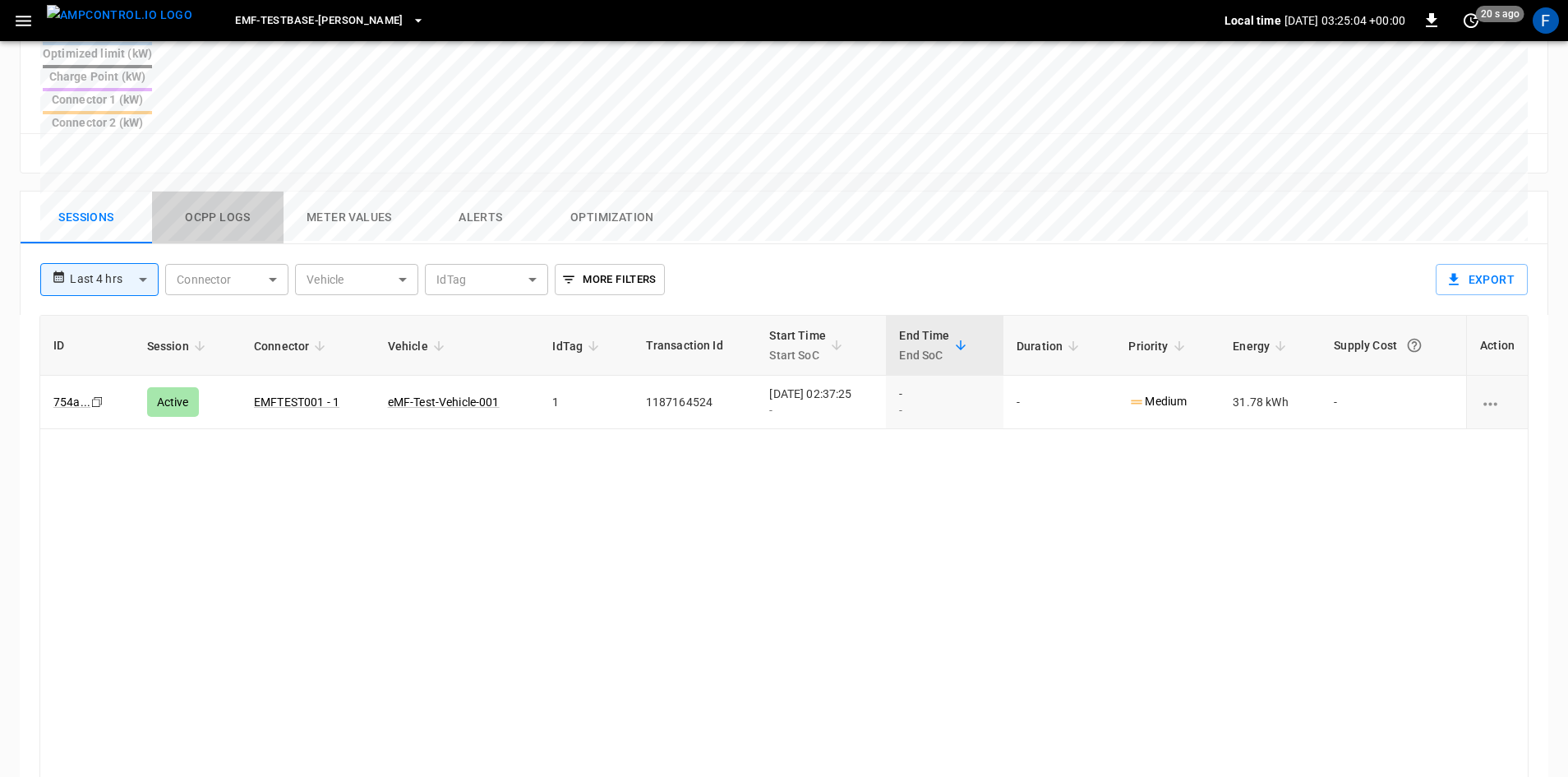
click at [216, 192] on button "Ocpp logs" at bounding box center [218, 218] width 132 height 52
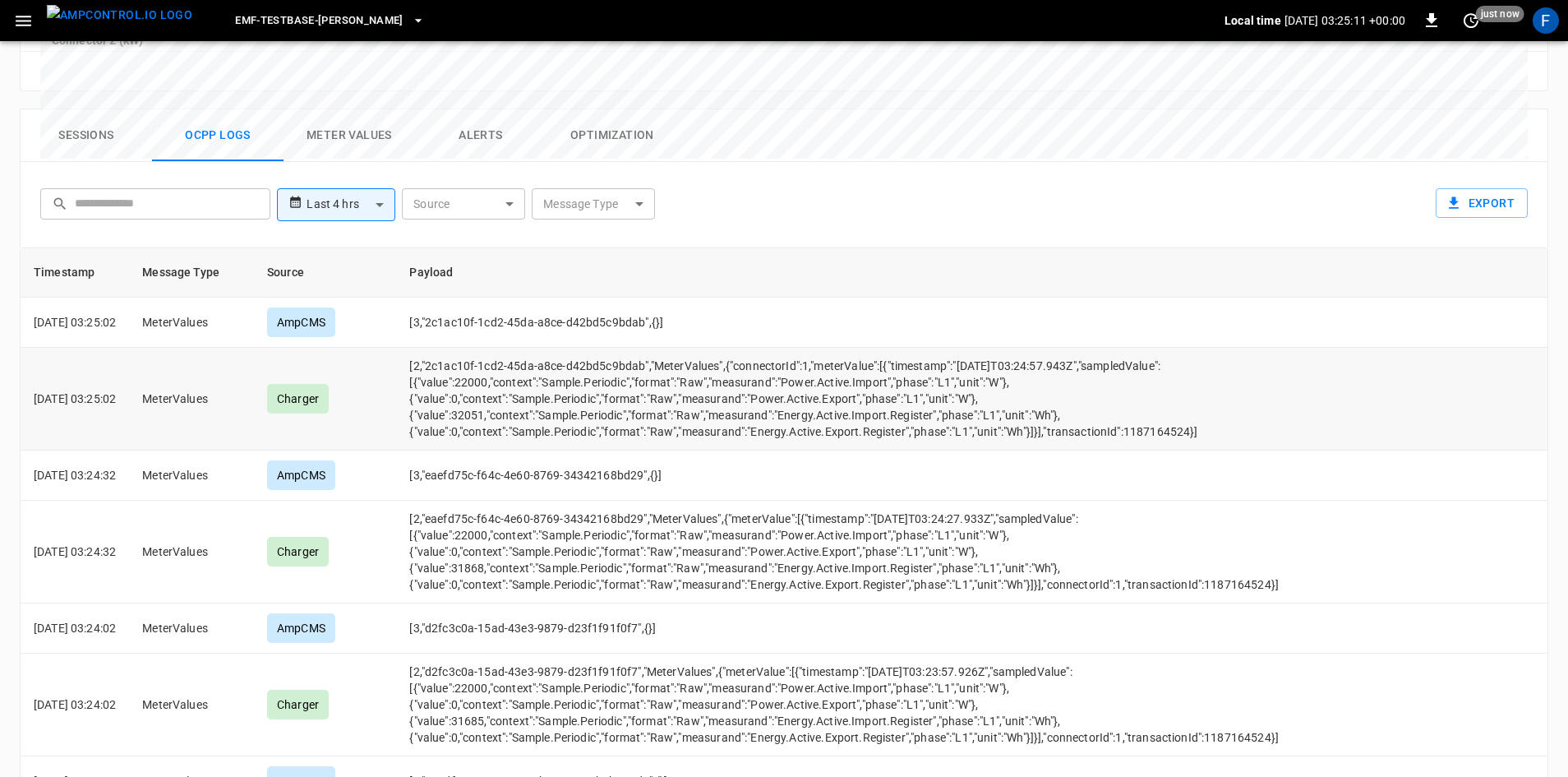
scroll to position [712, 0]
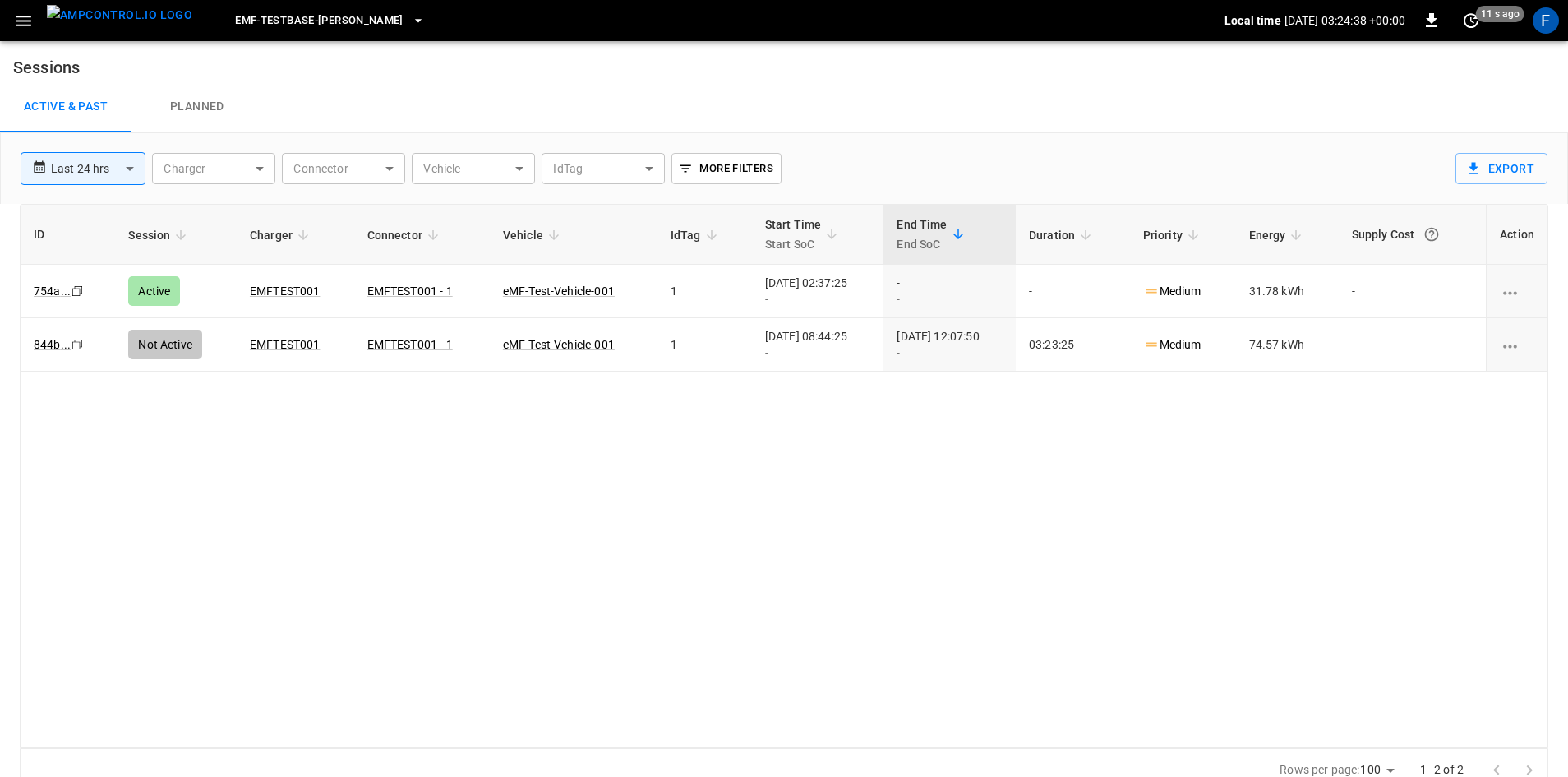
click at [24, 28] on icon "button" at bounding box center [23, 21] width 21 height 21
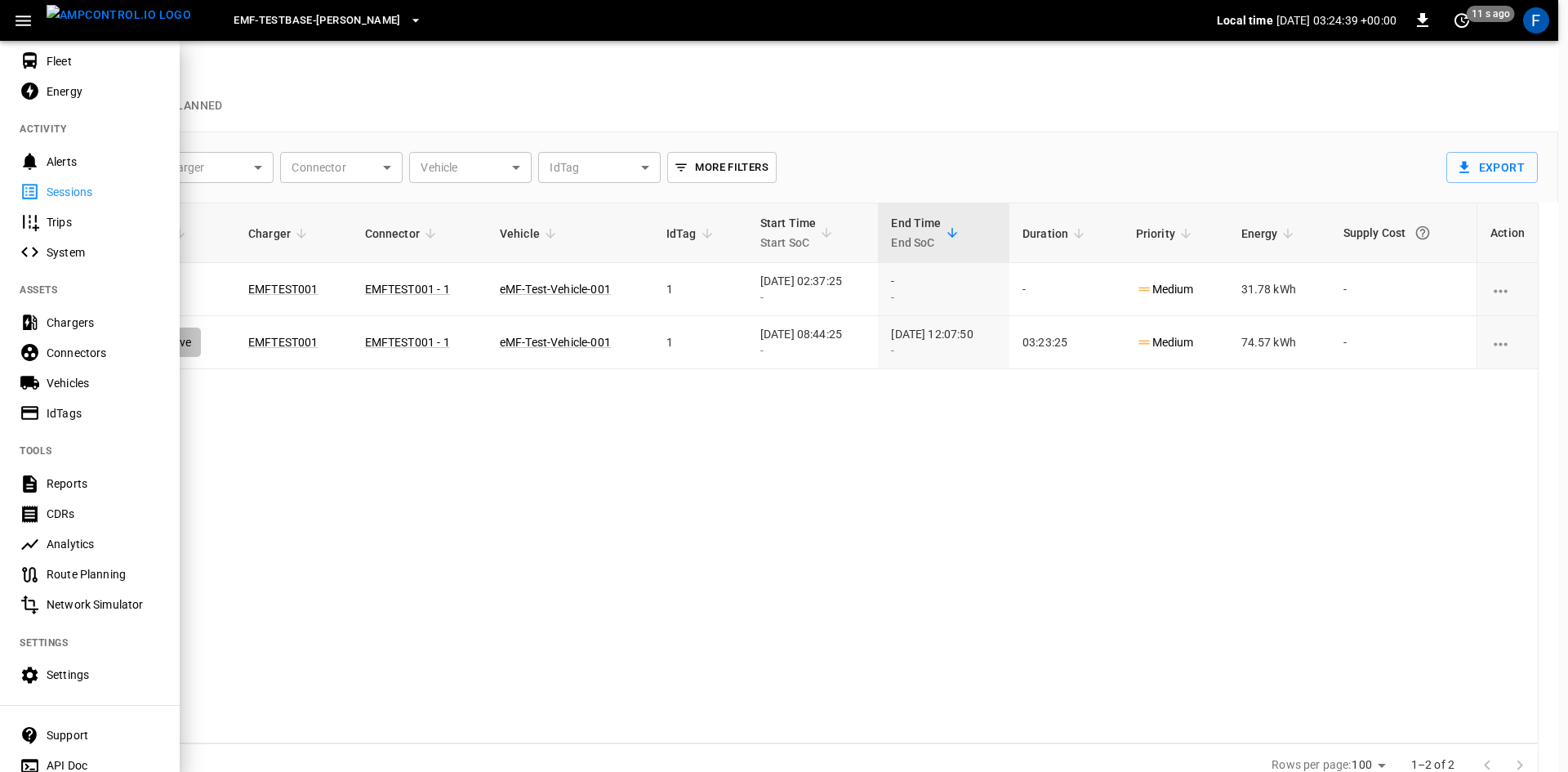
scroll to position [172, 0]
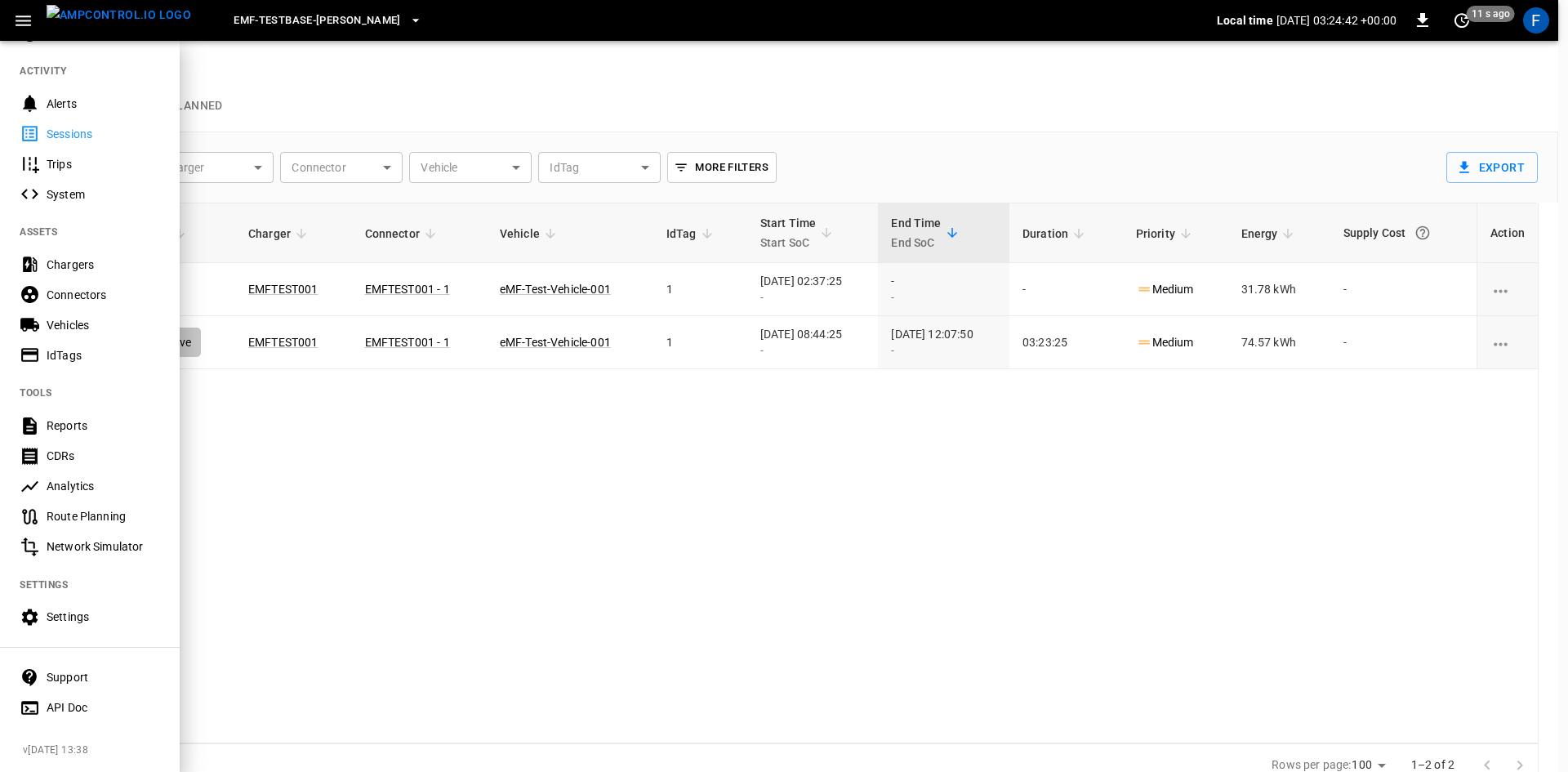
click at [125, 538] on div "Network Simulator" at bounding box center [103, 546] width 113 height 17
